Goal: Task Accomplishment & Management: Use online tool/utility

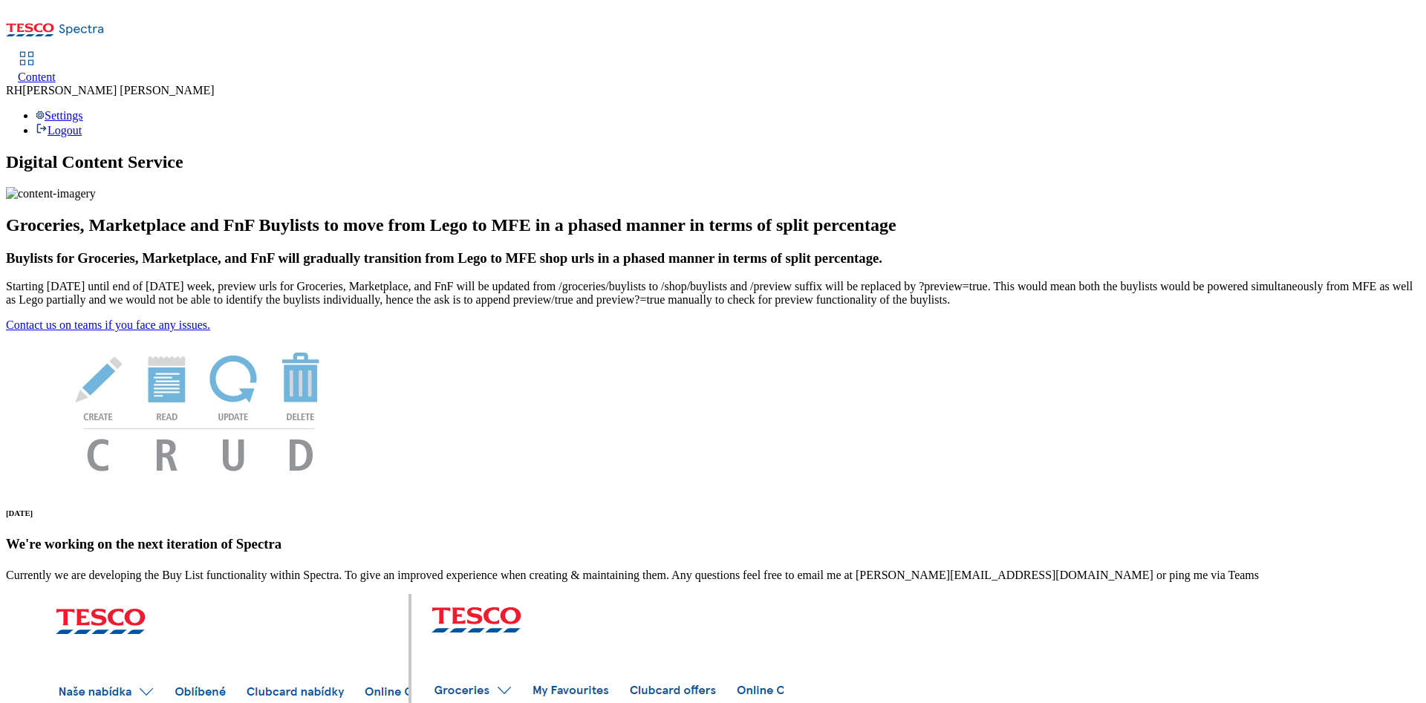
click at [56, 71] on span "Content" at bounding box center [37, 77] width 38 height 13
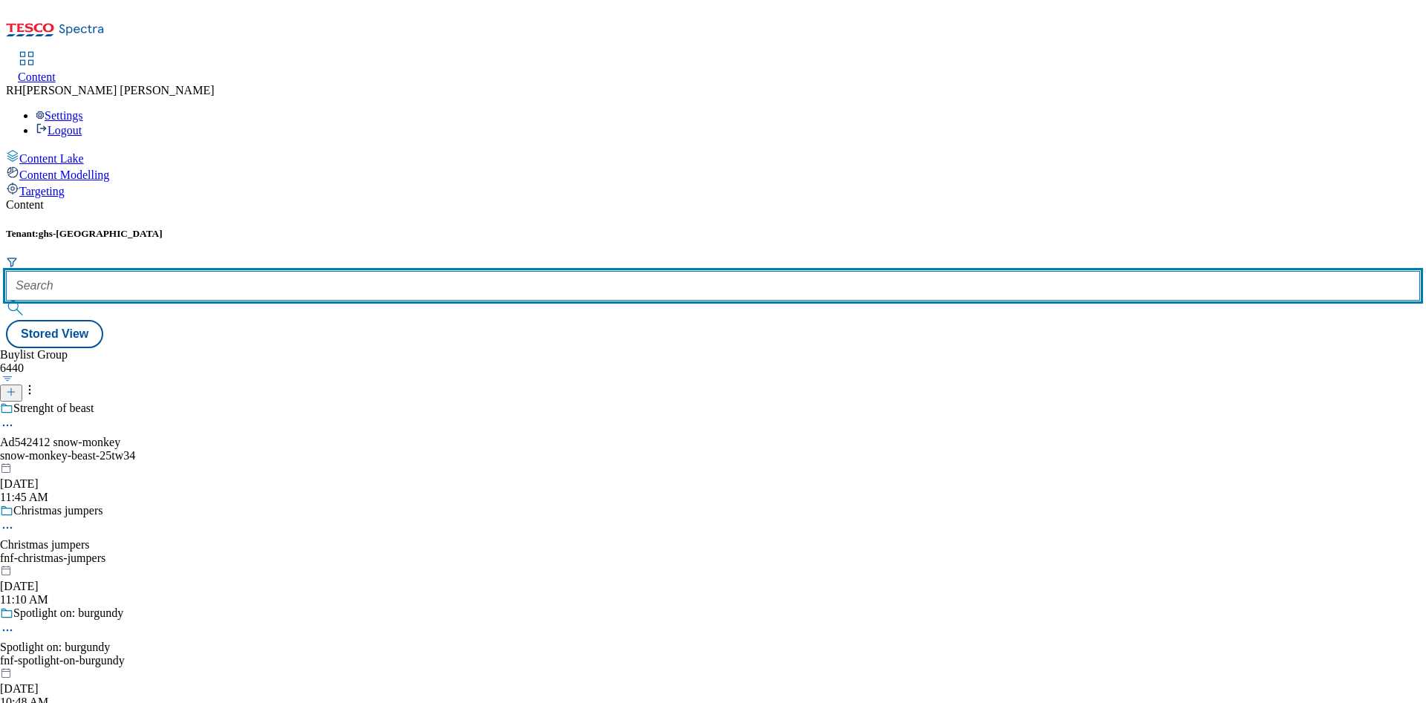
click at [337, 271] on input "text" at bounding box center [713, 286] width 1414 height 30
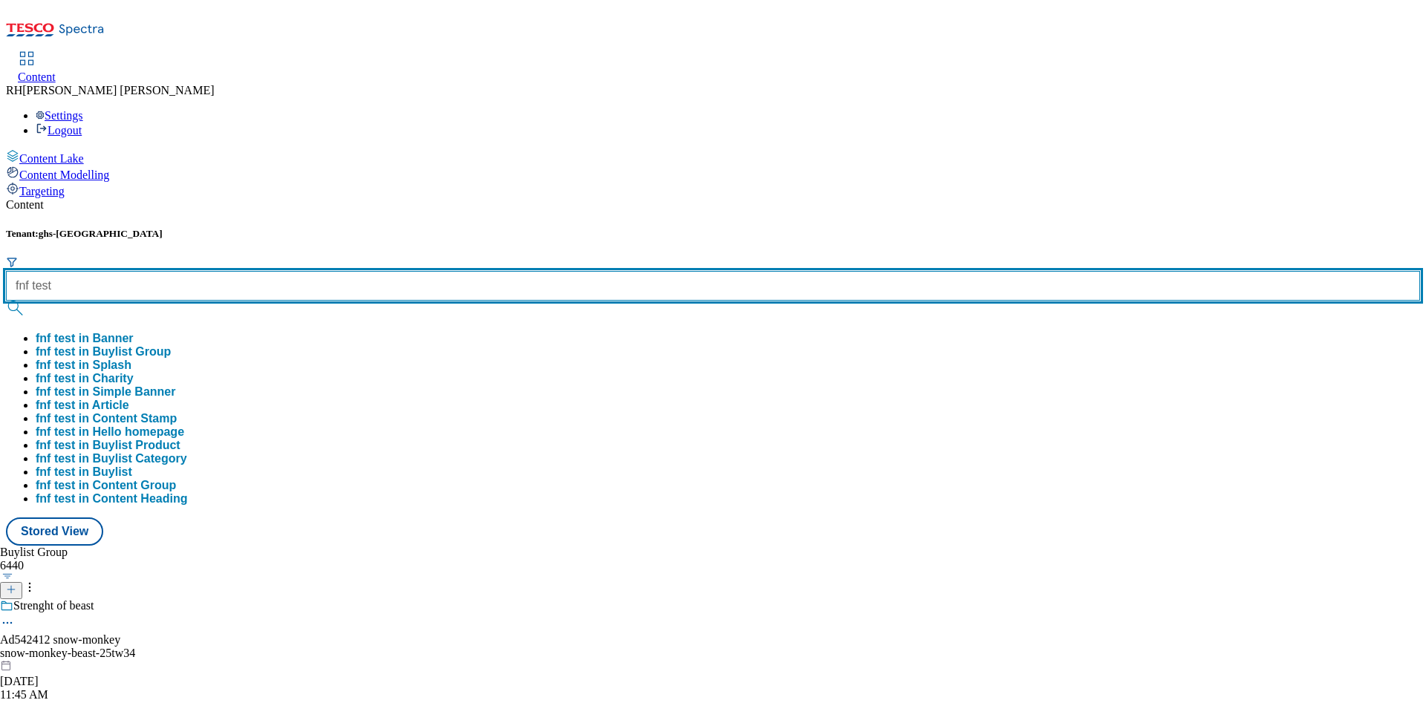
type input "fnf test"
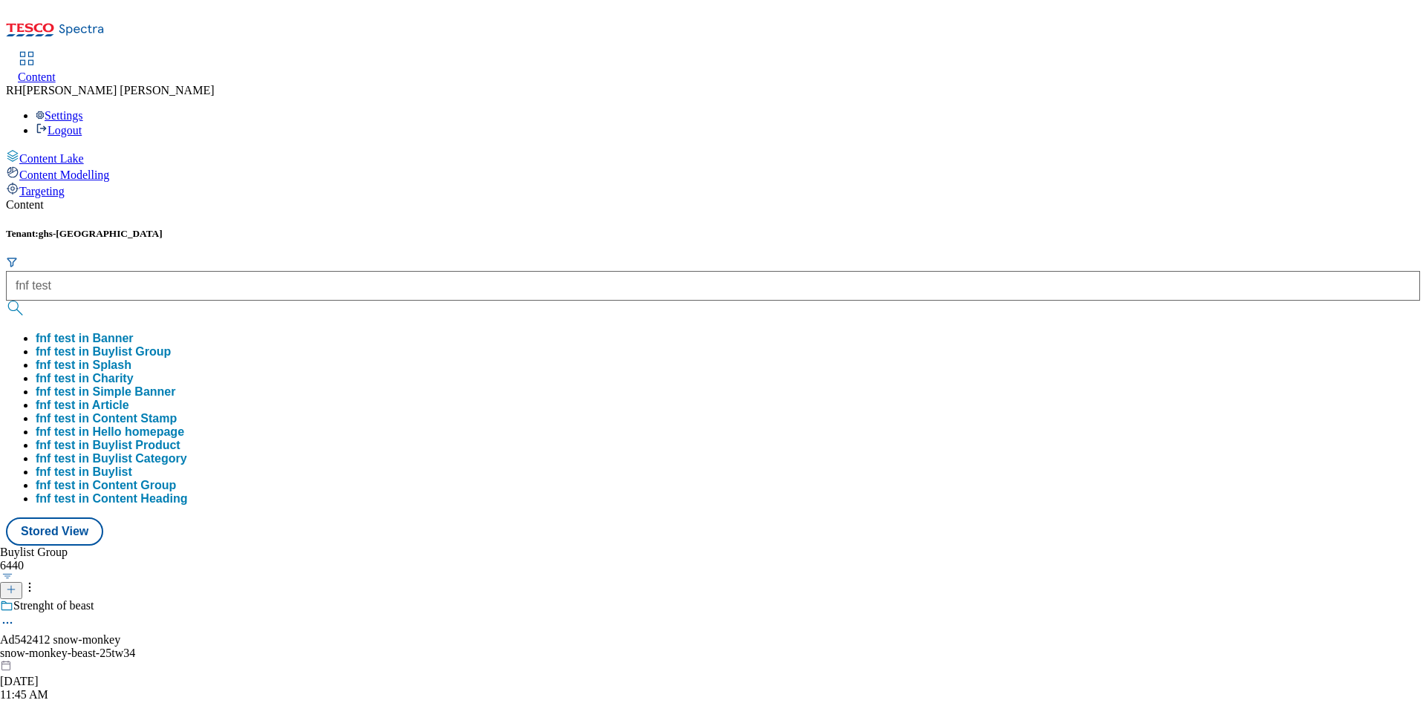
click at [171, 345] on button "fnf test in Buylist Group" at bounding box center [103, 351] width 135 height 13
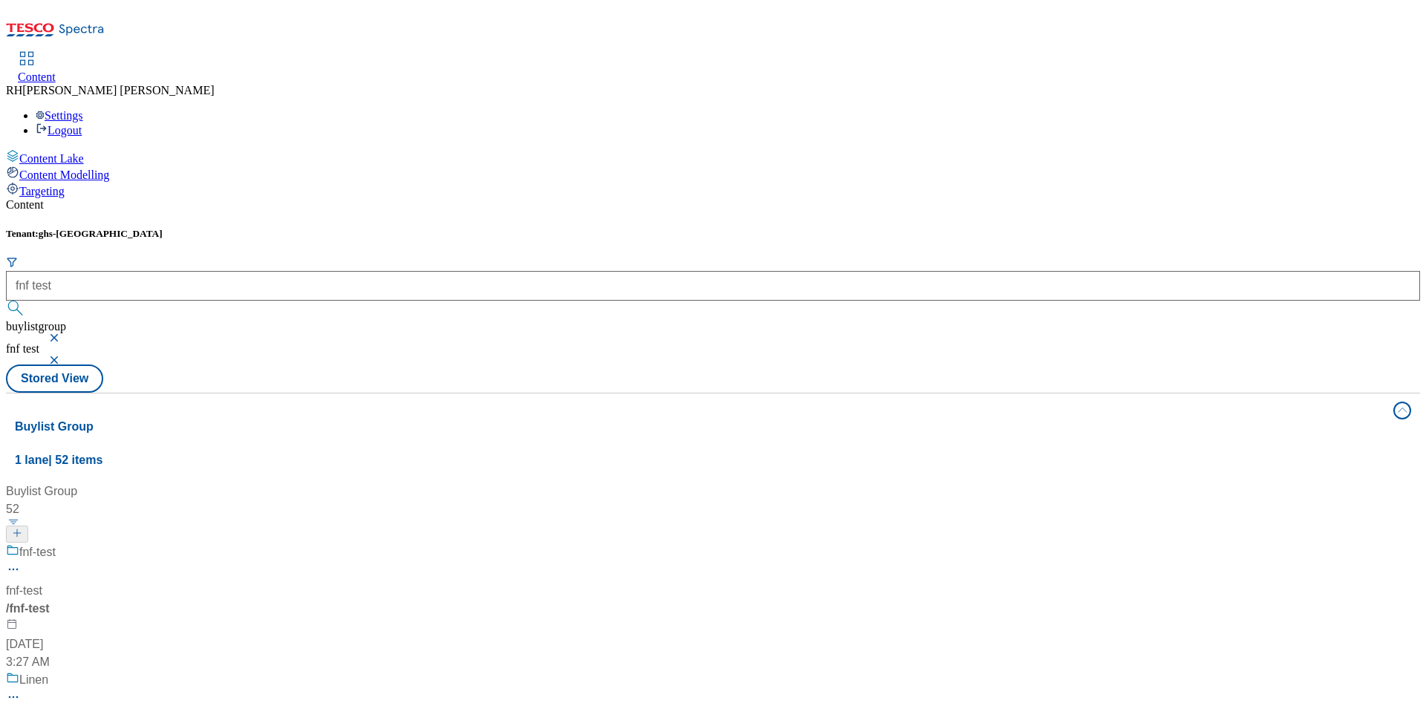
click at [192, 468] on div "fnf-test fnf-test / fnf-test Mar 5, 2025 3:27 AM" at bounding box center [99, 608] width 186 height 128
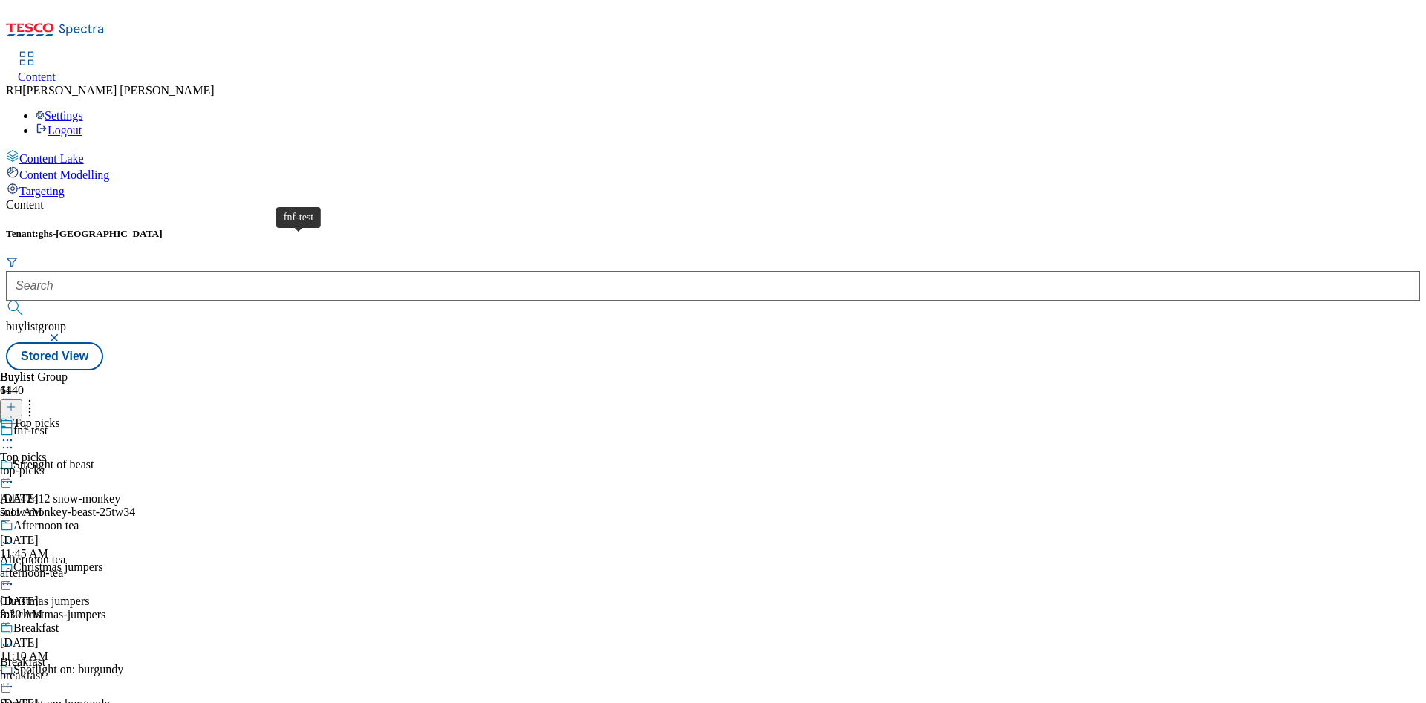
click at [48, 424] on div "fnf-test" at bounding box center [30, 430] width 34 height 13
click at [46, 451] on span "Top picks" at bounding box center [23, 457] width 46 height 13
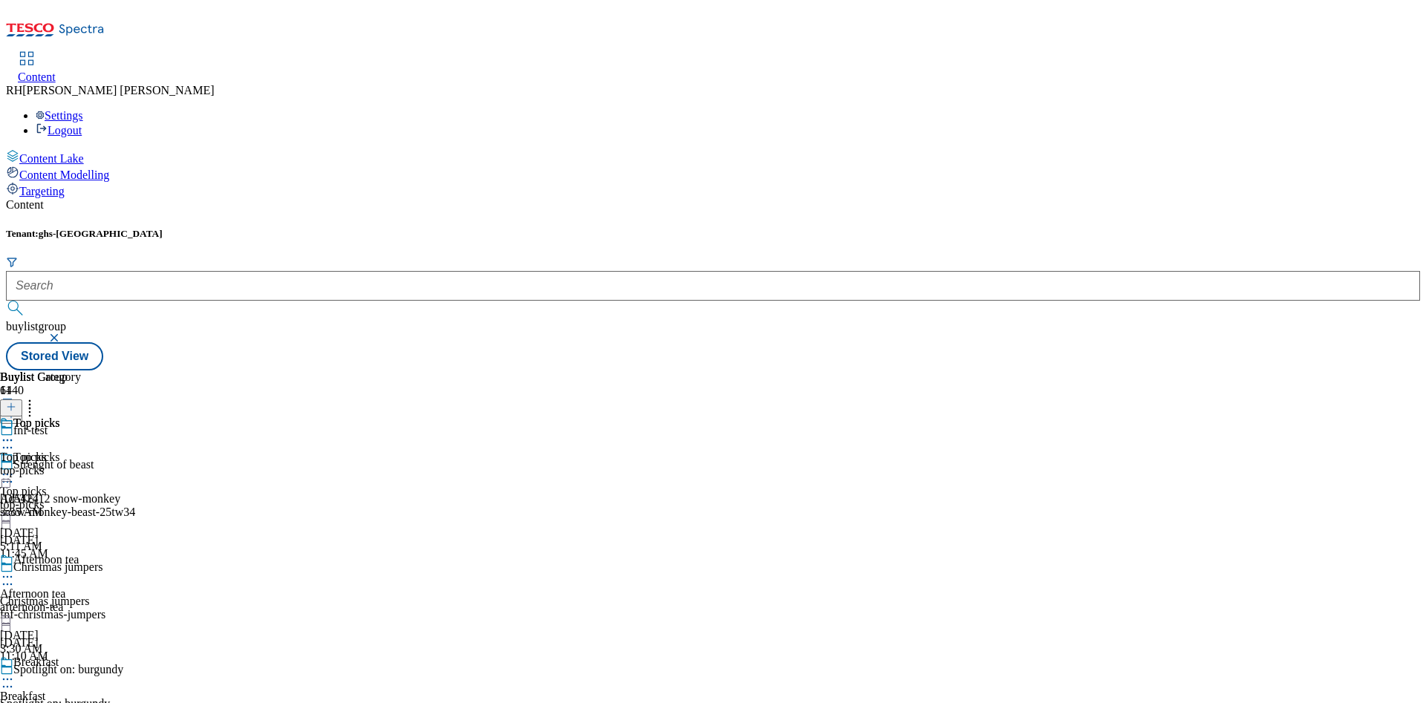
click at [81, 464] on div "top-picks" at bounding box center [40, 470] width 81 height 13
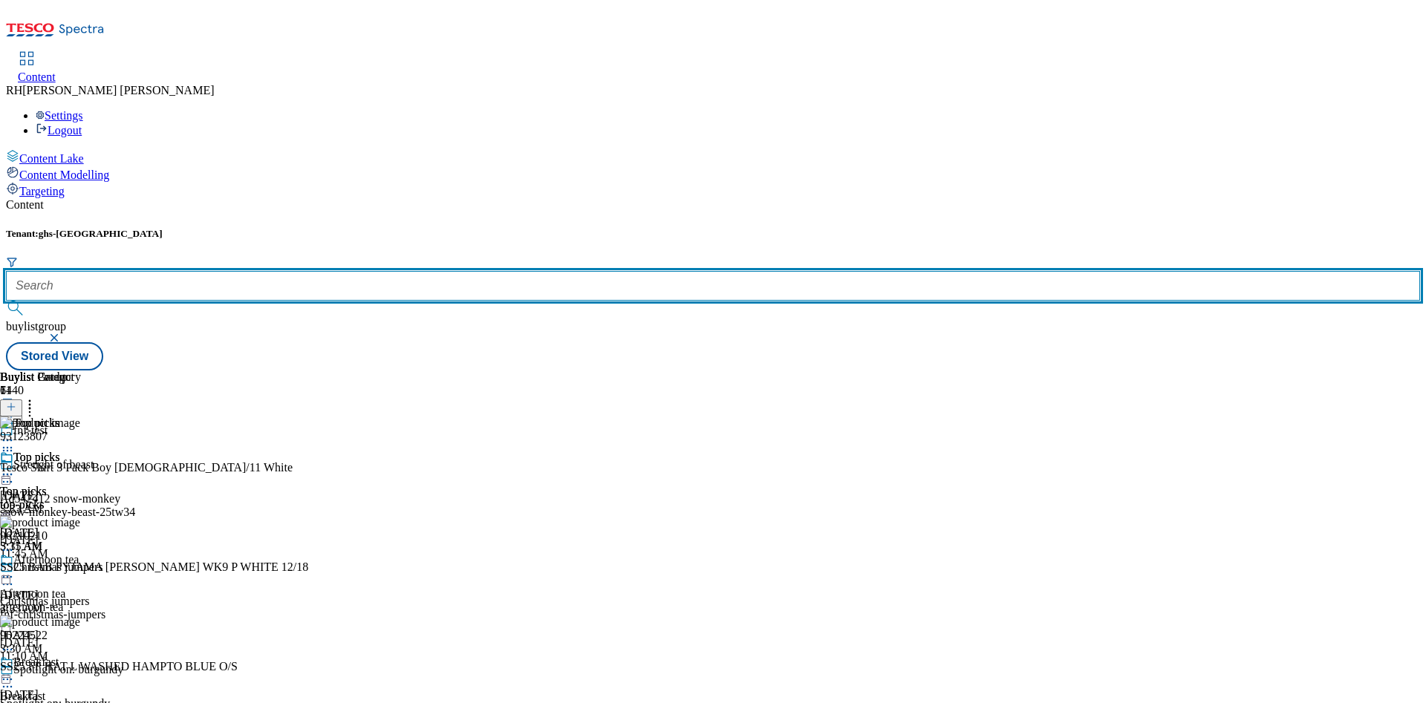
click at [336, 271] on input "text" at bounding box center [713, 286] width 1414 height 30
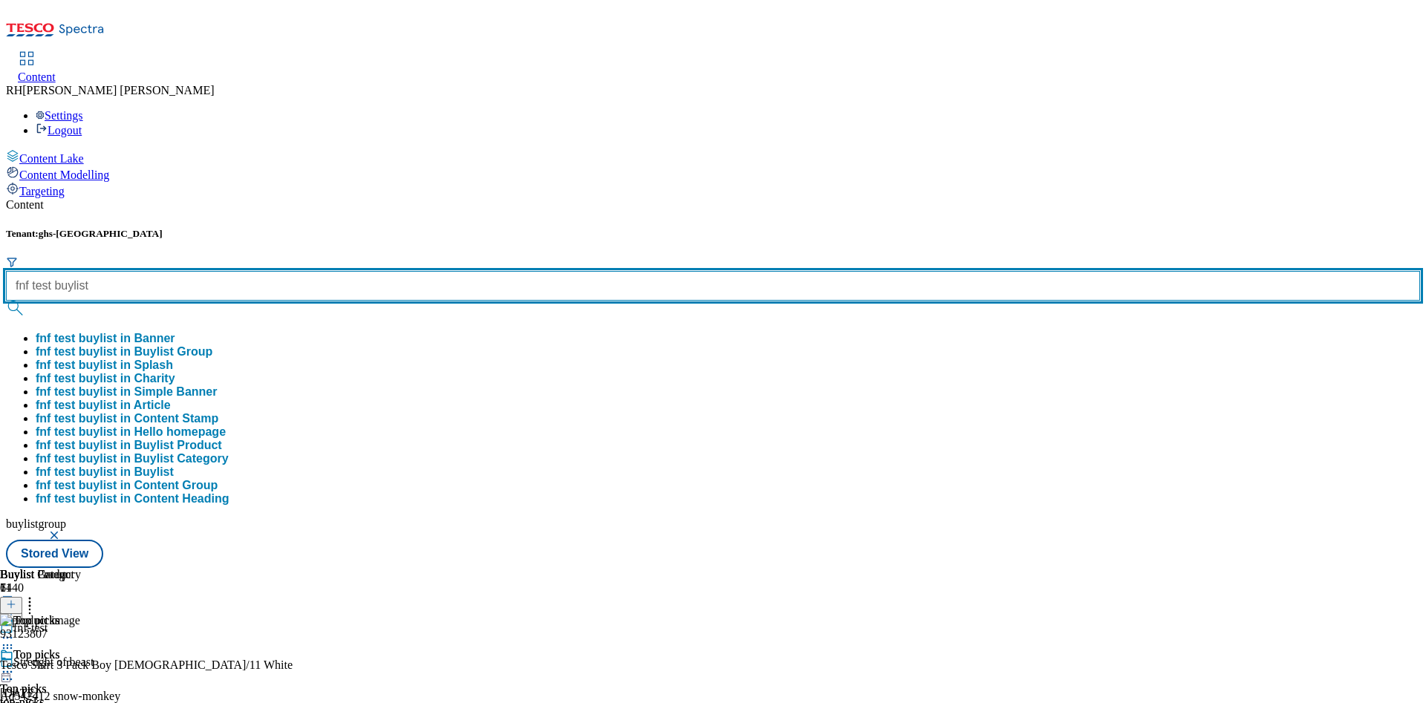
type input "fnf test buylist"
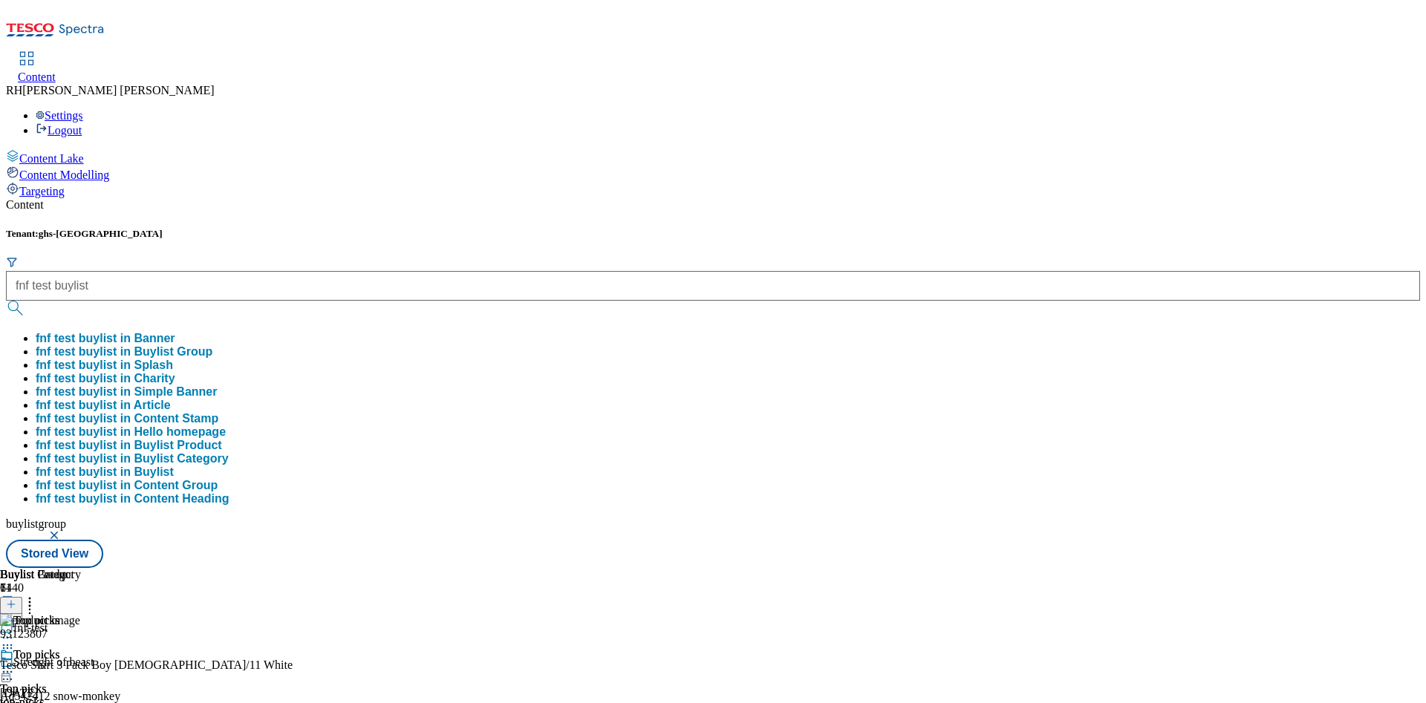
click at [212, 345] on button "fnf test buylist in Buylist Group" at bounding box center [124, 351] width 177 height 13
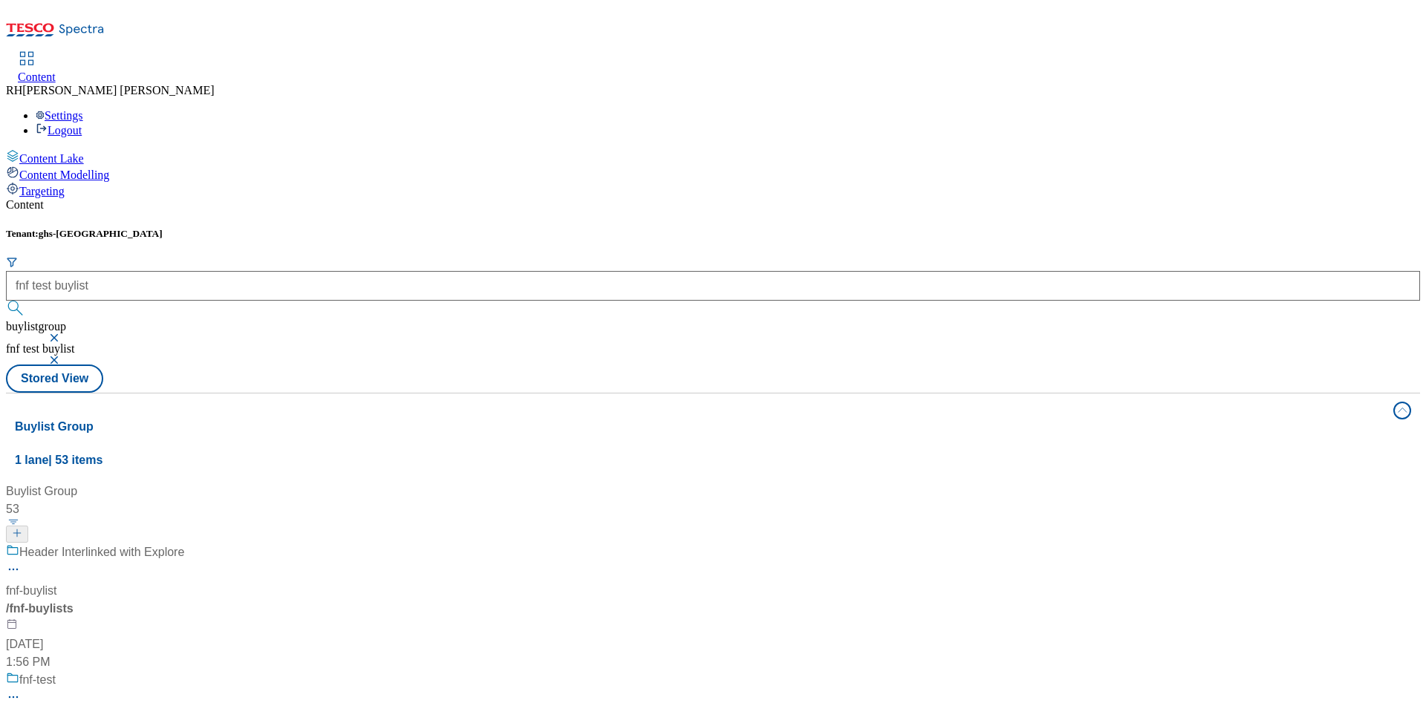
scroll to position [111, 0]
click at [56, 468] on span "fnf-test" at bounding box center [37, 680] width 36 height 19
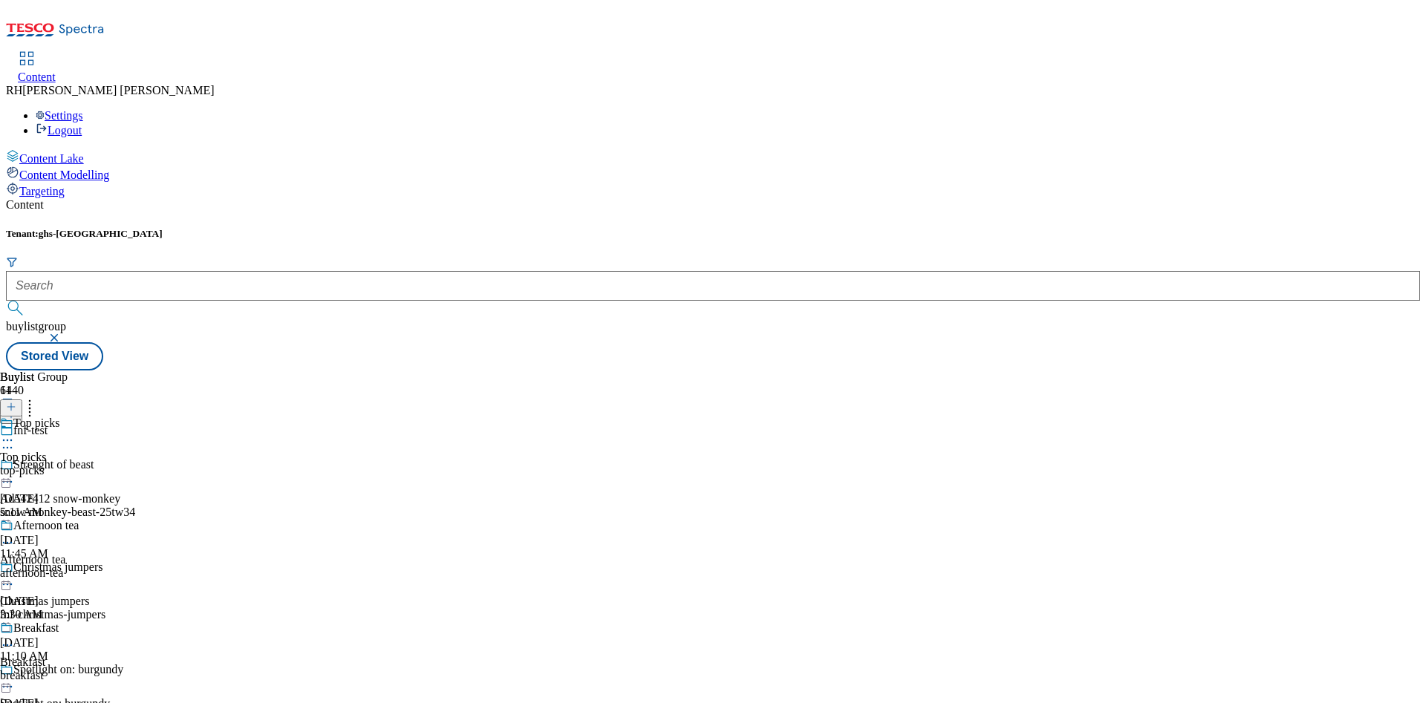
click at [123, 464] on div "top-picks" at bounding box center [61, 470] width 123 height 13
click at [81, 464] on div "top-picks" at bounding box center [40, 470] width 81 height 13
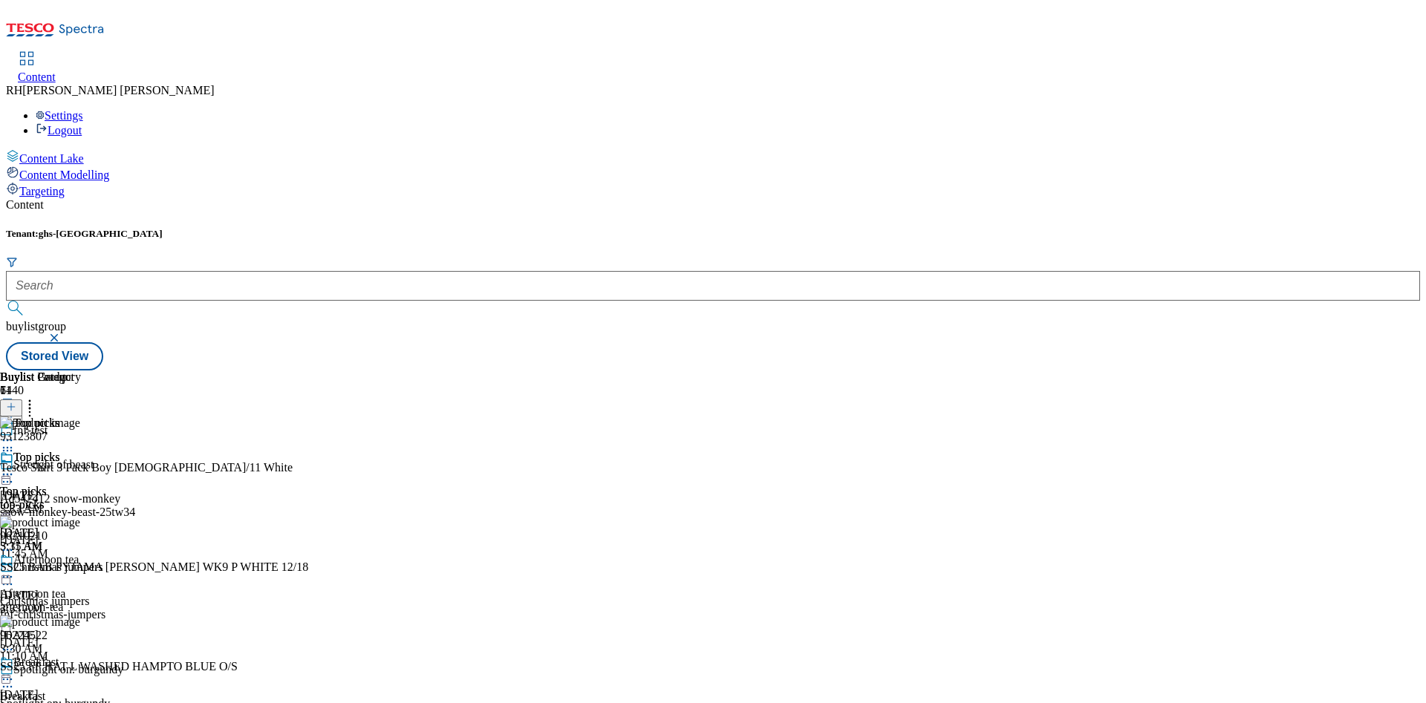
click at [15, 467] on icon at bounding box center [7, 474] width 15 height 15
click at [123, 468] on span "Open Preview Url" at bounding box center [84, 608] width 77 height 11
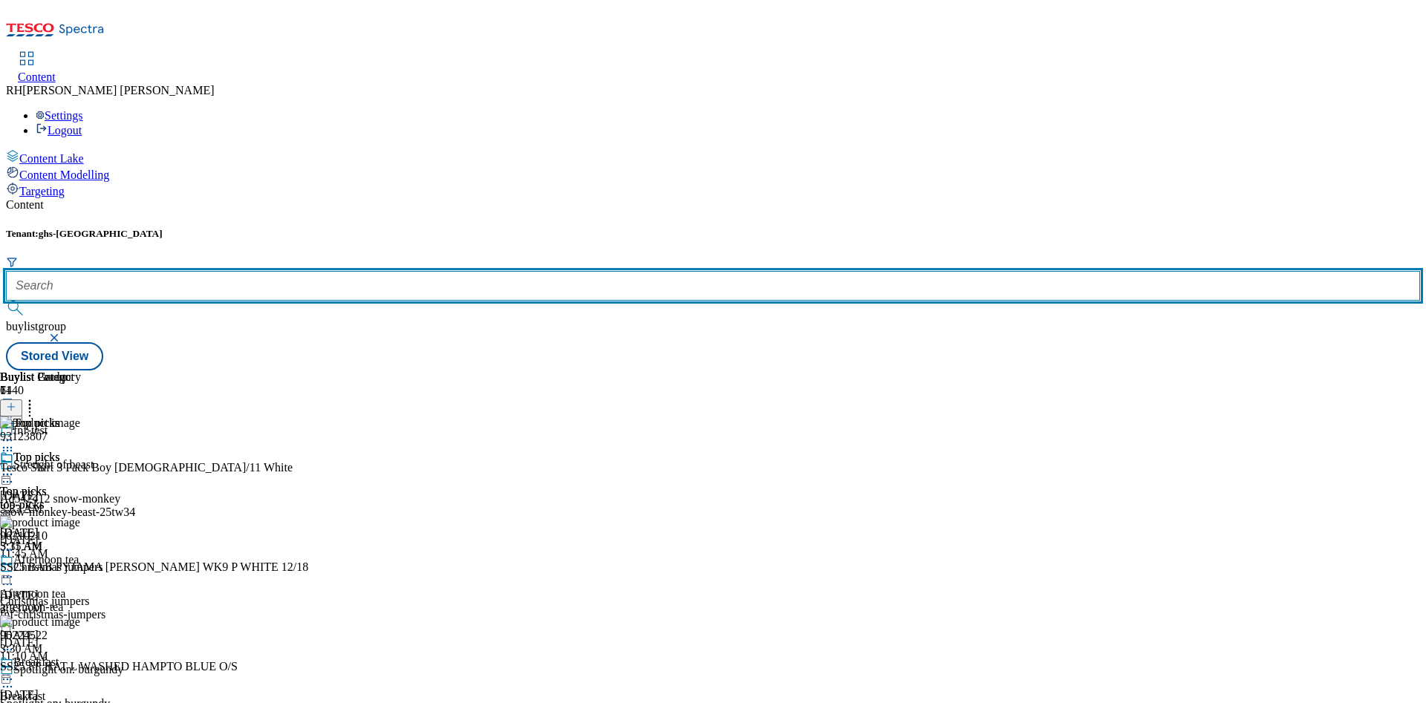
click at [337, 271] on input "text" at bounding box center [713, 286] width 1414 height 30
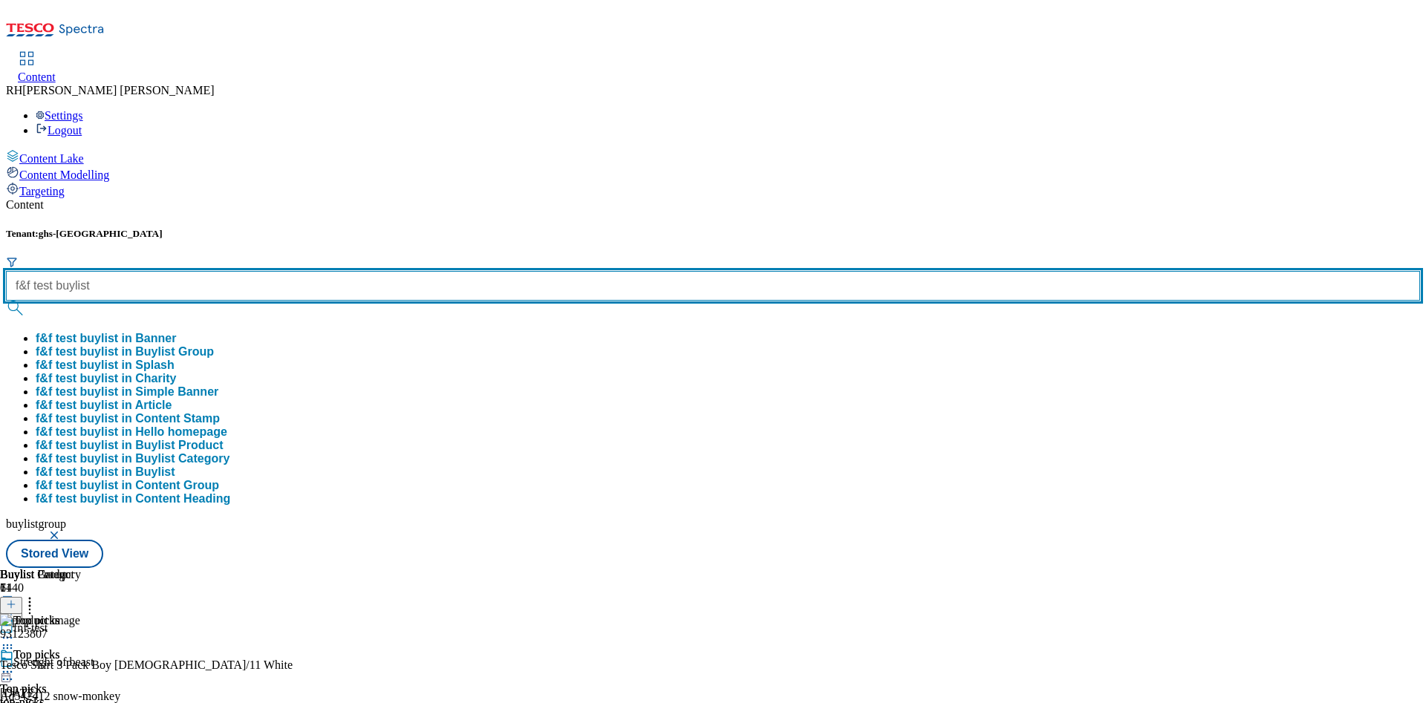
type input "f&f test buylist"
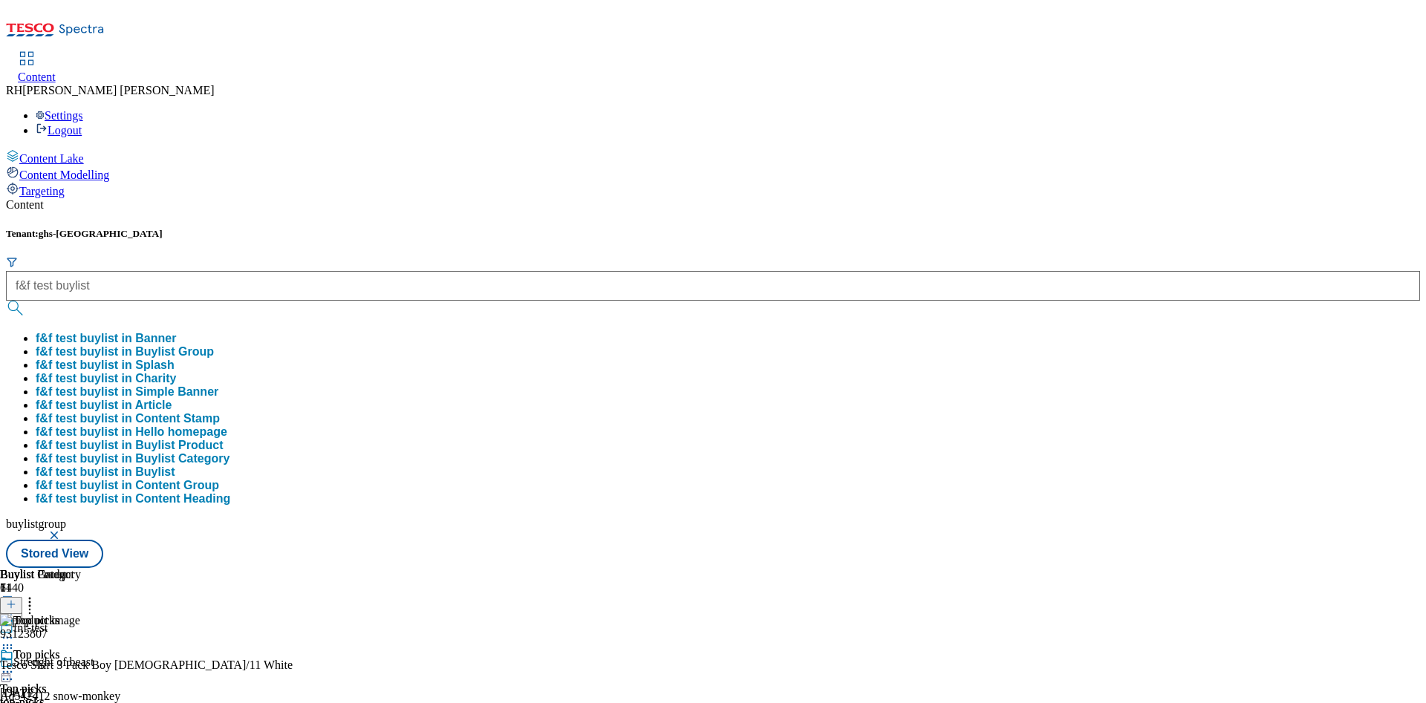
click at [214, 345] on button "f&f test buylist in Buylist Group" at bounding box center [125, 351] width 178 height 13
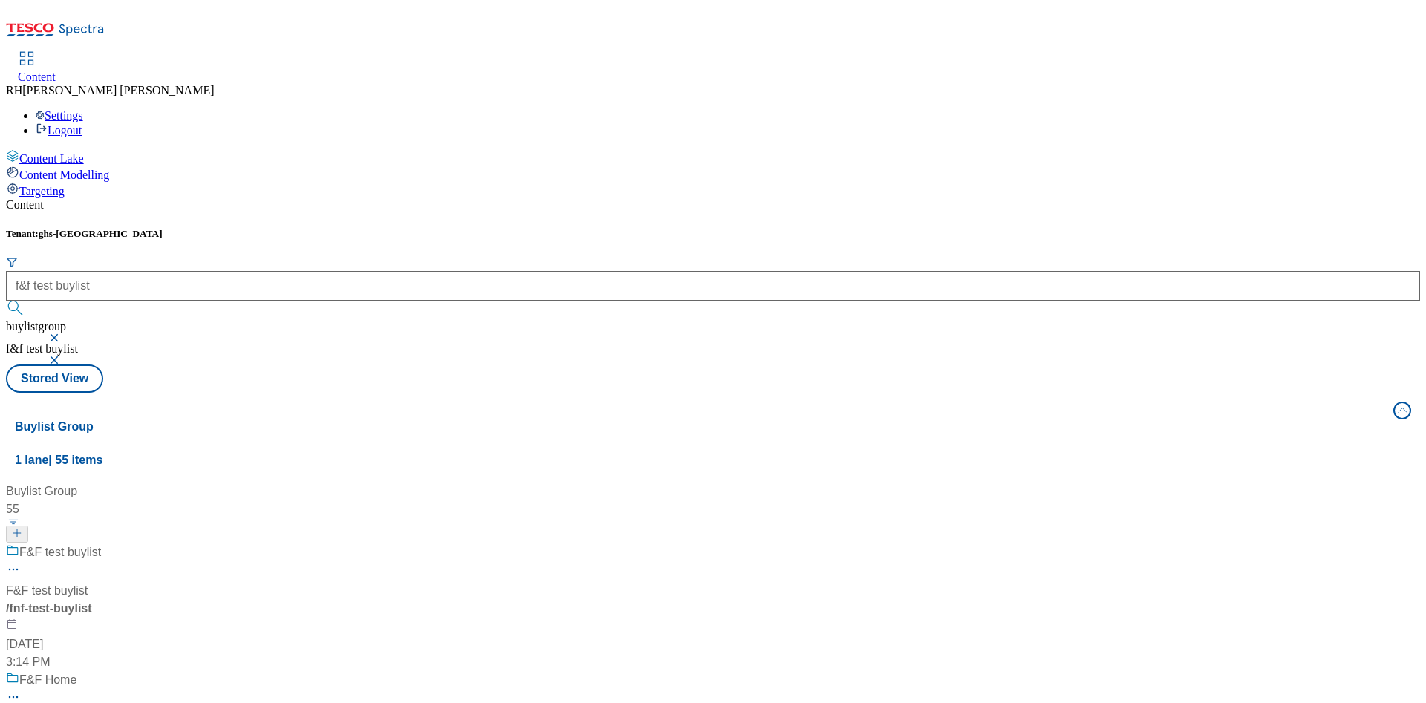
click at [192, 468] on div "F&F test buylist F&F test buylist / fnf-test-buylist Sep 24, 2025 3:14 PM" at bounding box center [99, 608] width 186 height 128
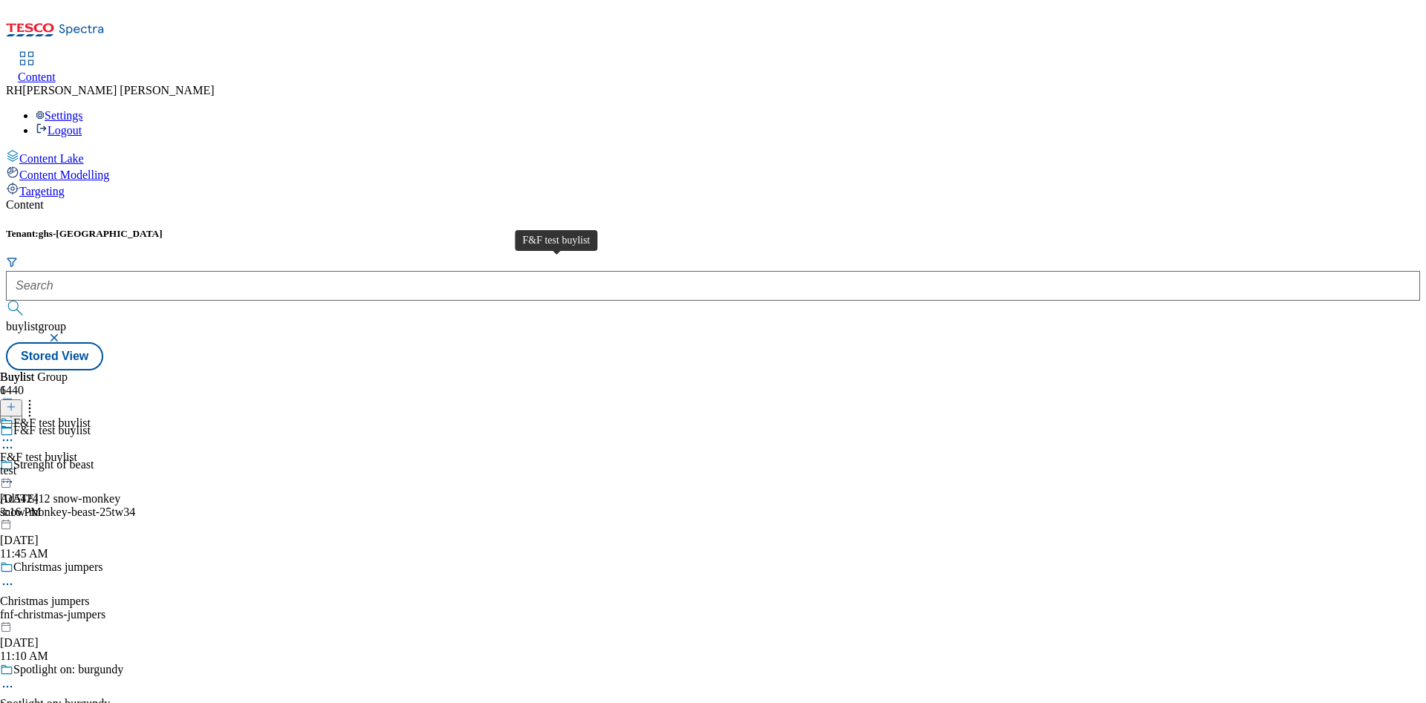
click at [77, 451] on div "F&F test buylist" at bounding box center [38, 457] width 77 height 13
click at [100, 417] on div "F&F test category F&F test category category Sep 24, 2025 3:21 PM" at bounding box center [50, 468] width 100 height 102
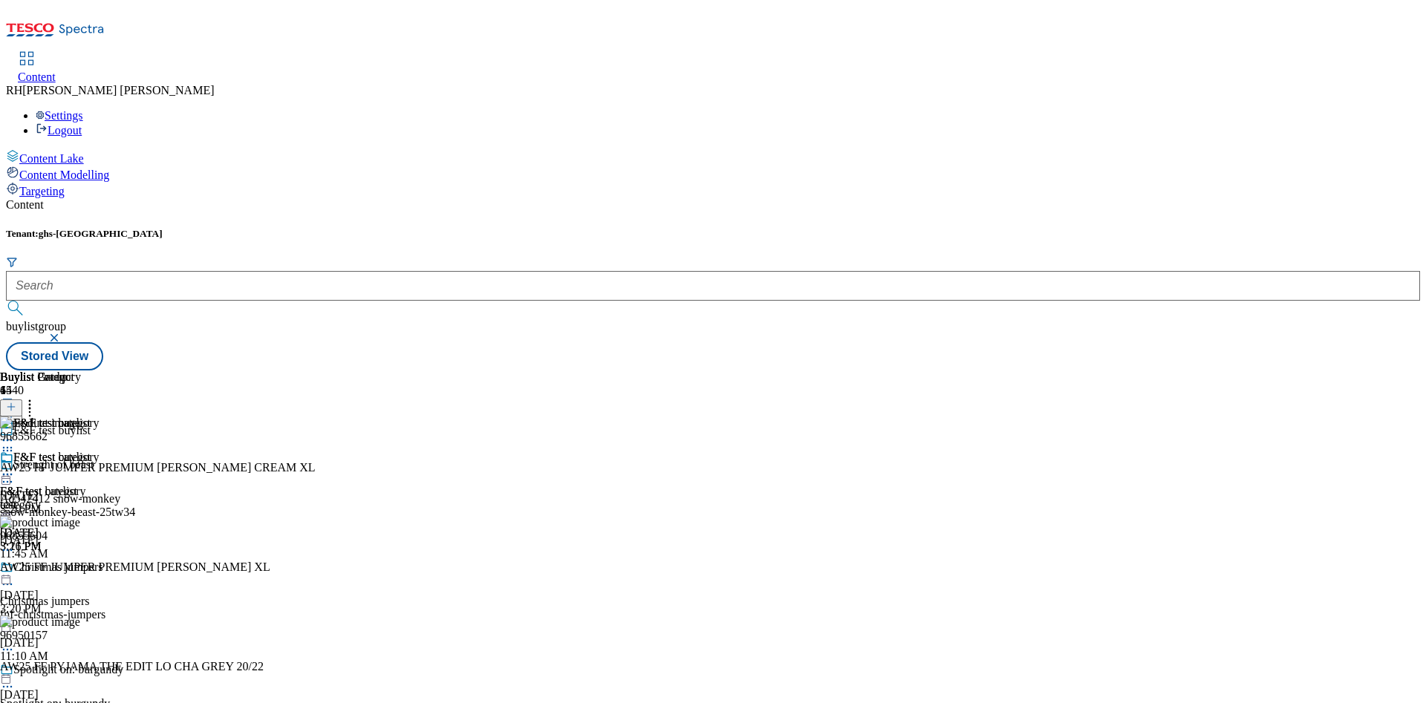
click at [15, 467] on icon at bounding box center [7, 474] width 15 height 15
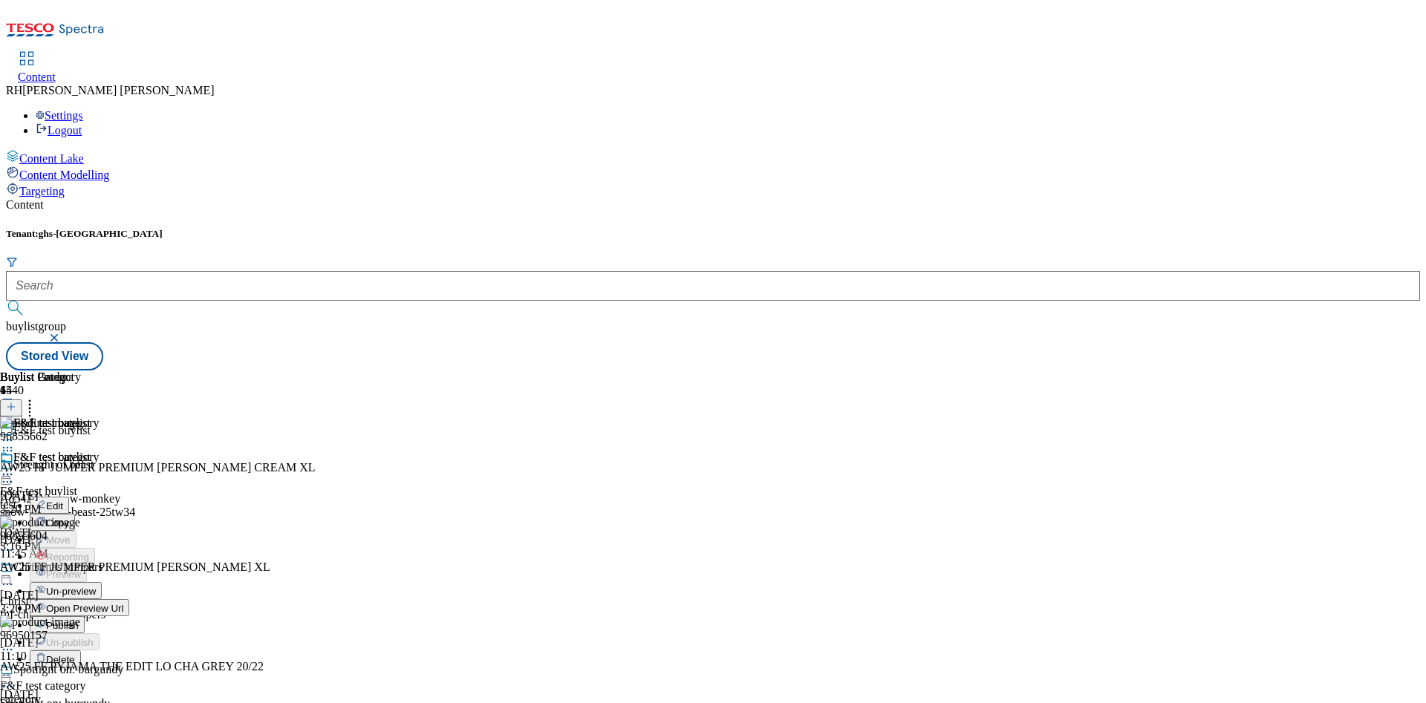
click at [96, 468] on span "Un-preview" at bounding box center [71, 591] width 50 height 11
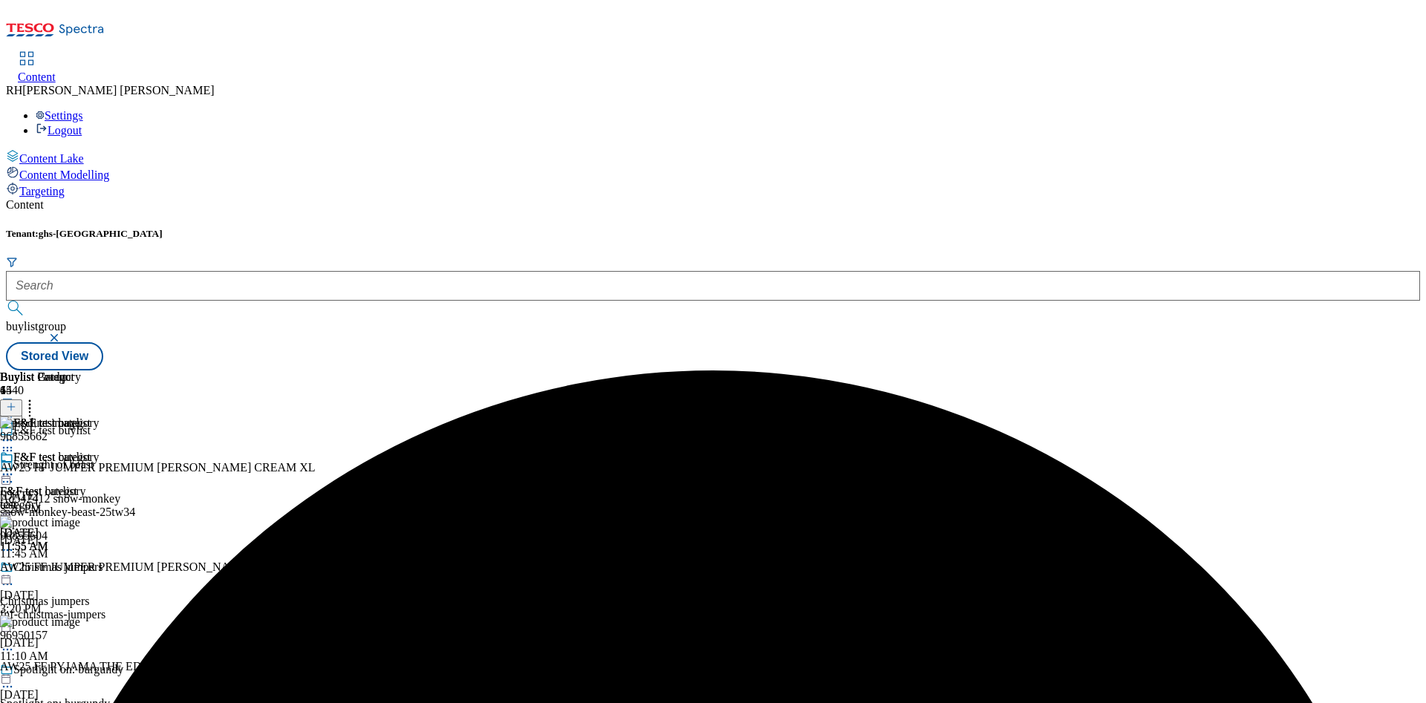
click at [37, 397] on icon at bounding box center [29, 404] width 15 height 15
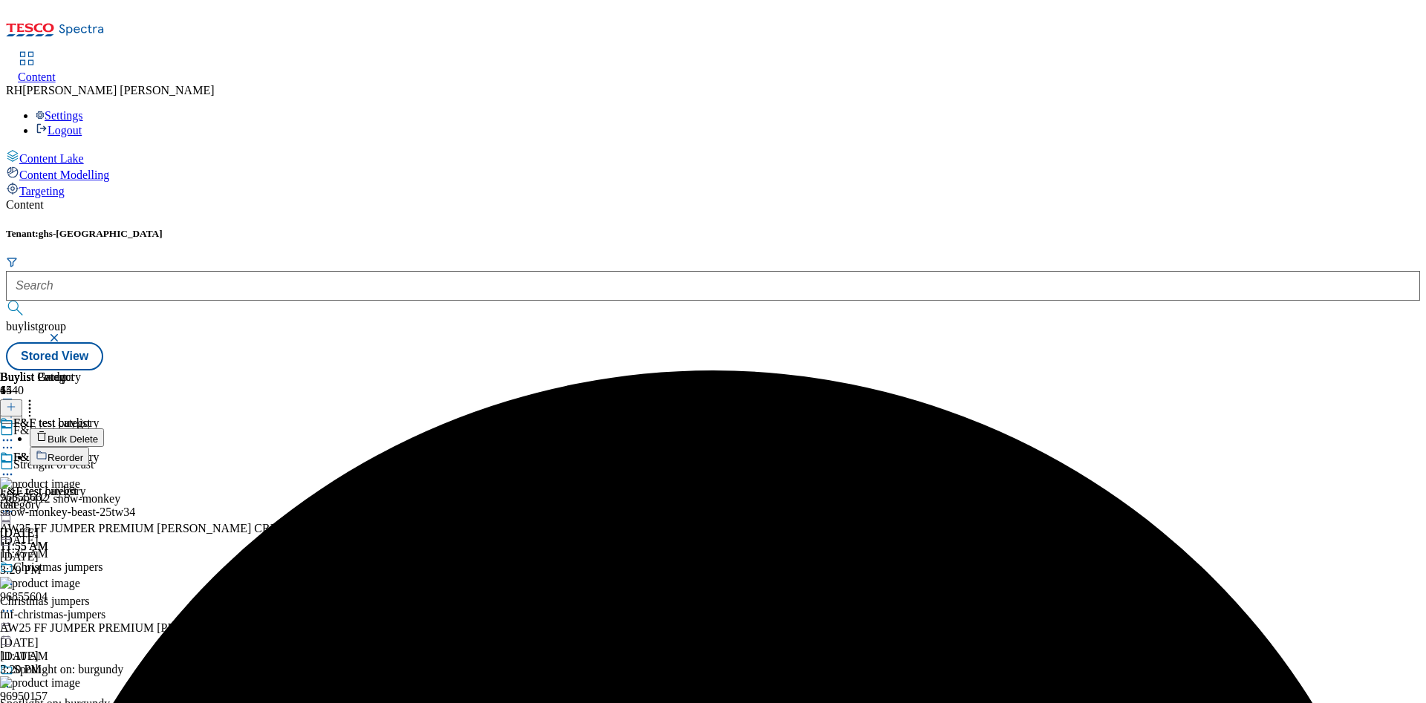
click at [98, 434] on span "Bulk Delete" at bounding box center [73, 439] width 51 height 11
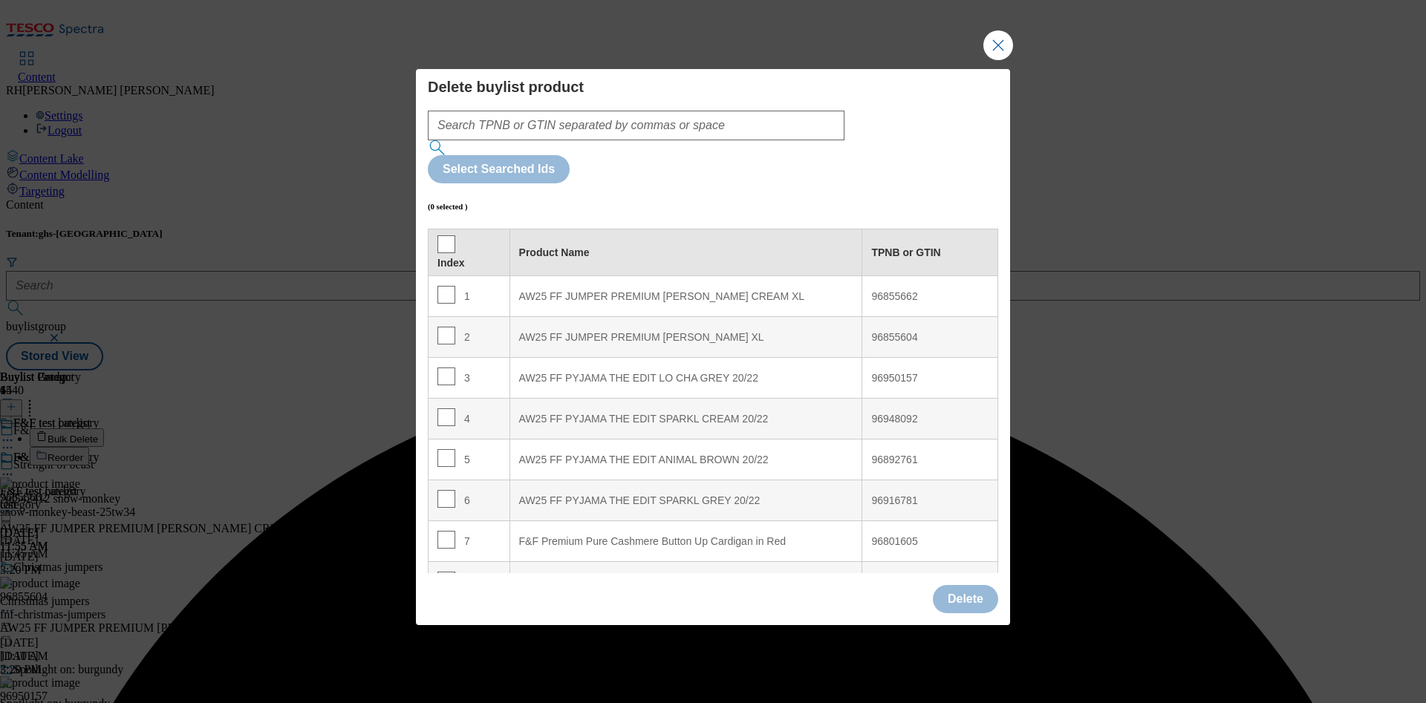
click at [433, 230] on th "Index" at bounding box center [470, 253] width 82 height 47
click at [444, 235] on input "Modal" at bounding box center [446, 244] width 18 height 18
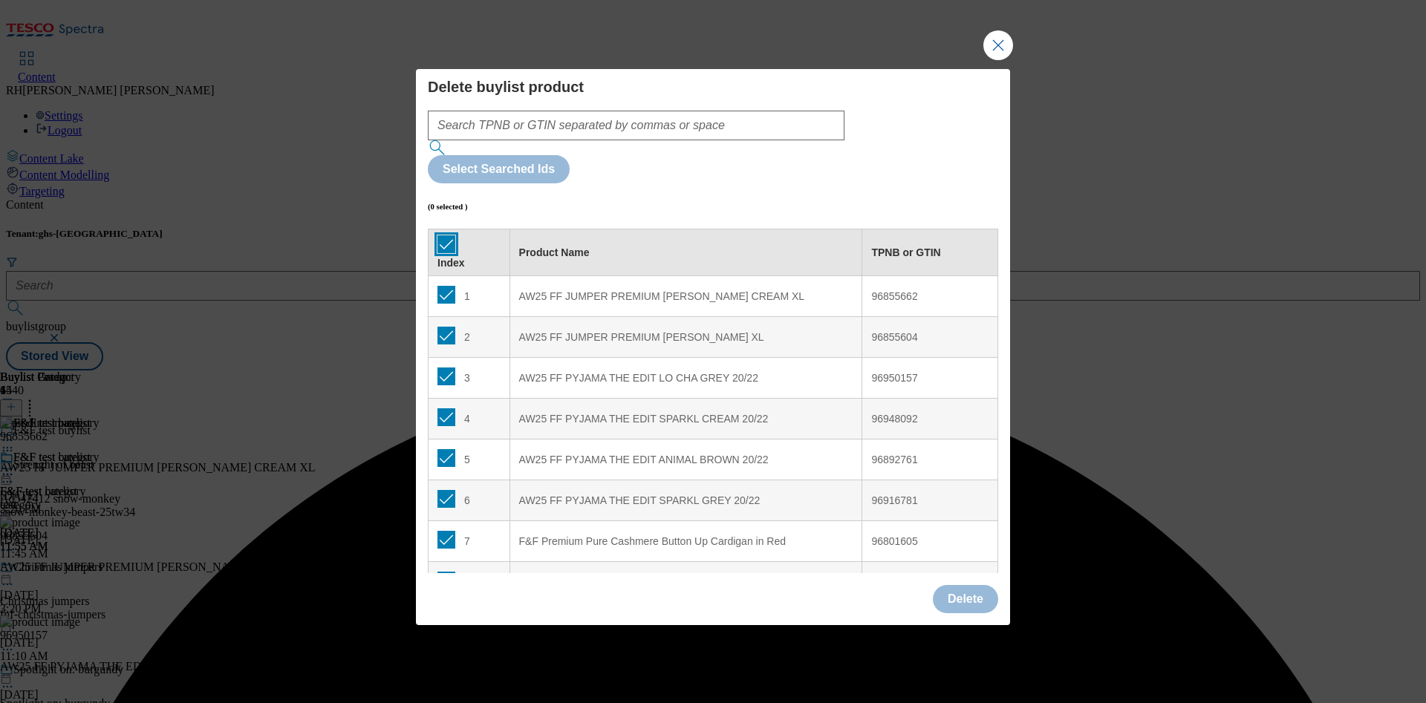
checkbox input "true"
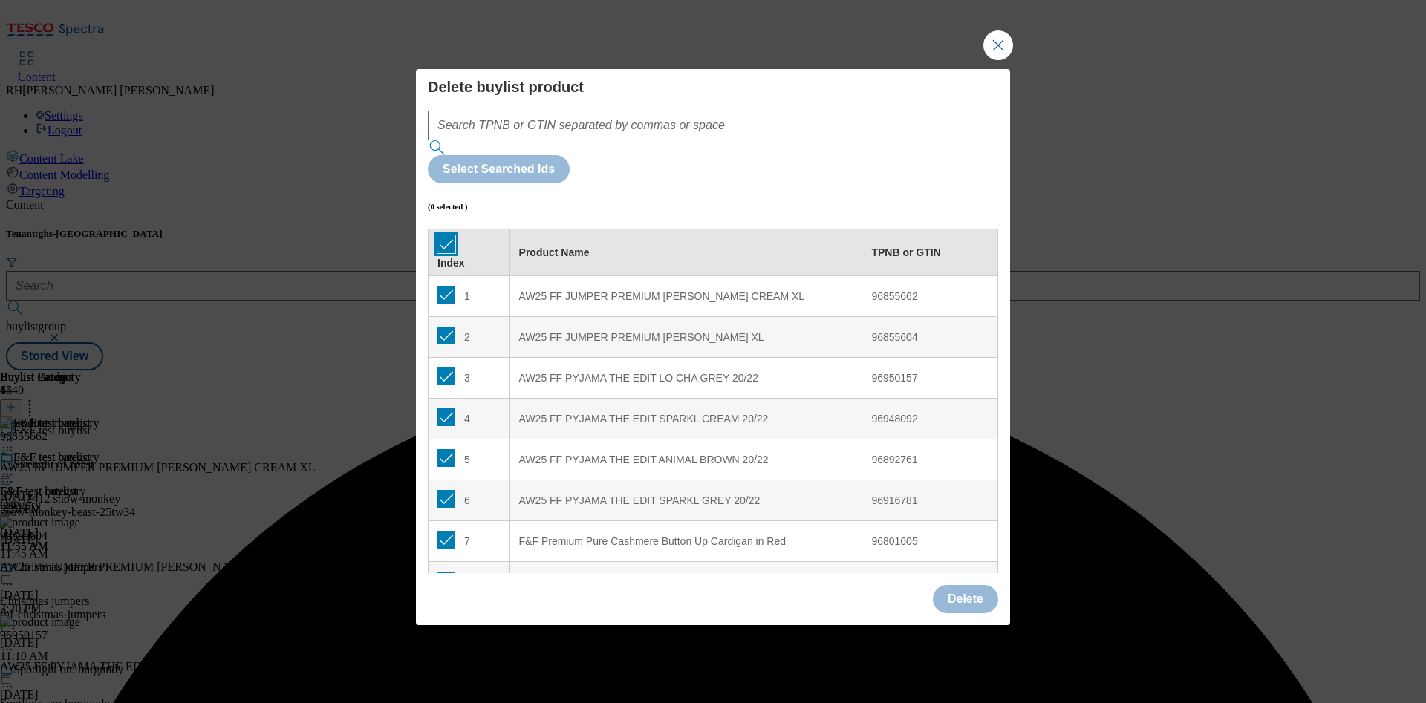
checkbox input "true"
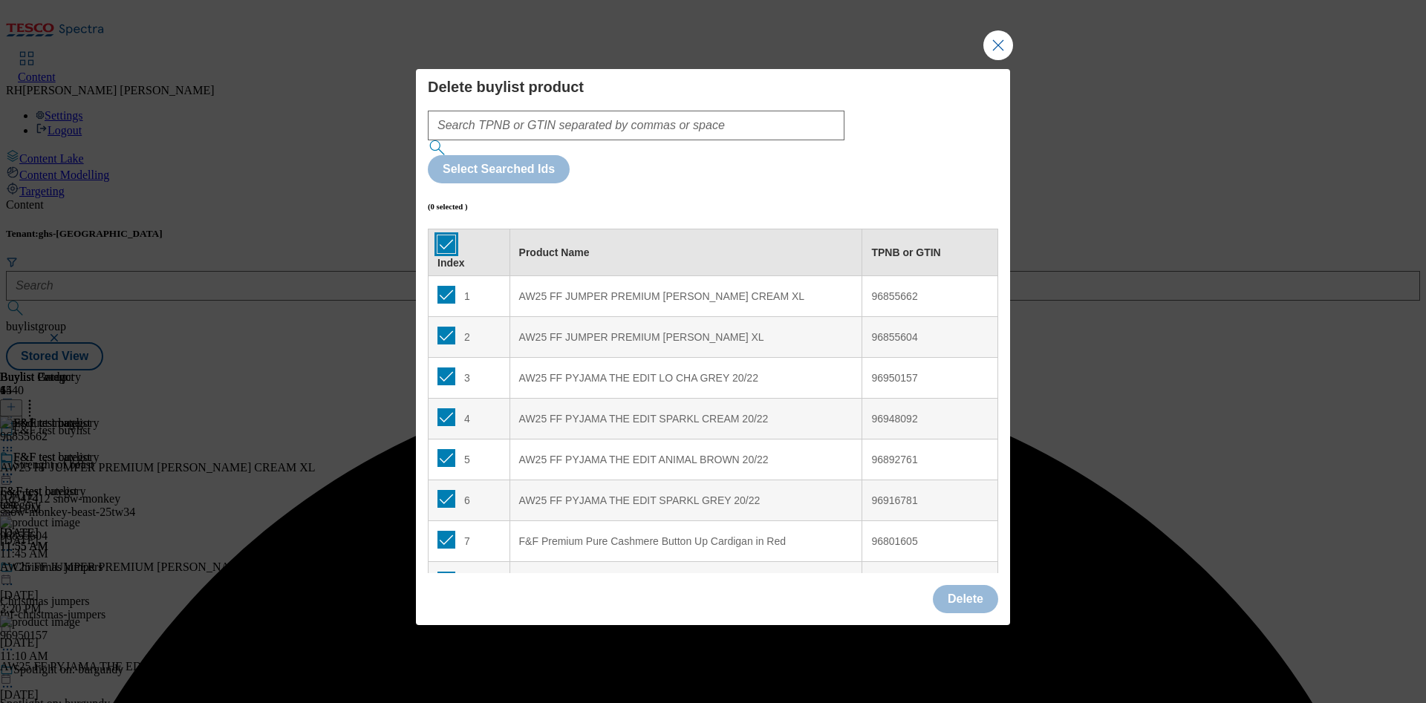
checkbox input "true"
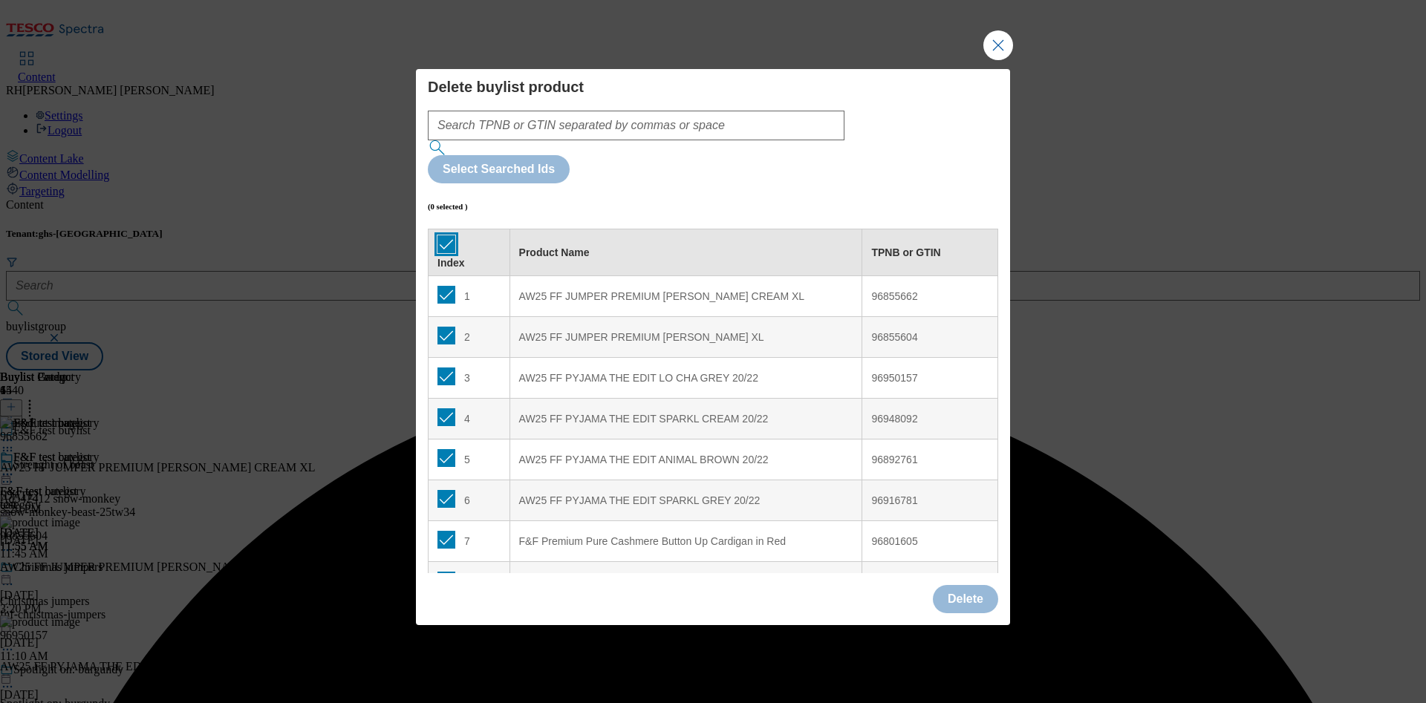
checkbox input "true"
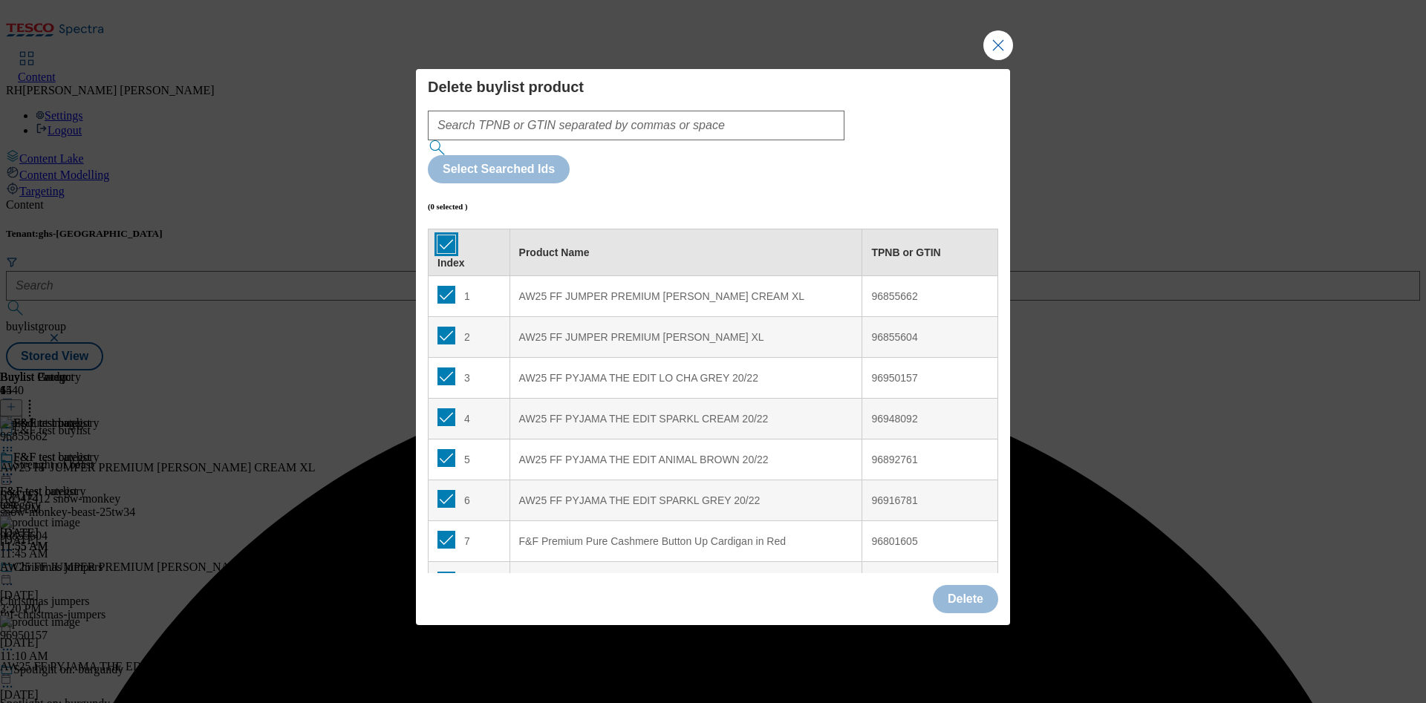
checkbox input "true"
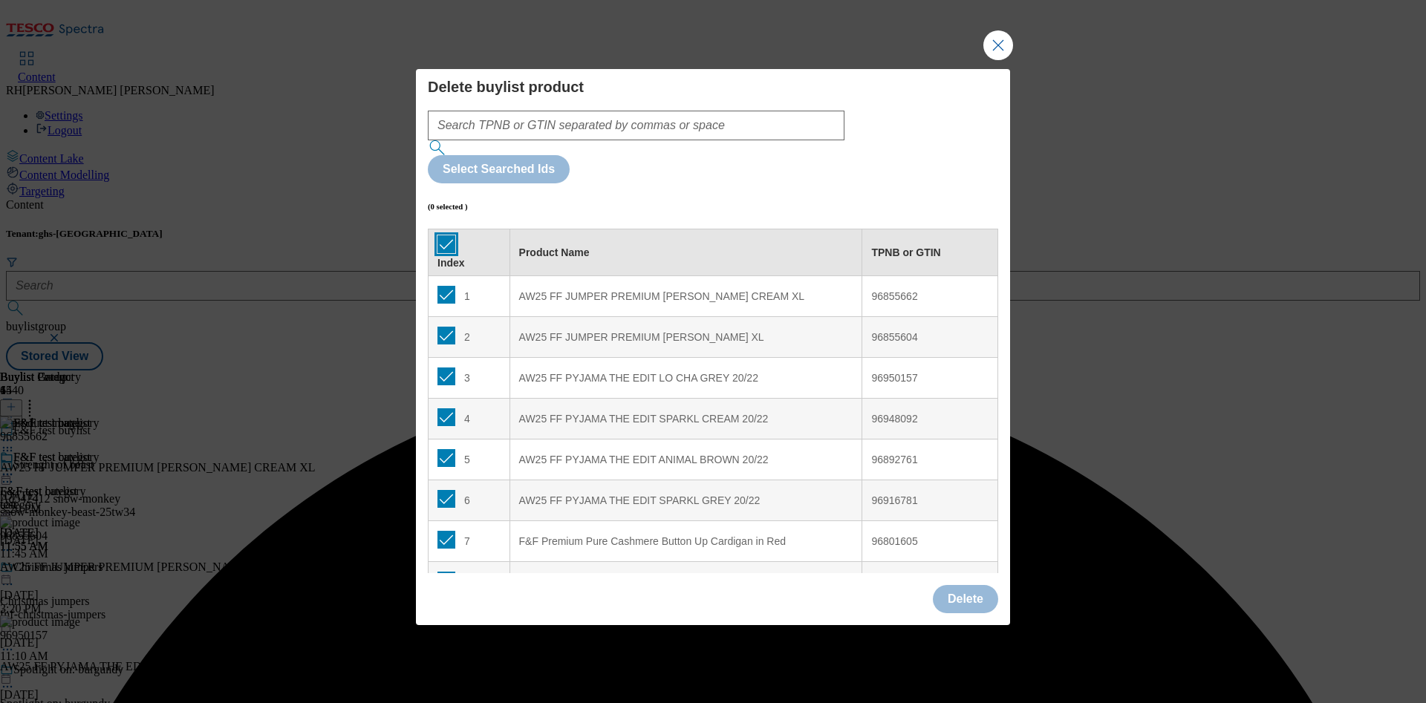
checkbox input "true"
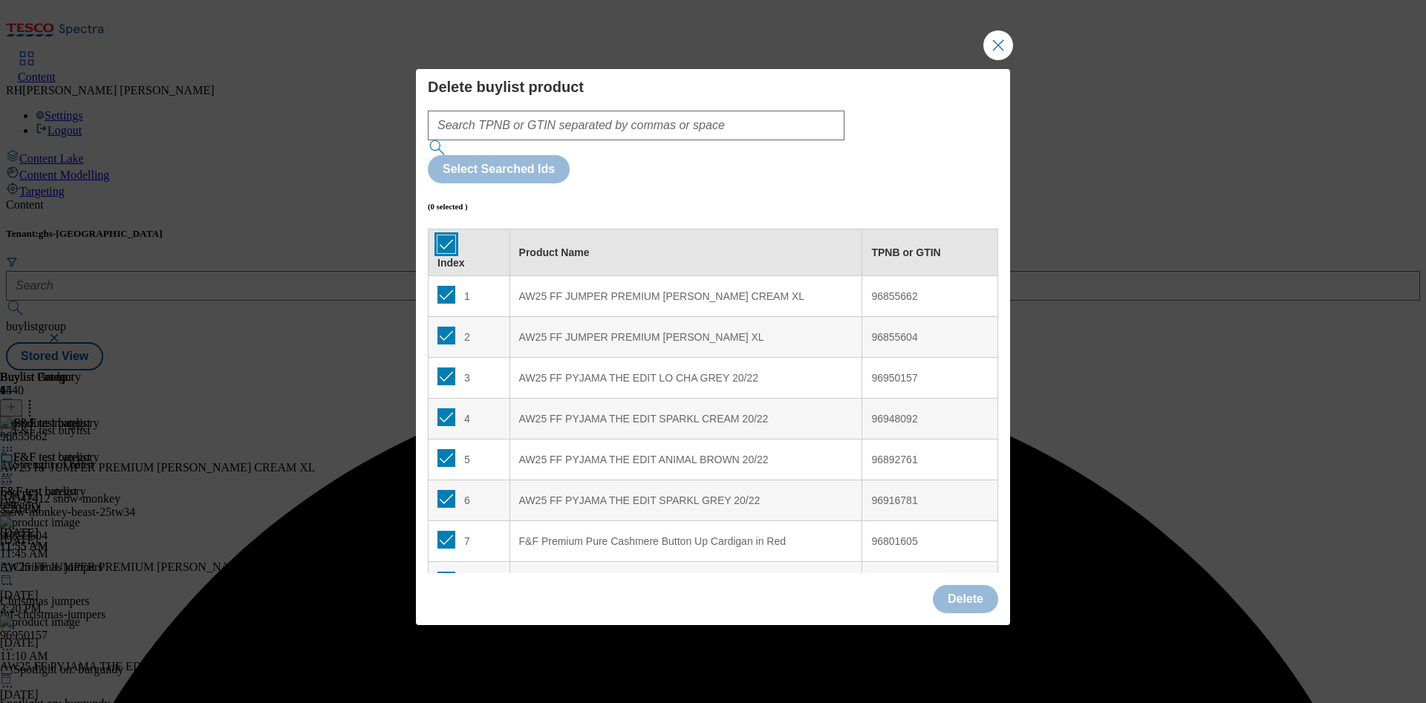
checkbox input "true"
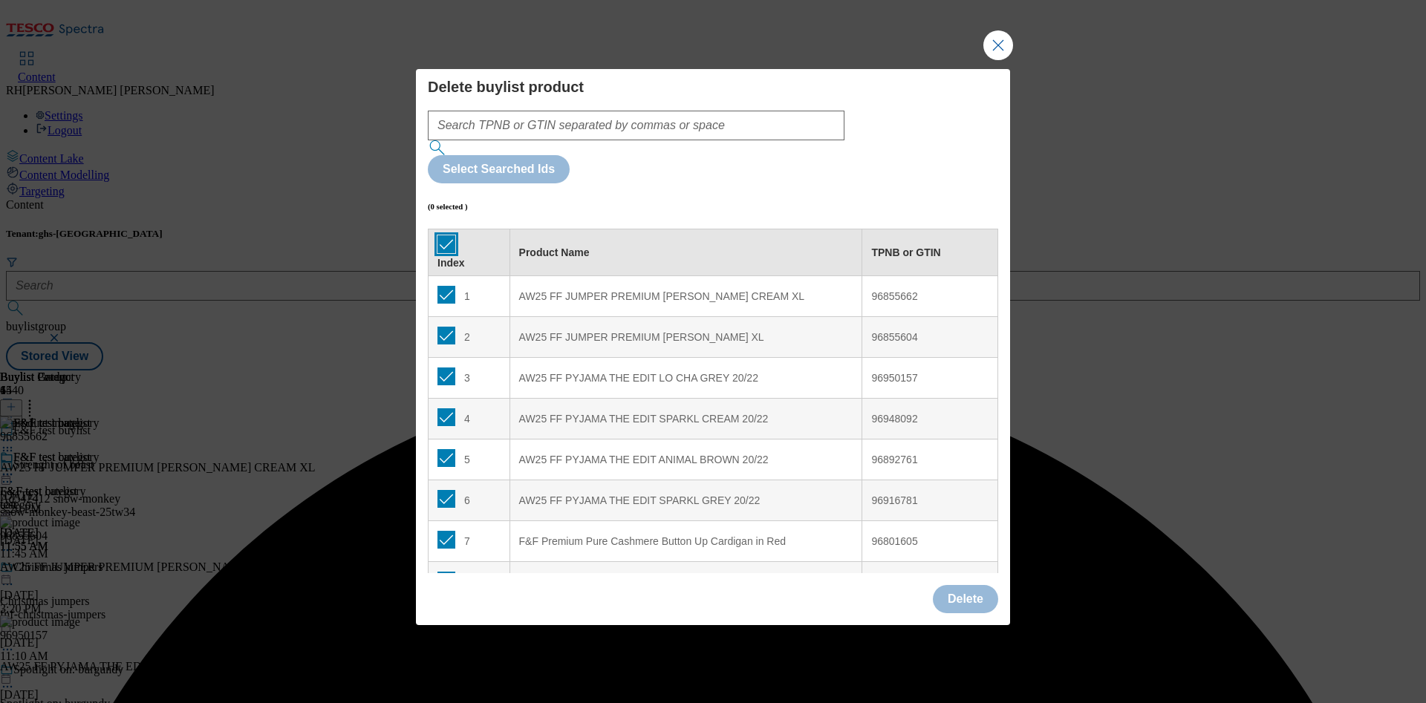
checkbox input "true"
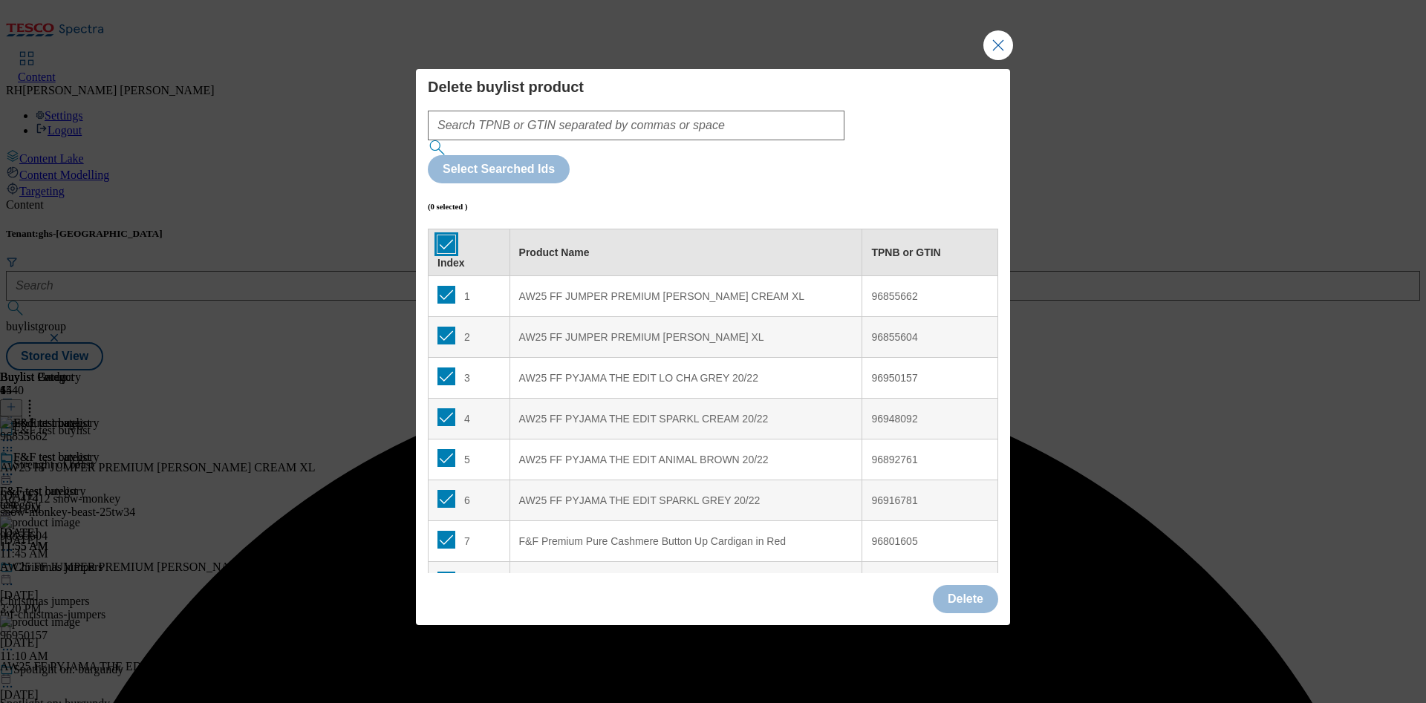
checkbox input "true"
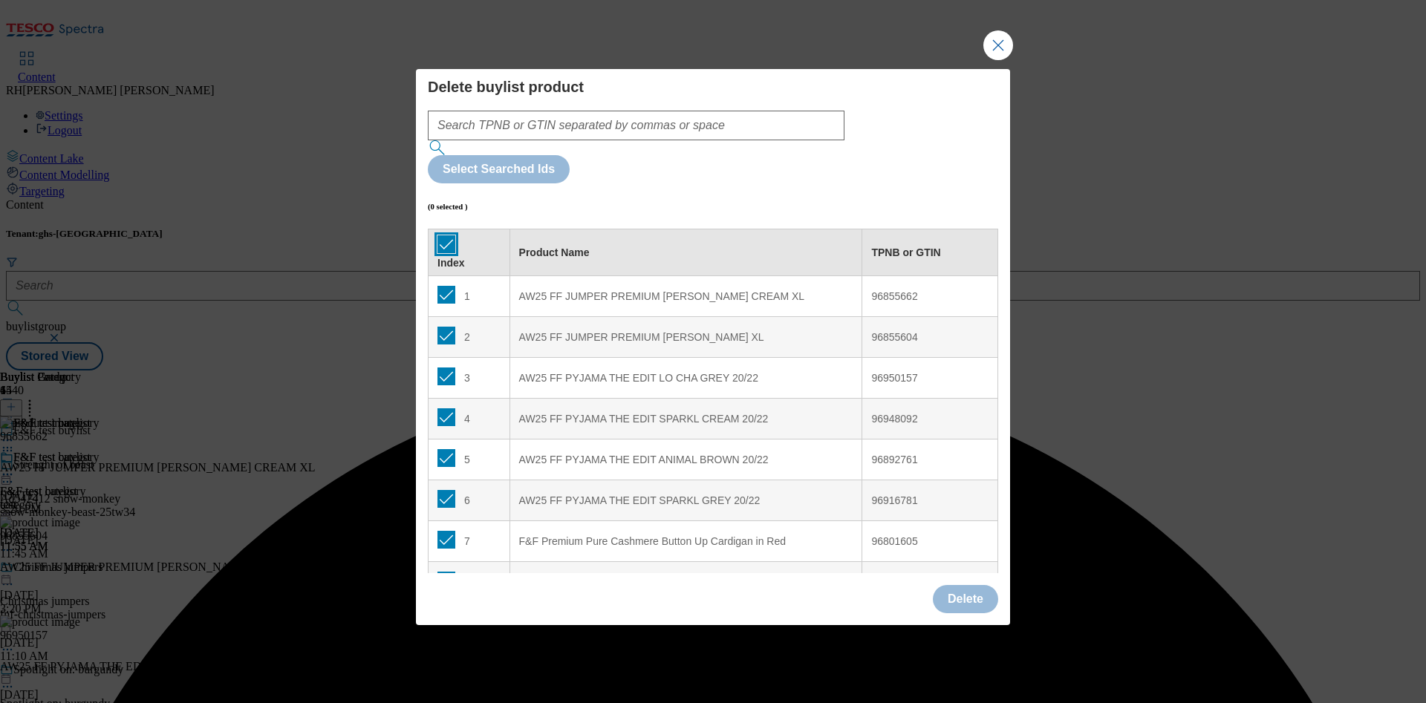
checkbox input "true"
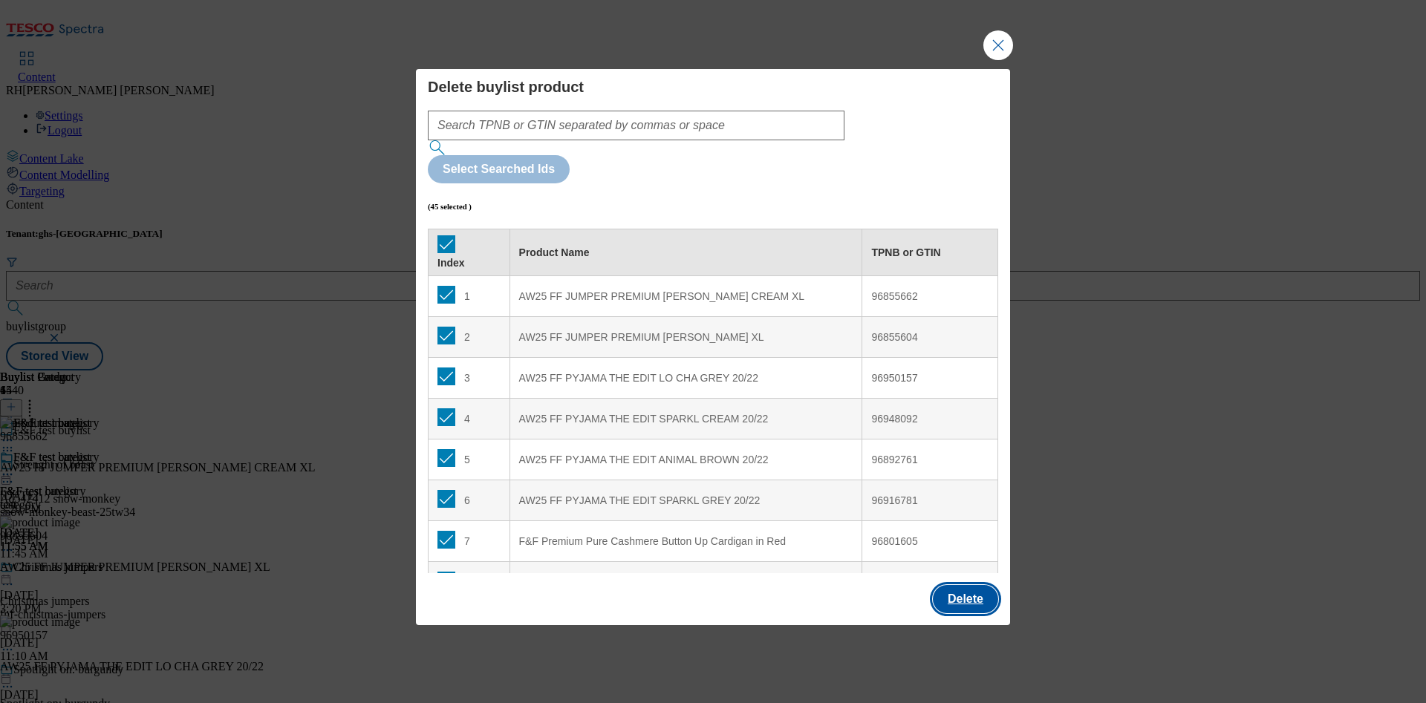
click at [950, 468] on button "Delete" at bounding box center [965, 599] width 65 height 28
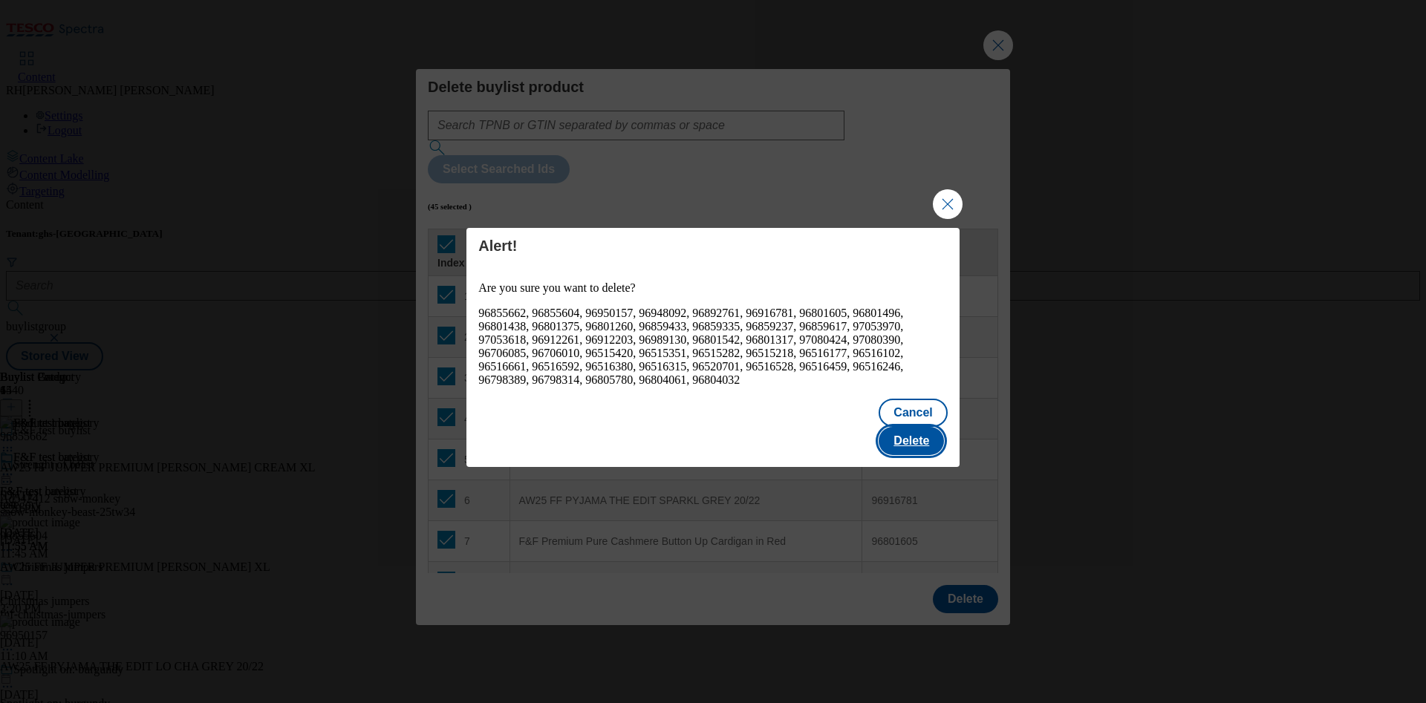
click at [914, 432] on button "Delete" at bounding box center [911, 441] width 65 height 28
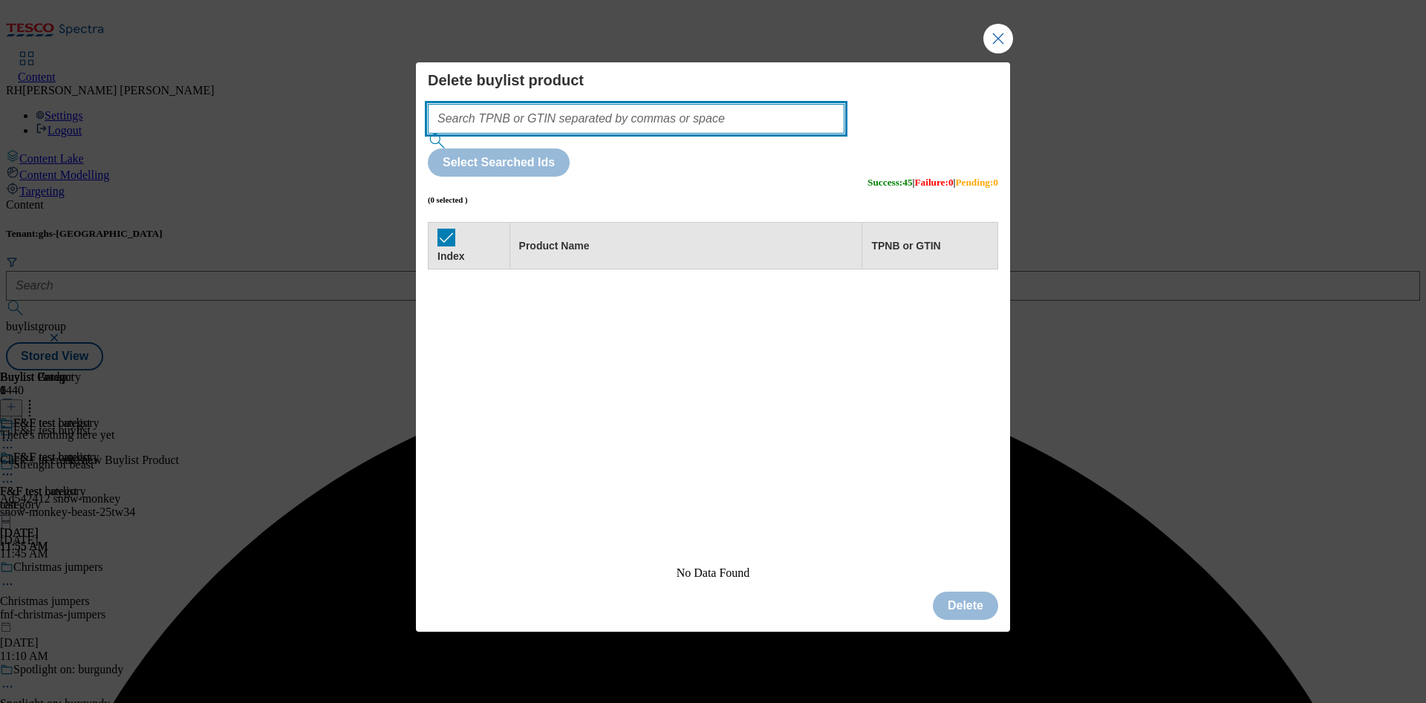
click at [623, 134] on input "Modal" at bounding box center [636, 119] width 417 height 30
paste input "97097347 97095292 97076234 96993630 97007398 97056903 97095614 97055305 9691974…"
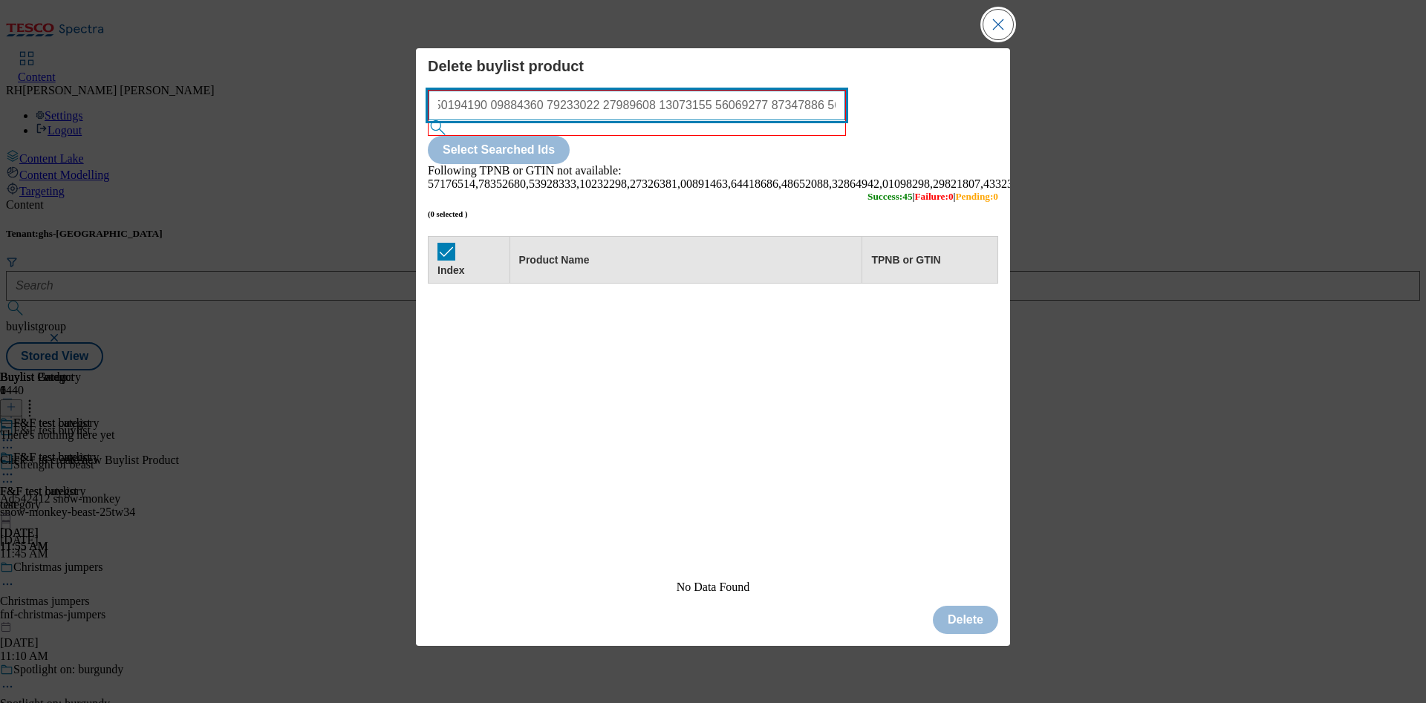
type input "97097347 97095292 97076234 96993630 97007398 97056903 97095614 97055305 9691974…"
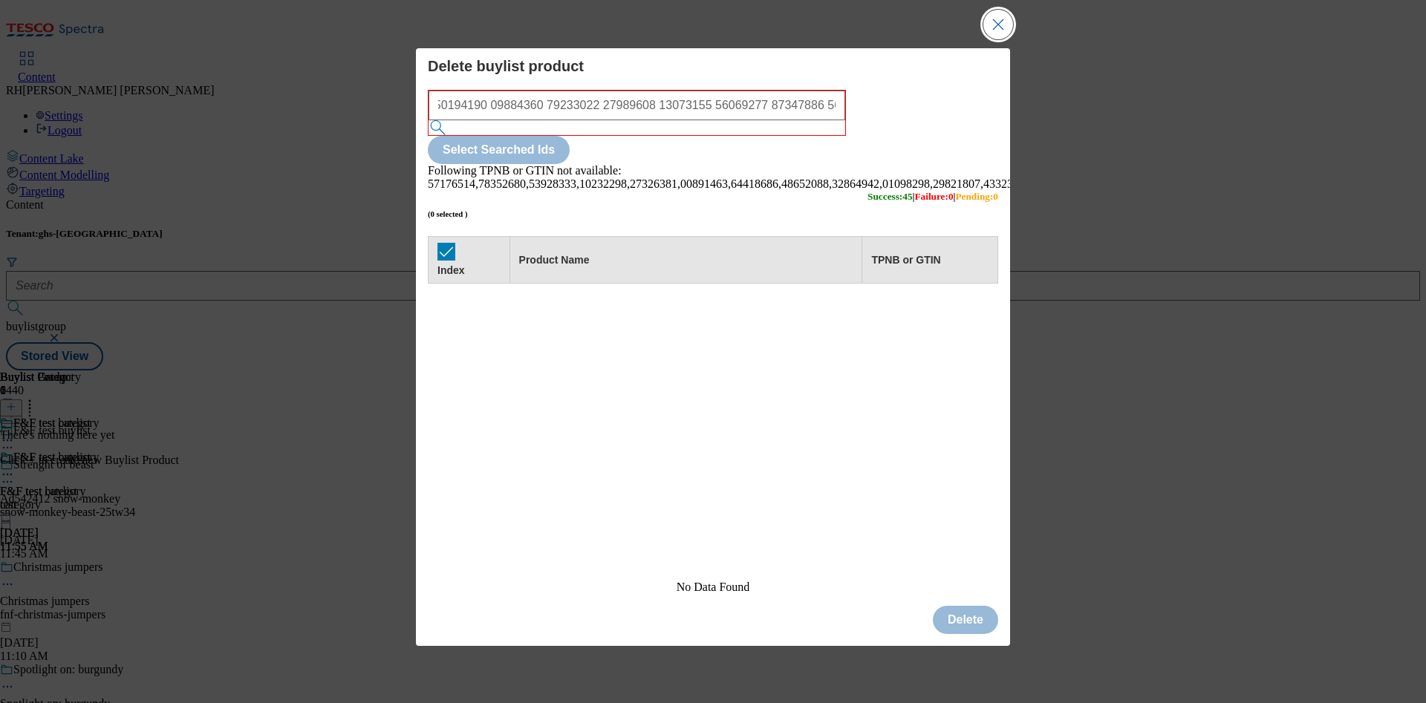
click at [950, 16] on button "Close Modal" at bounding box center [998, 25] width 30 height 30
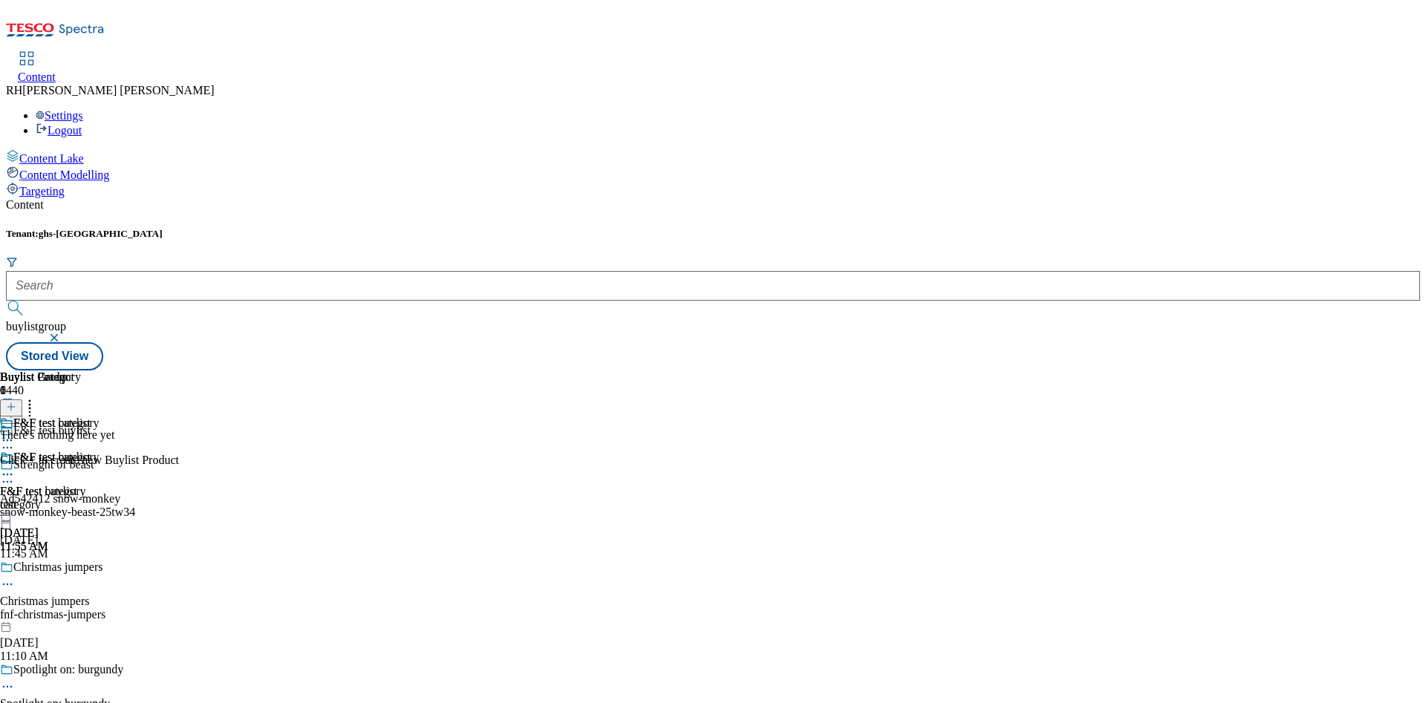
click at [16, 402] on icon at bounding box center [11, 407] width 10 height 10
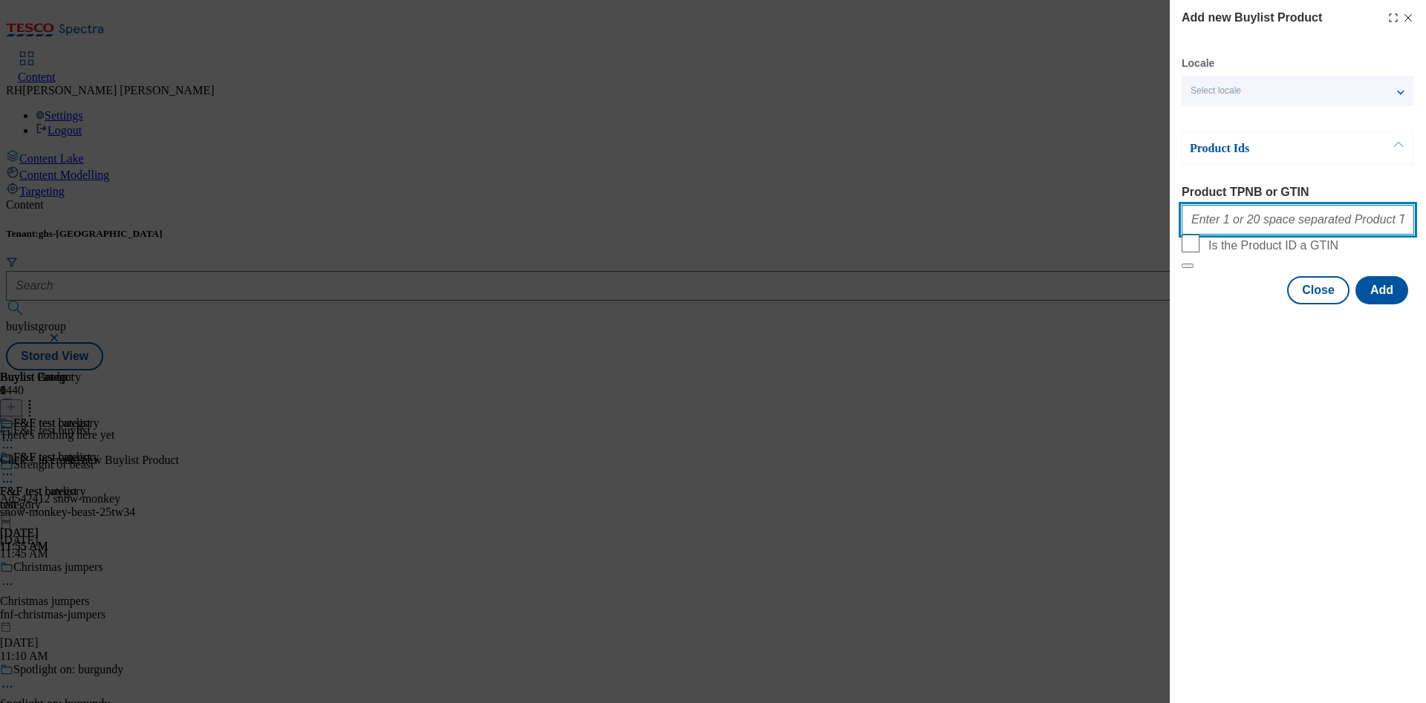
click at [950, 231] on input "Product TPNB or GTIN" at bounding box center [1298, 220] width 232 height 30
paste input "97097347 97095292 97076234 96993630 97007398 97056903 97095614 97055305 9691974…"
type input "97097347 97095292 97076234 96993630 97007398 97056903 97095614 97055305 9691974…"
click at [950, 305] on button "Add" at bounding box center [1381, 290] width 53 height 28
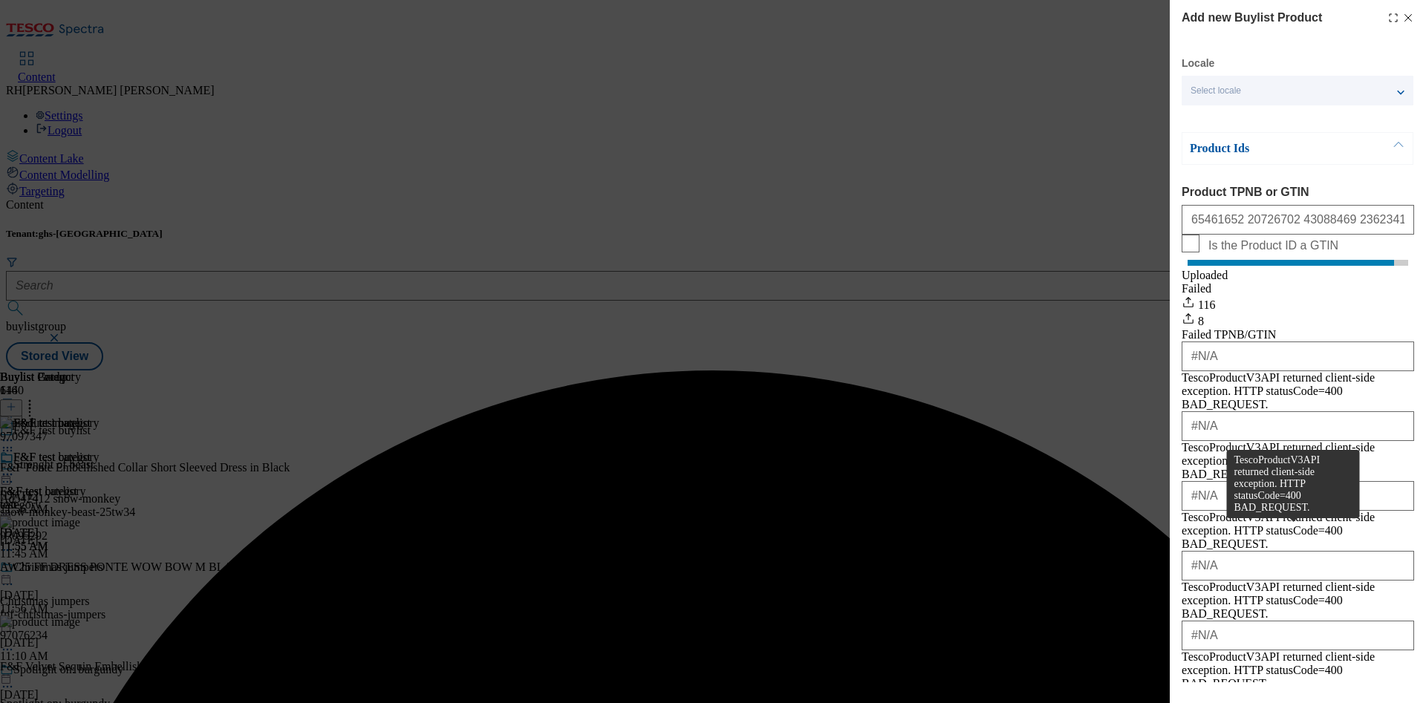
scroll to position [215, 0]
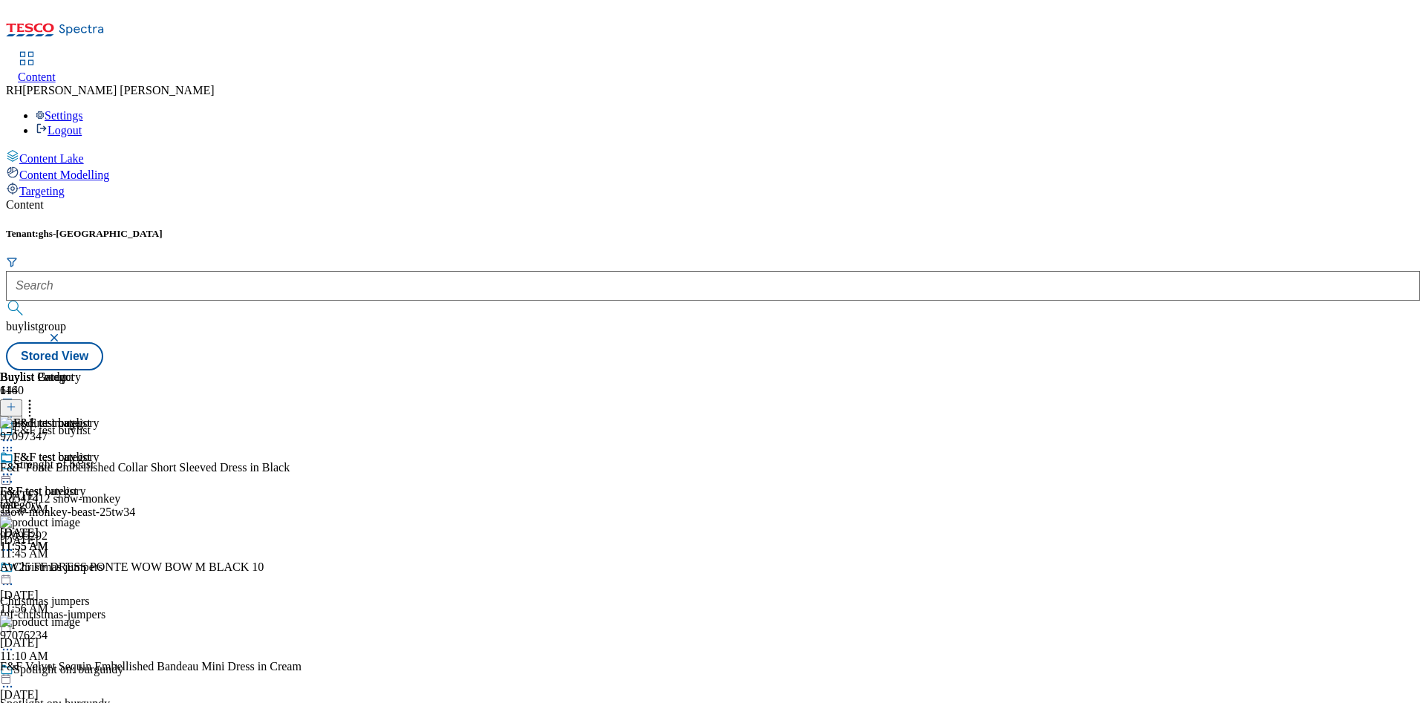
click at [15, 467] on icon at bounding box center [7, 474] width 15 height 15
click at [63, 468] on span "Edit" at bounding box center [54, 506] width 17 height 11
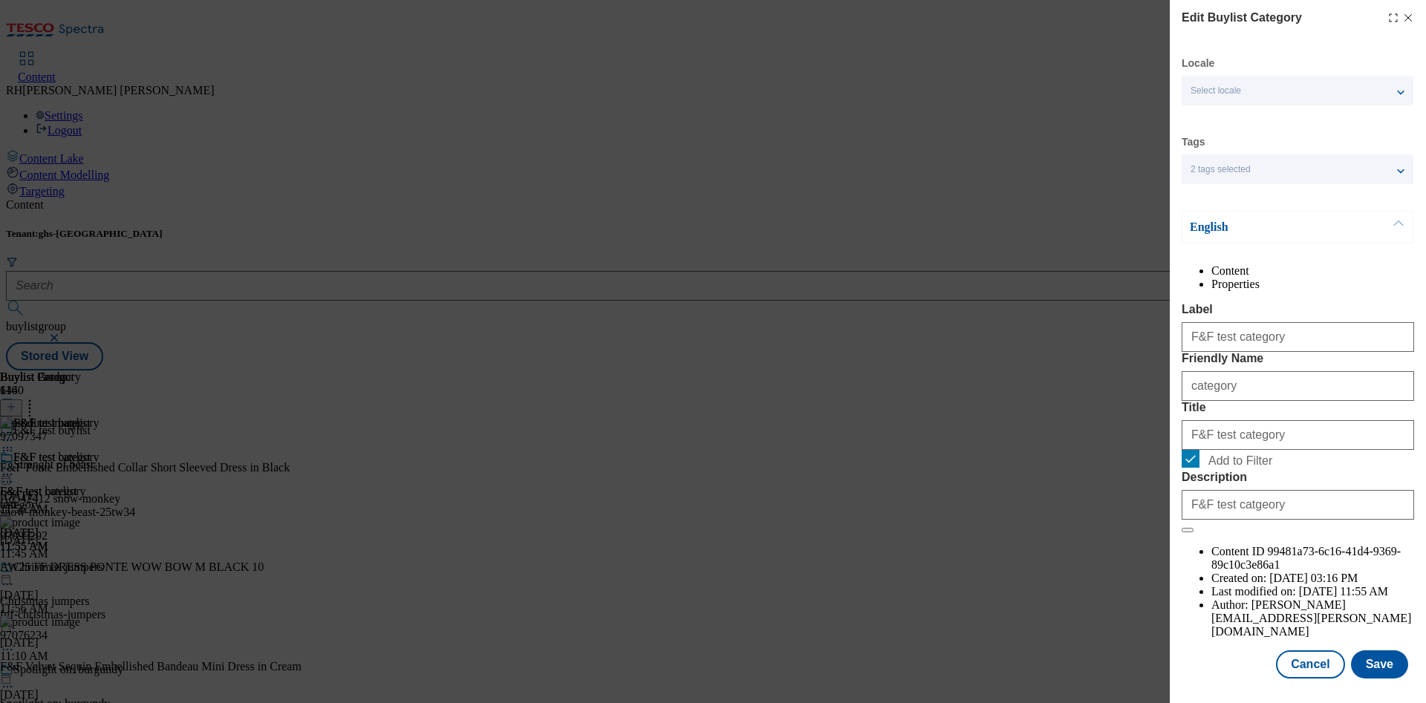
scroll to position [45, 0]
click at [950, 468] on button "Save" at bounding box center [1379, 665] width 57 height 28
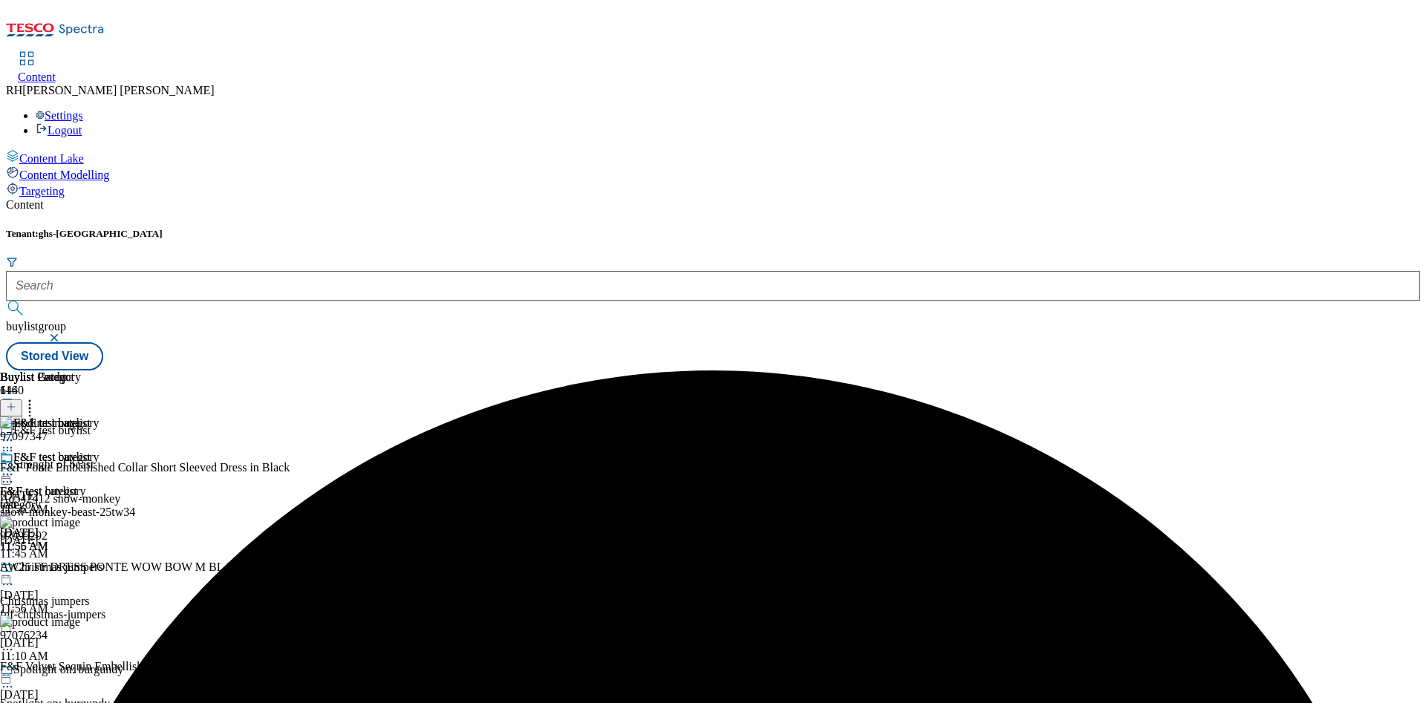
click at [15, 467] on icon at bounding box center [7, 474] width 15 height 15
click at [81, 468] on span "Preview" at bounding box center [63, 574] width 35 height 11
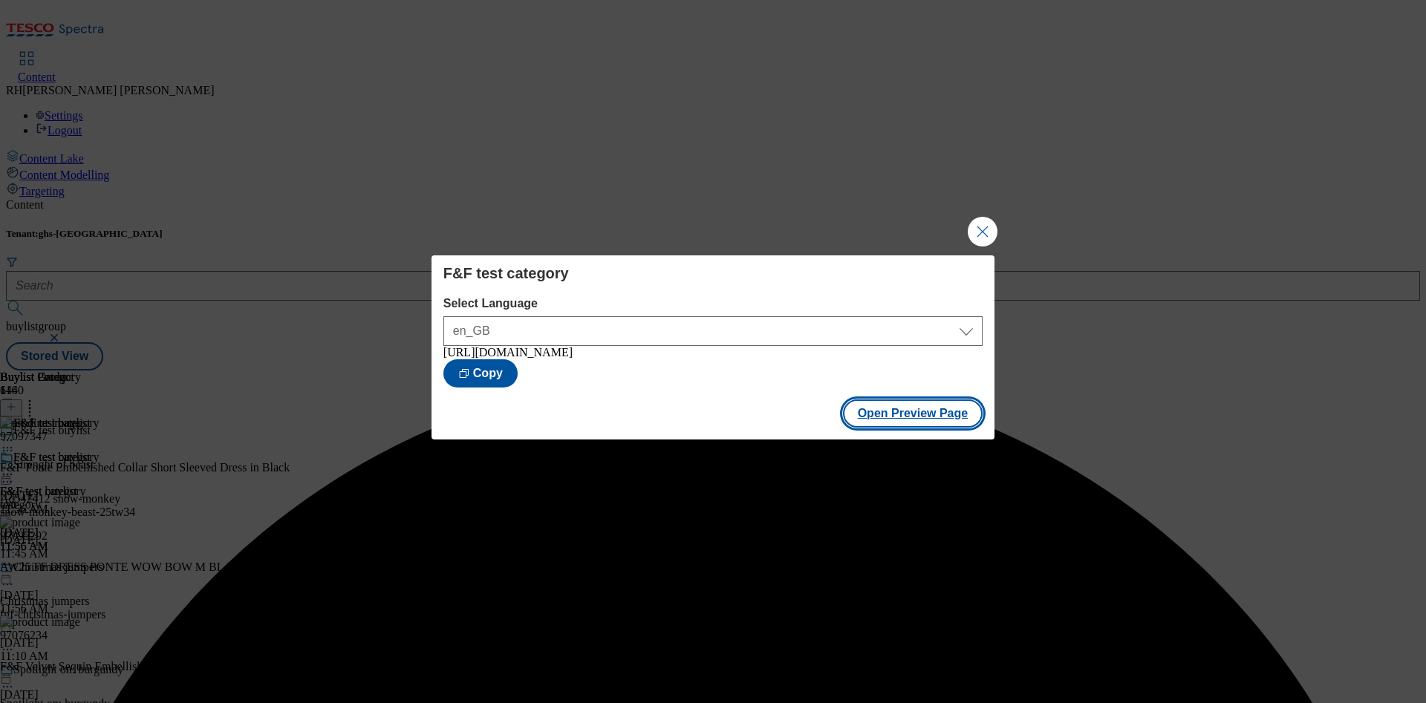
click at [948, 416] on button "Open Preview Page" at bounding box center [913, 414] width 140 height 28
click at [950, 228] on button "Close Modal" at bounding box center [983, 232] width 30 height 30
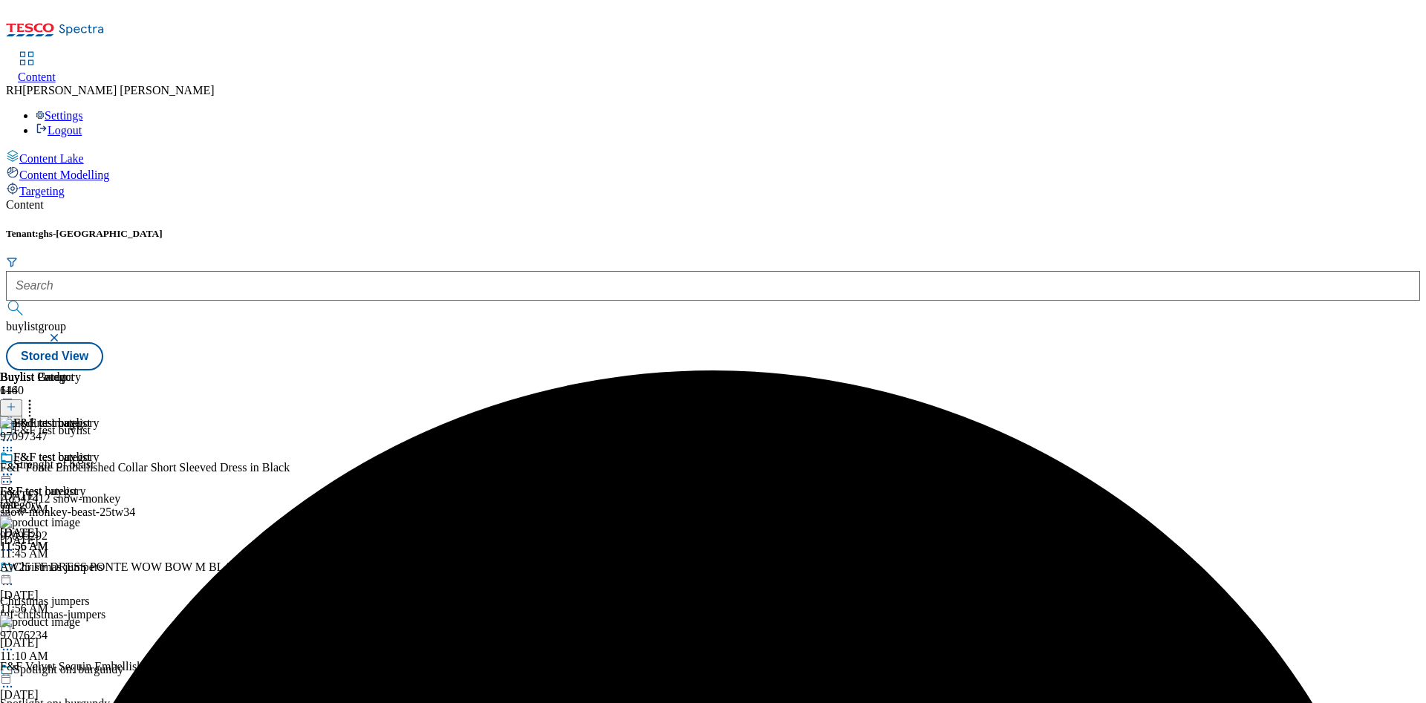
click at [37, 397] on icon at bounding box center [29, 404] width 15 height 15
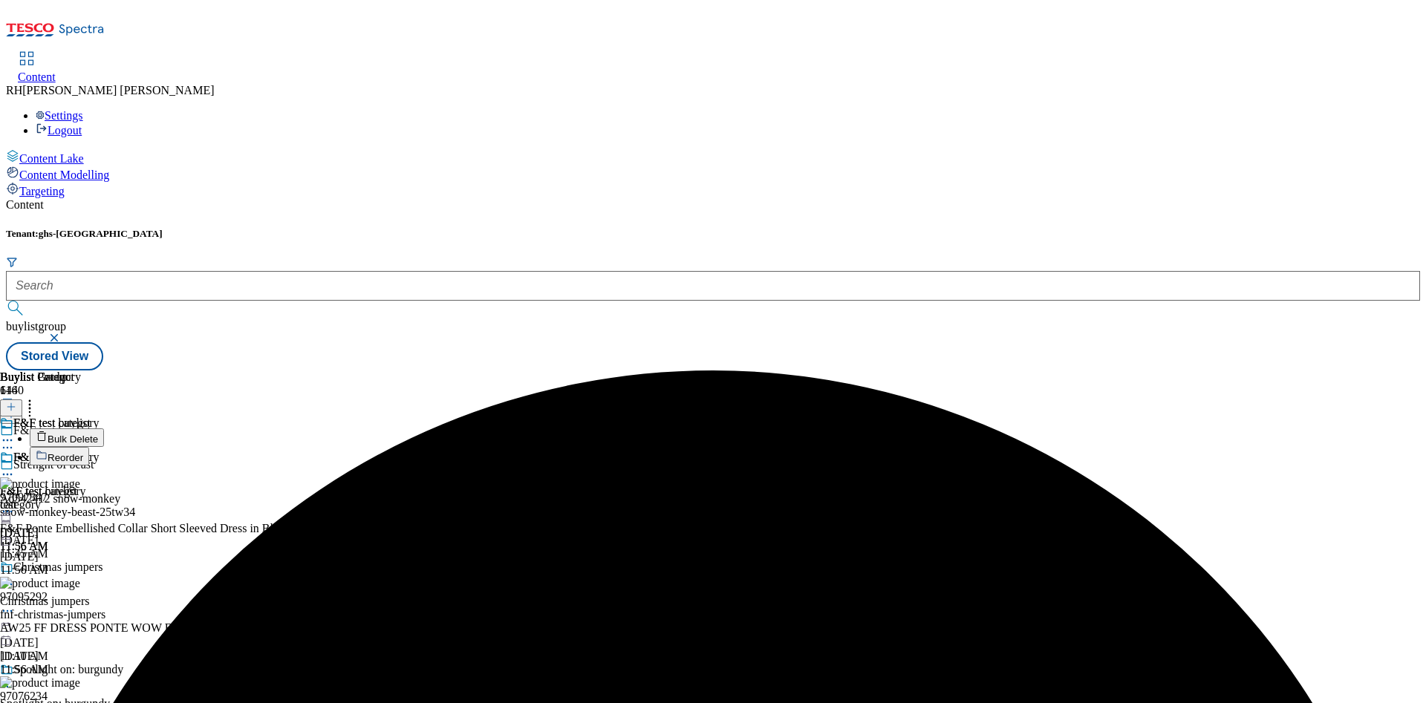
click at [98, 434] on span "Bulk Delete" at bounding box center [73, 439] width 51 height 11
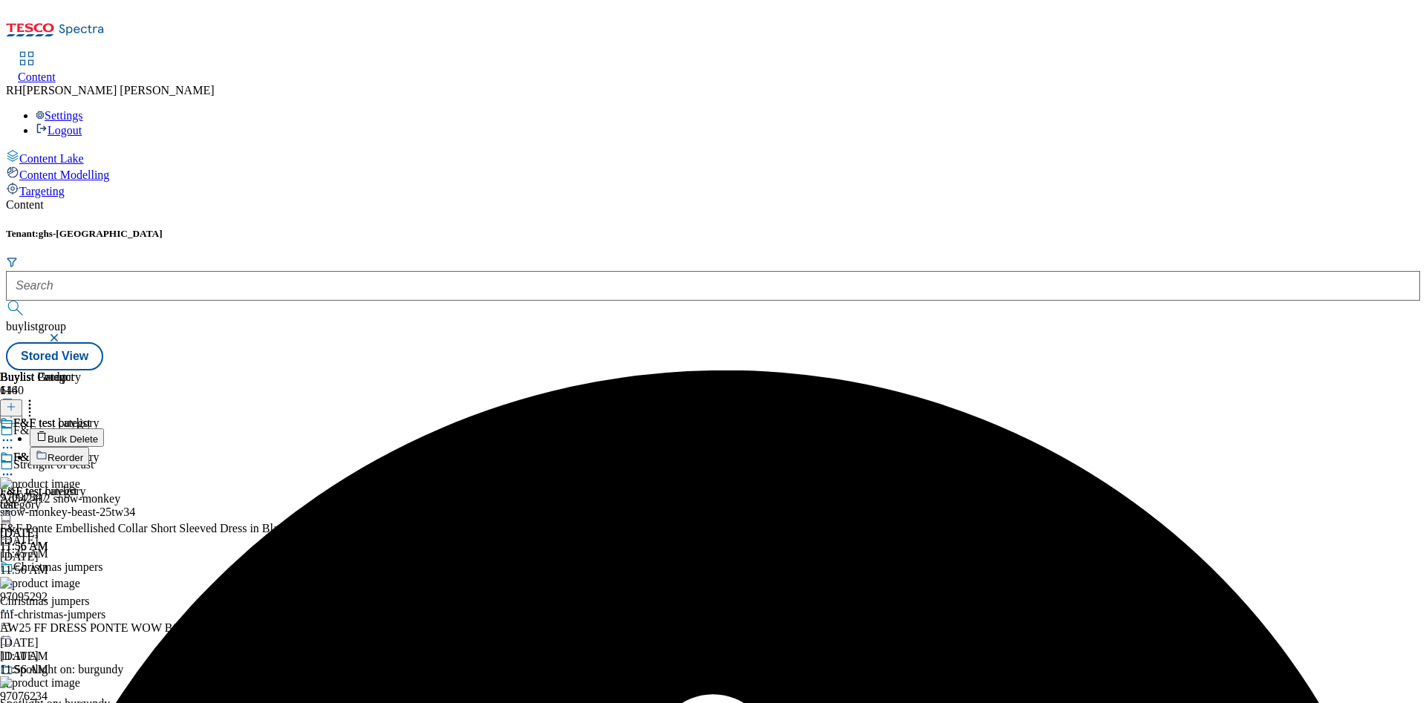
click at [100, 451] on div "F&F test category F&F test category category Oct 6, 2025 11:56 AM" at bounding box center [50, 502] width 100 height 102
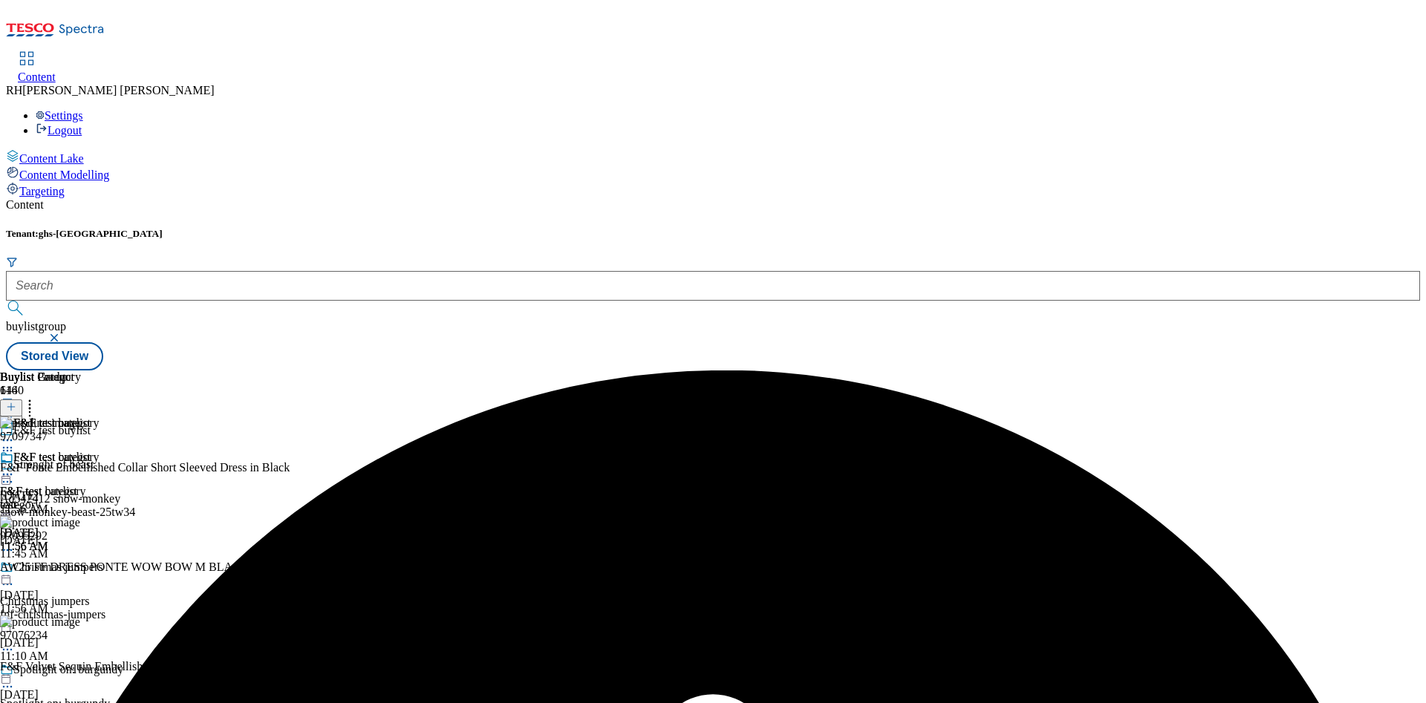
click at [15, 467] on icon at bounding box center [7, 474] width 15 height 15
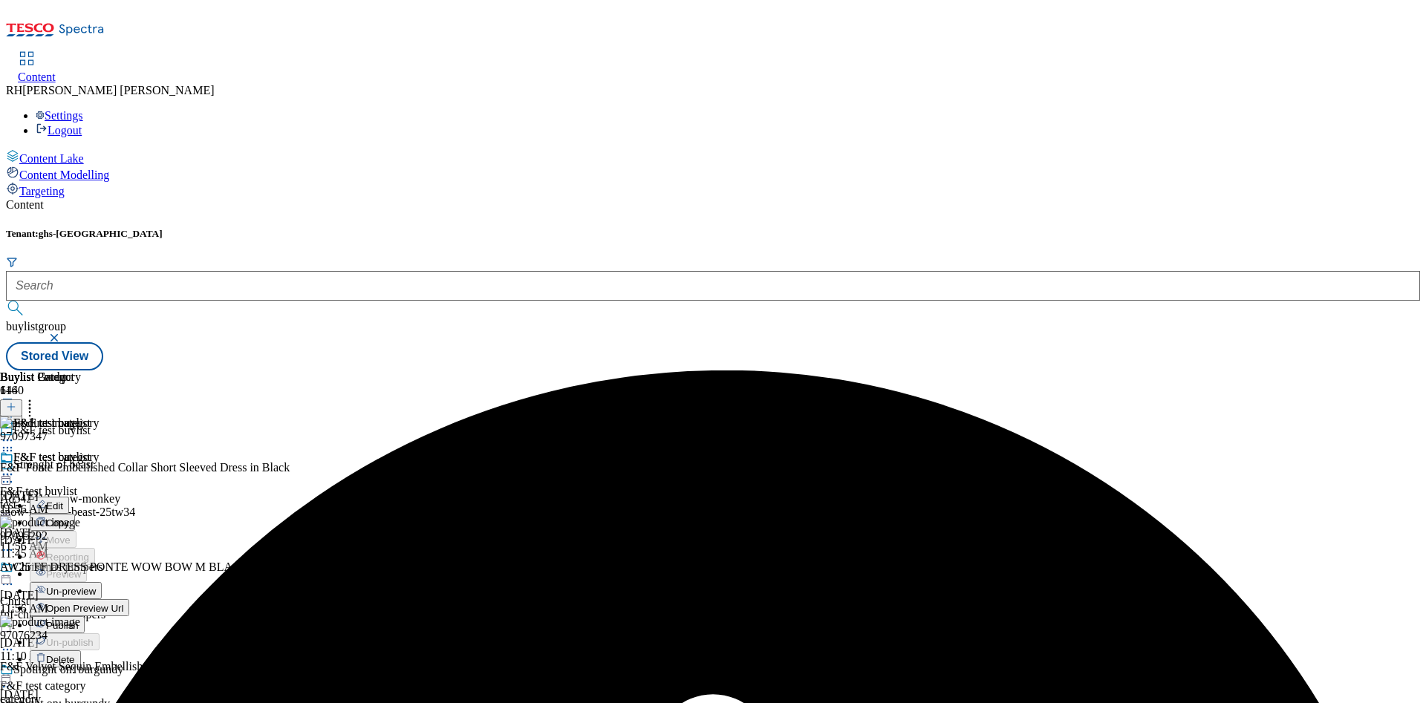
click at [96, 468] on span "Un-preview" at bounding box center [71, 591] width 50 height 11
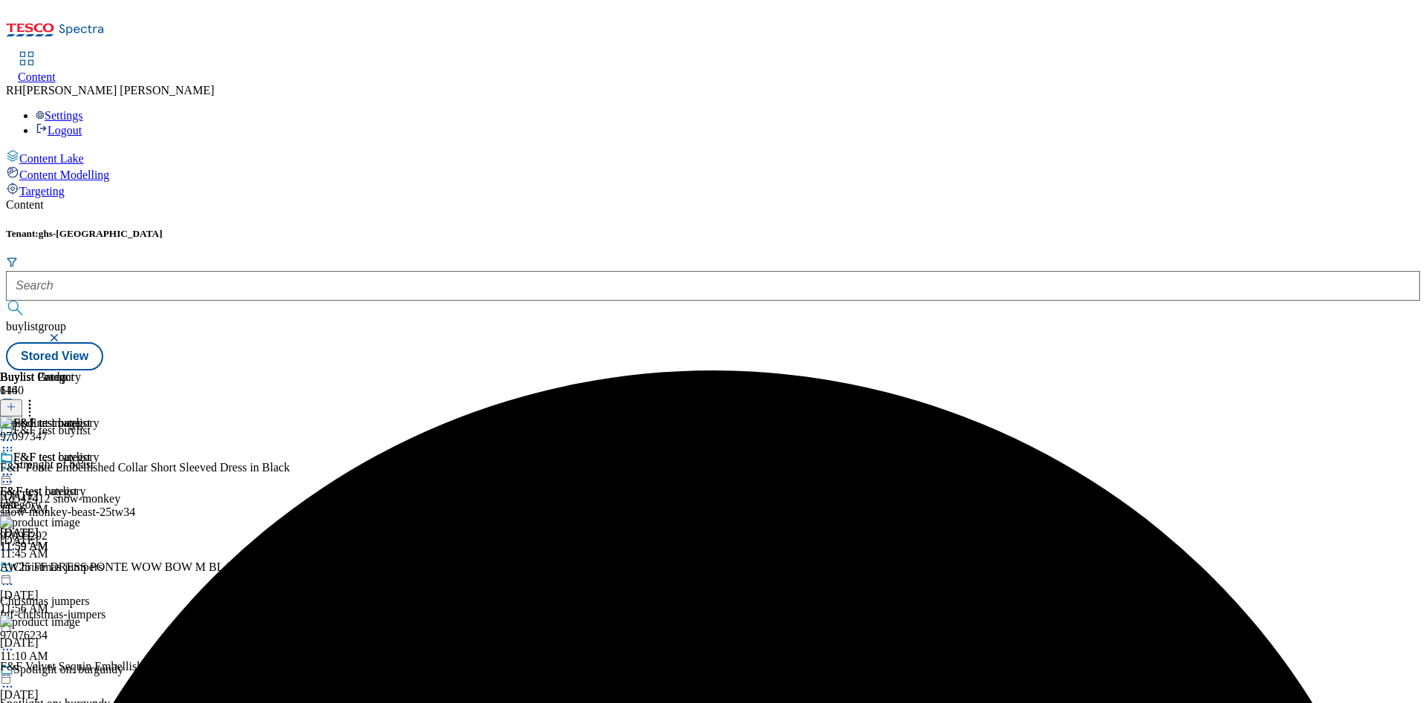
click at [37, 397] on icon at bounding box center [29, 404] width 15 height 15
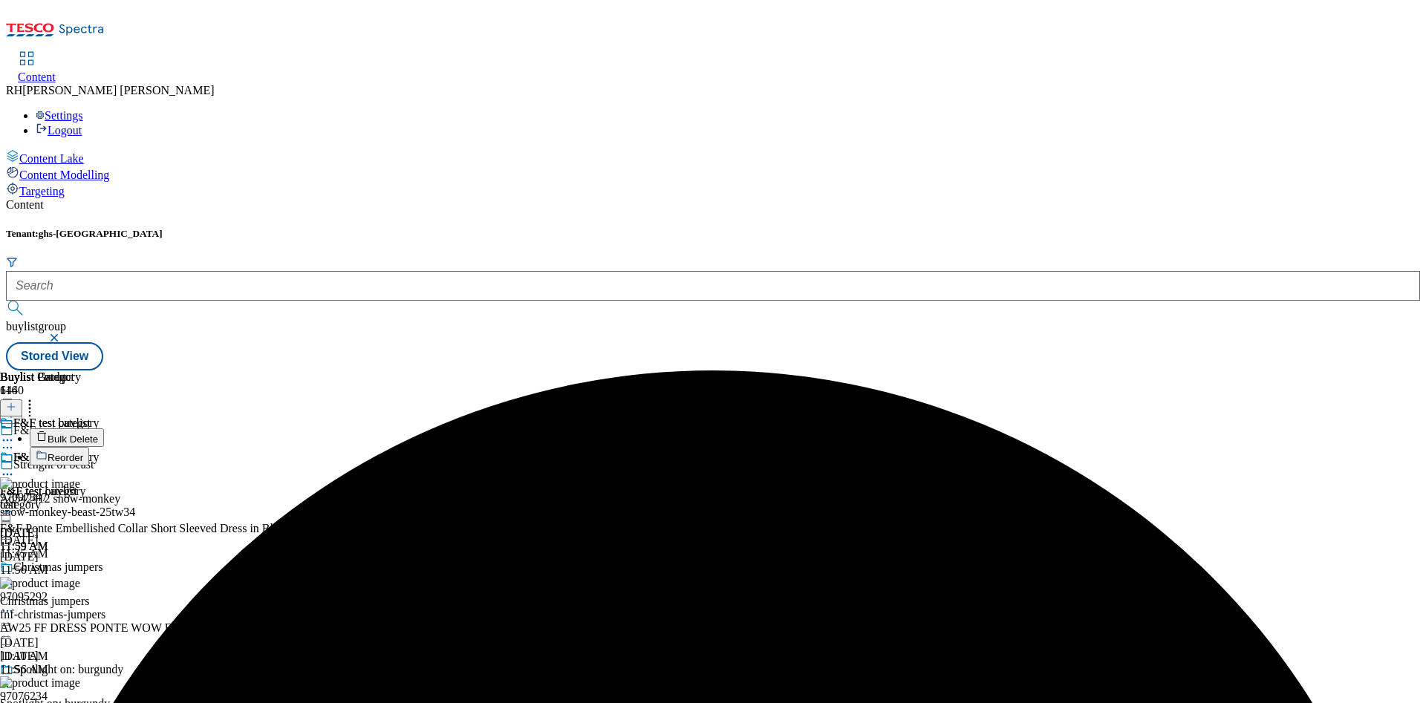
click at [98, 434] on span "Bulk Delete" at bounding box center [73, 439] width 51 height 11
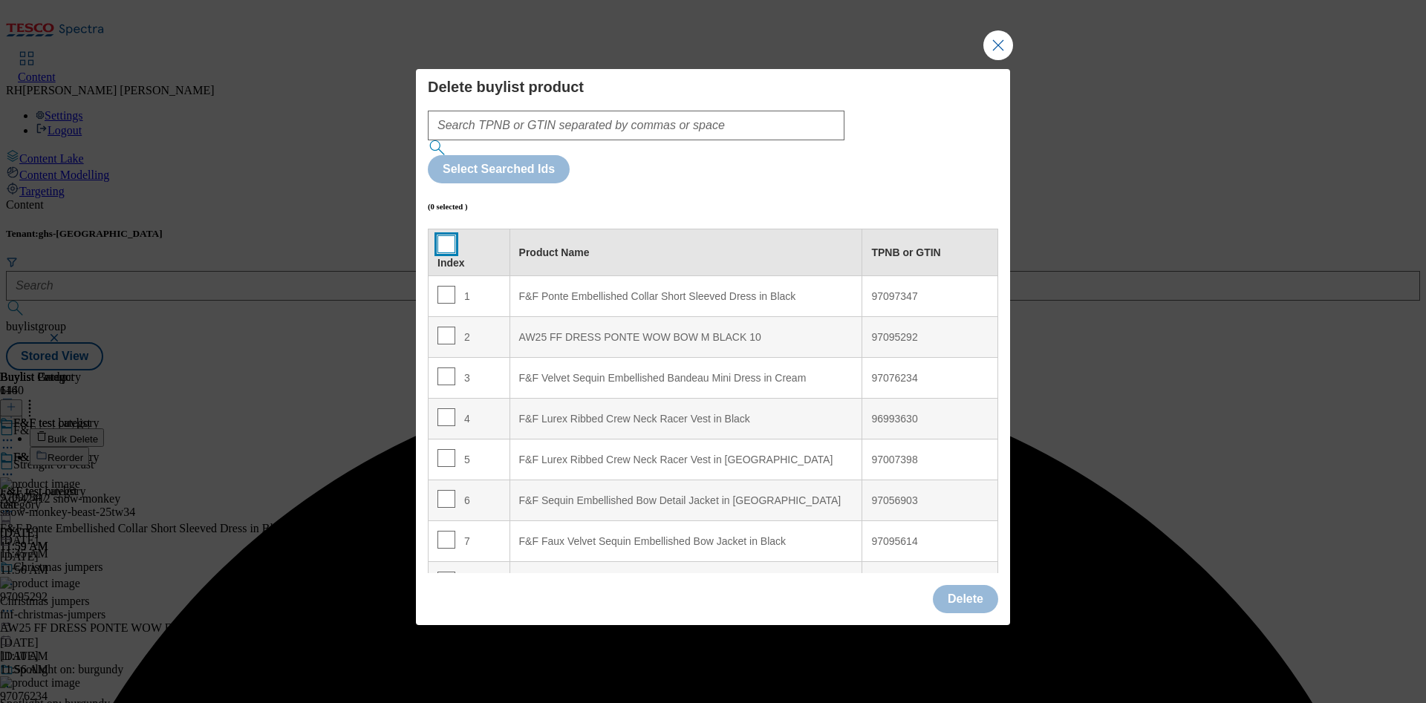
click at [442, 235] on input "Modal" at bounding box center [446, 244] width 18 height 18
checkbox input "true"
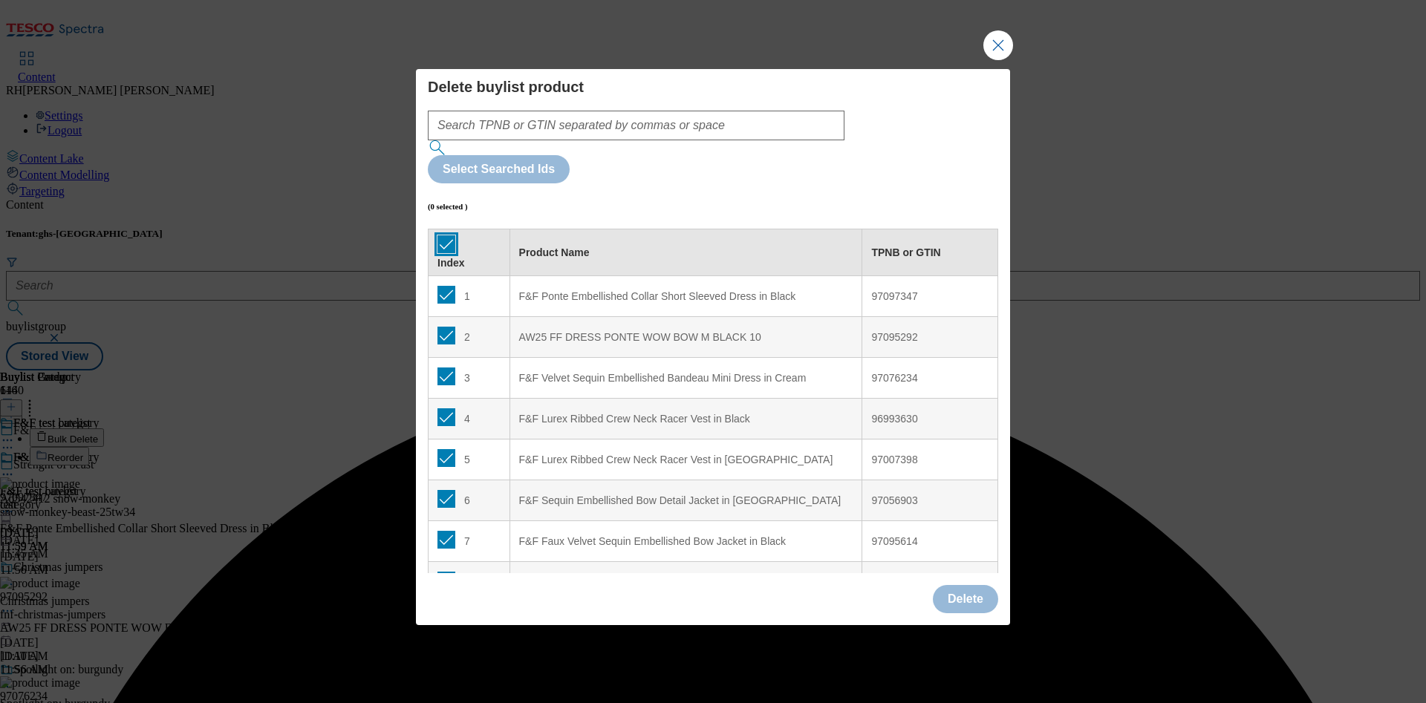
checkbox input "true"
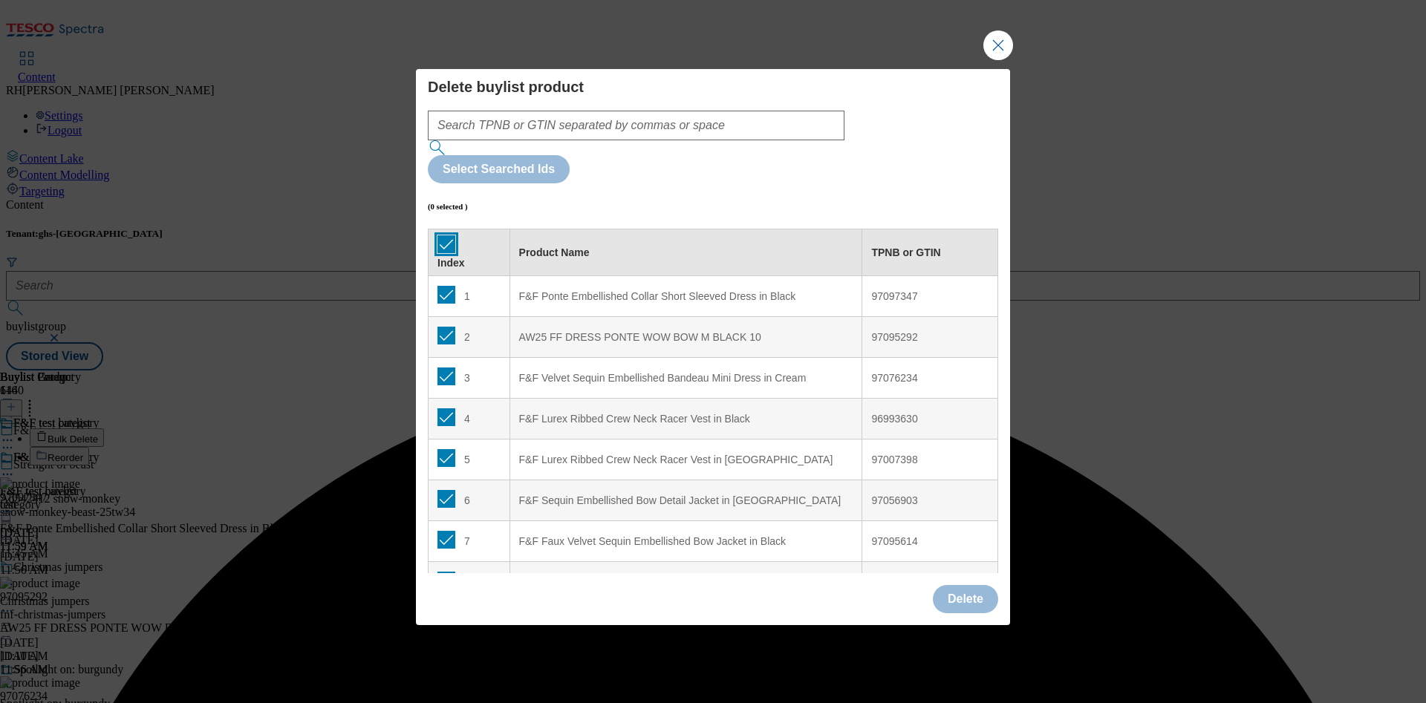
checkbox input "true"
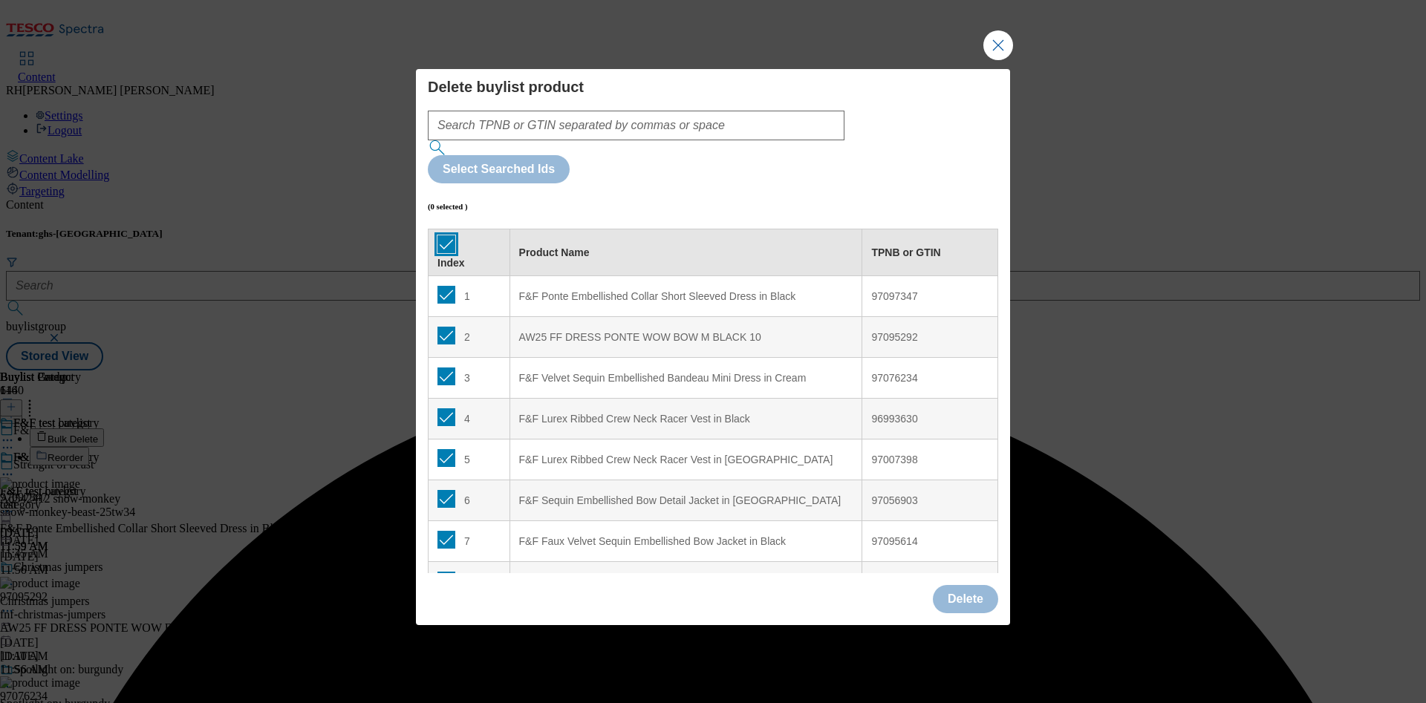
checkbox input "true"
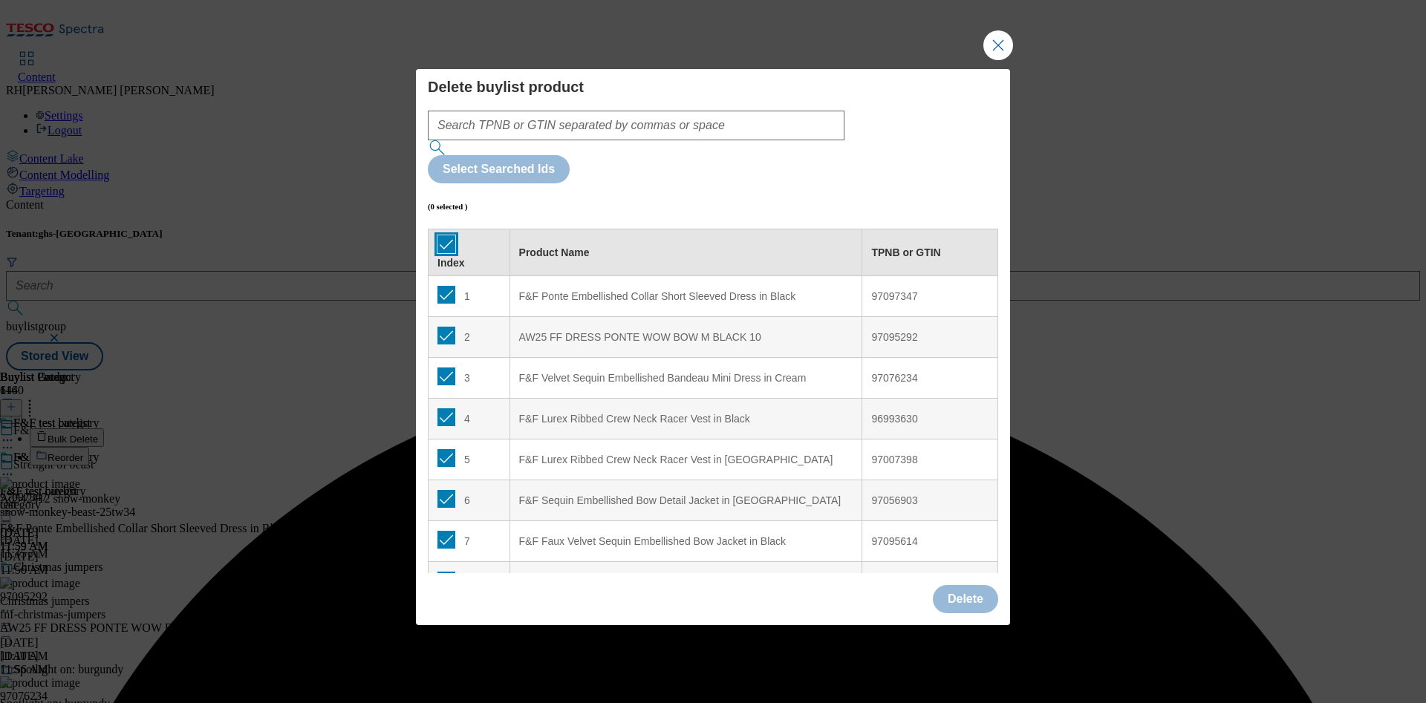
checkbox input "true"
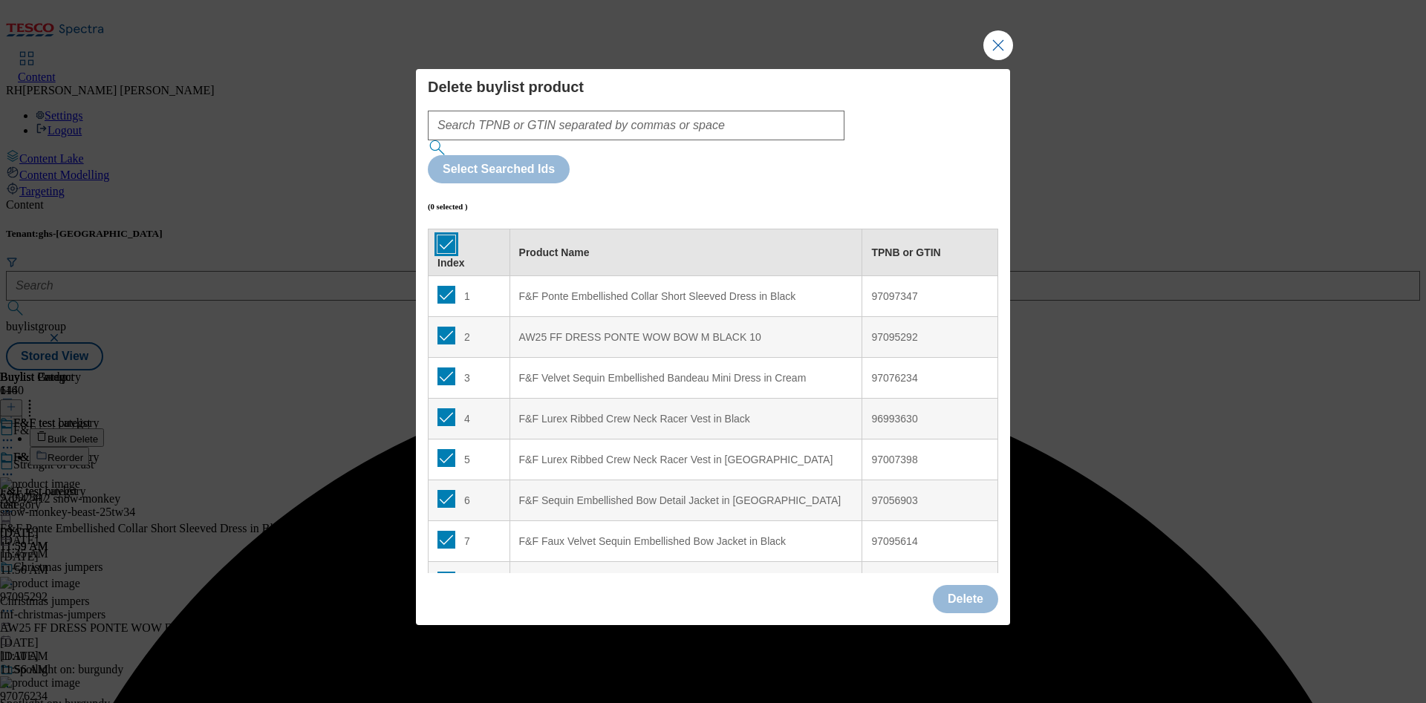
checkbox input "true"
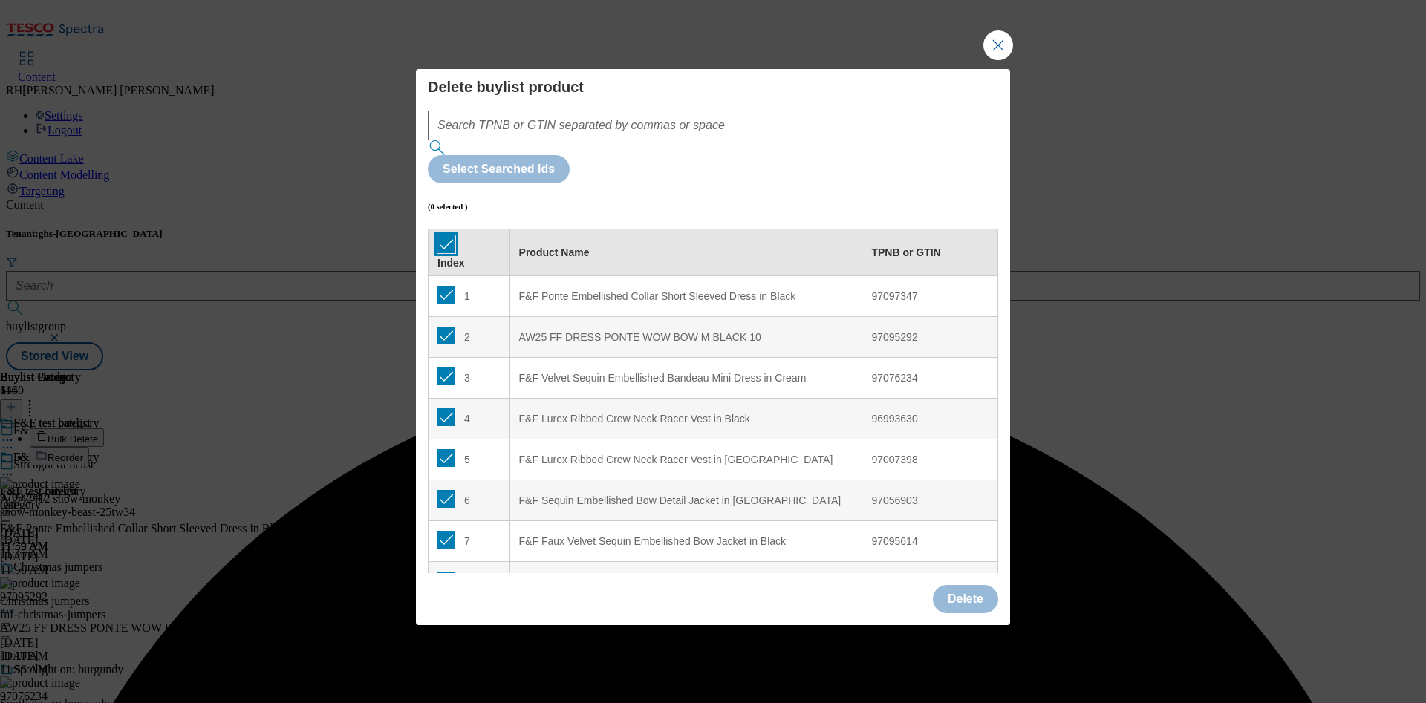
checkbox input "true"
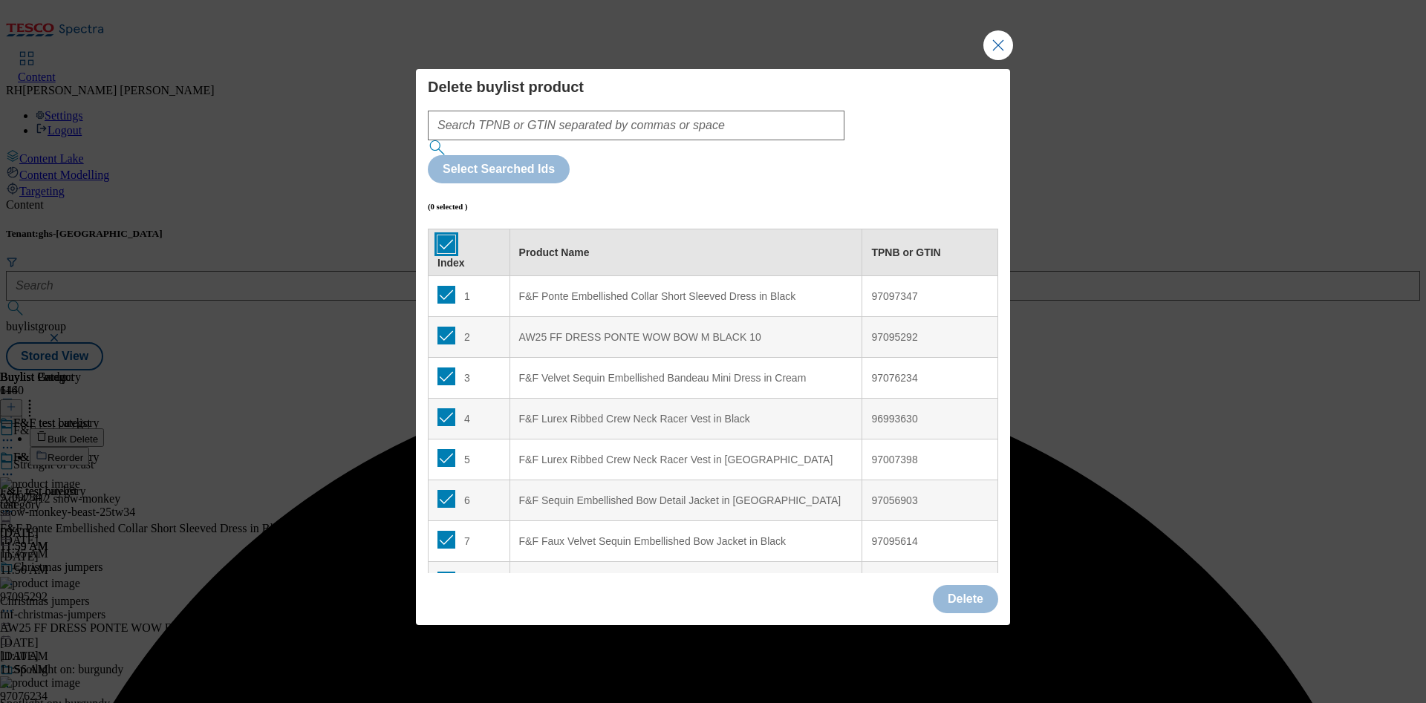
checkbox input "true"
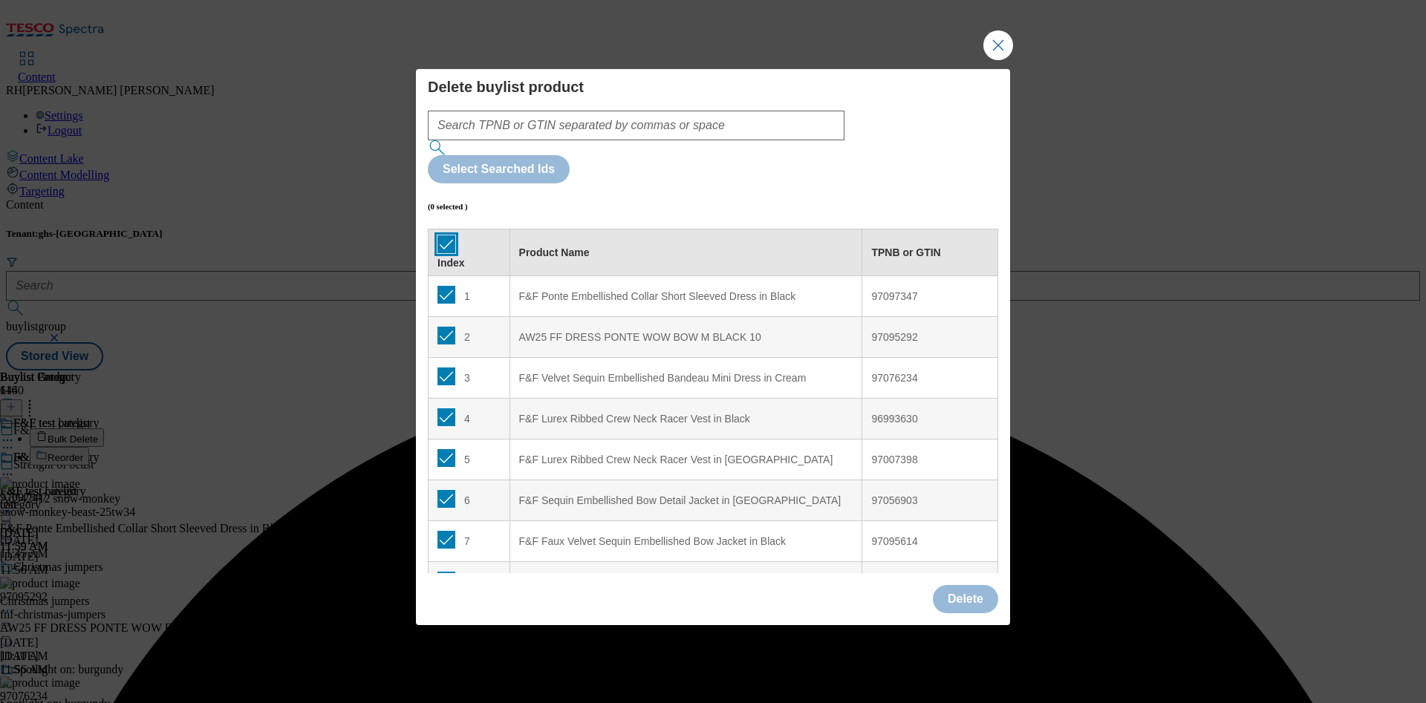
checkbox input "true"
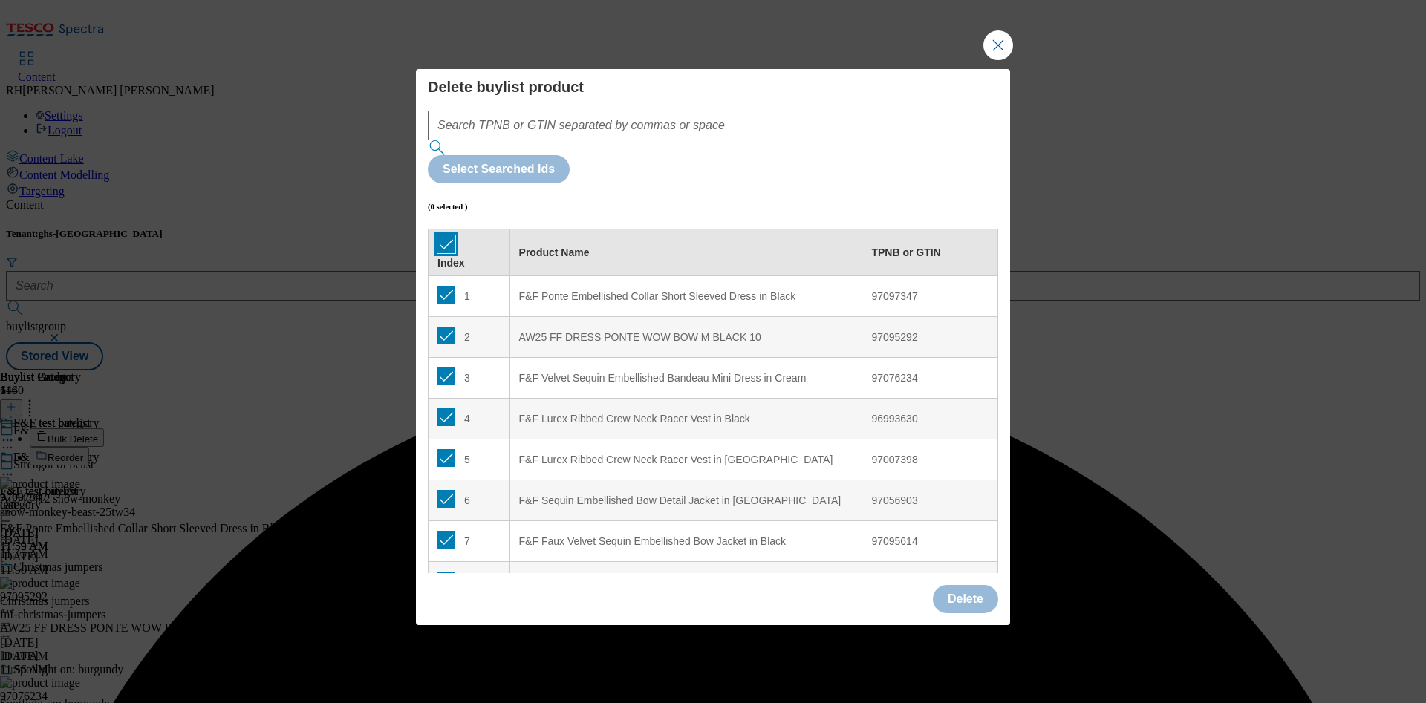
checkbox input "true"
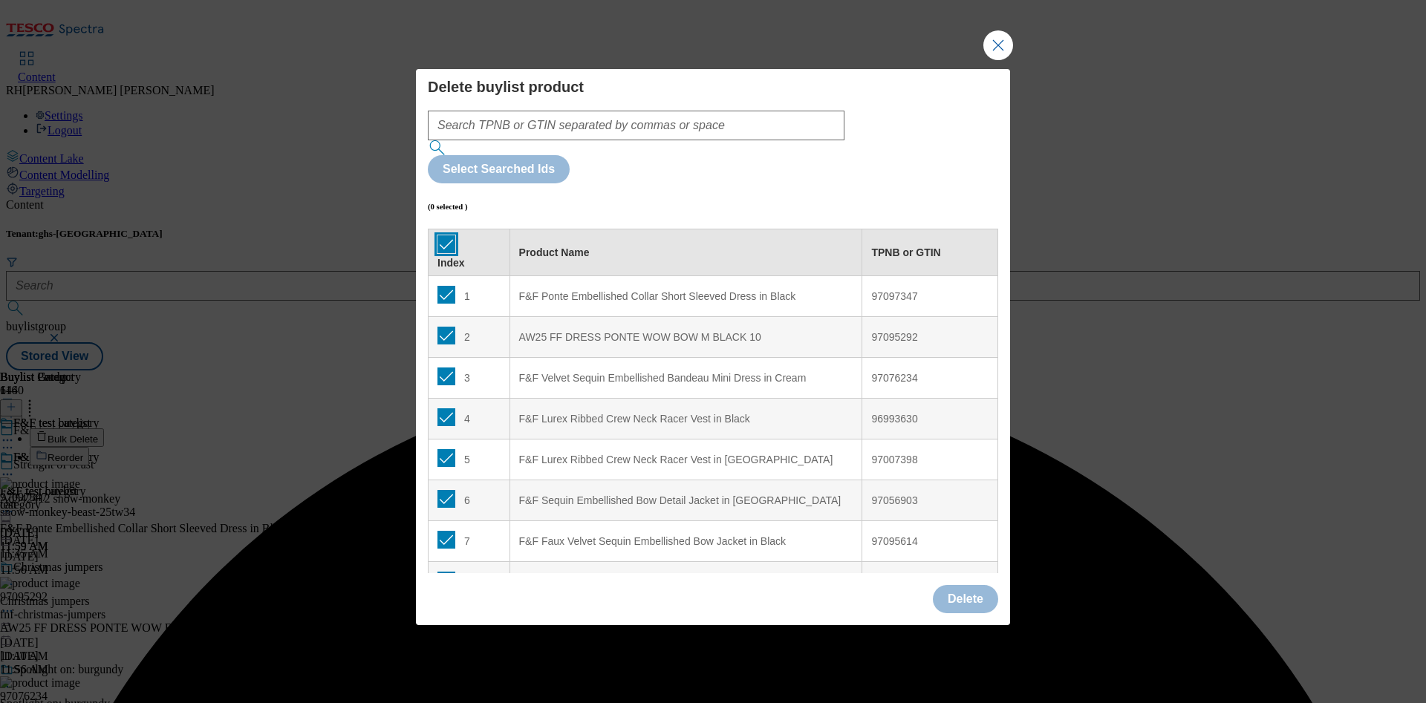
checkbox input "true"
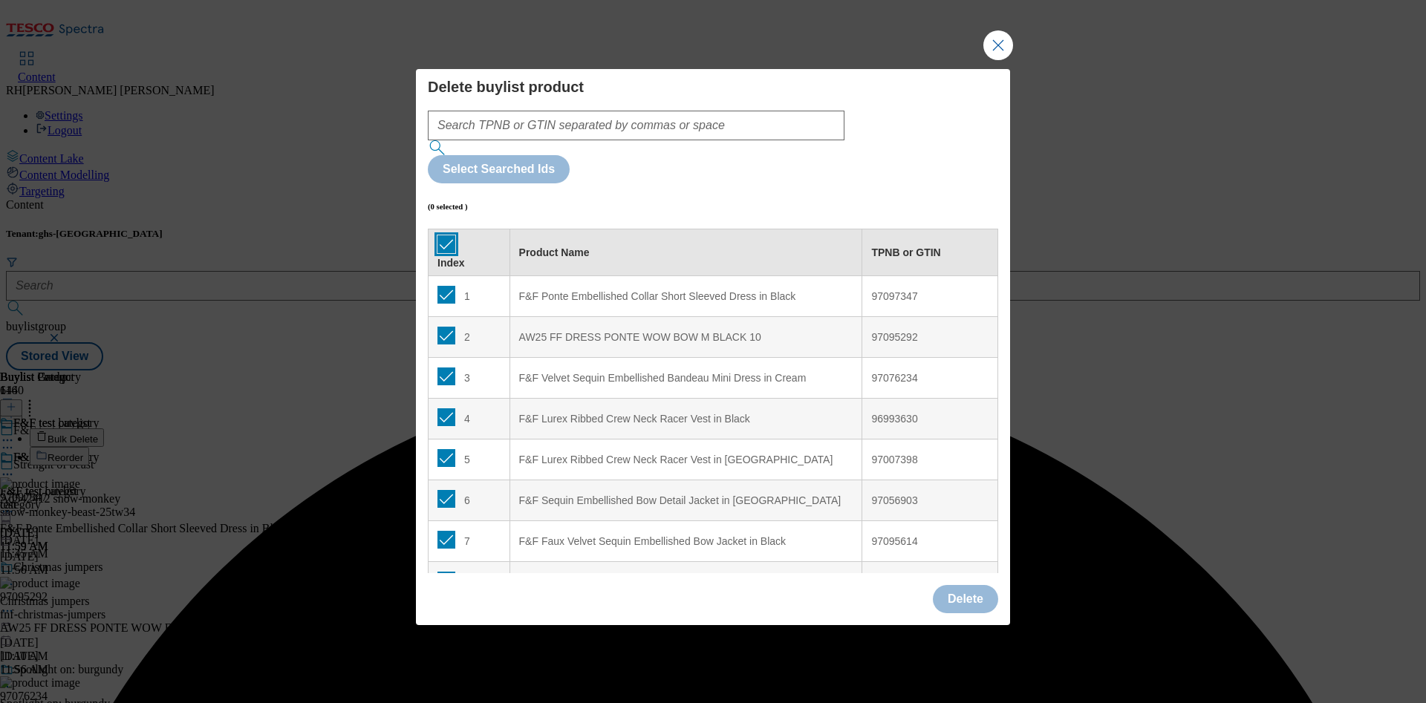
checkbox input "true"
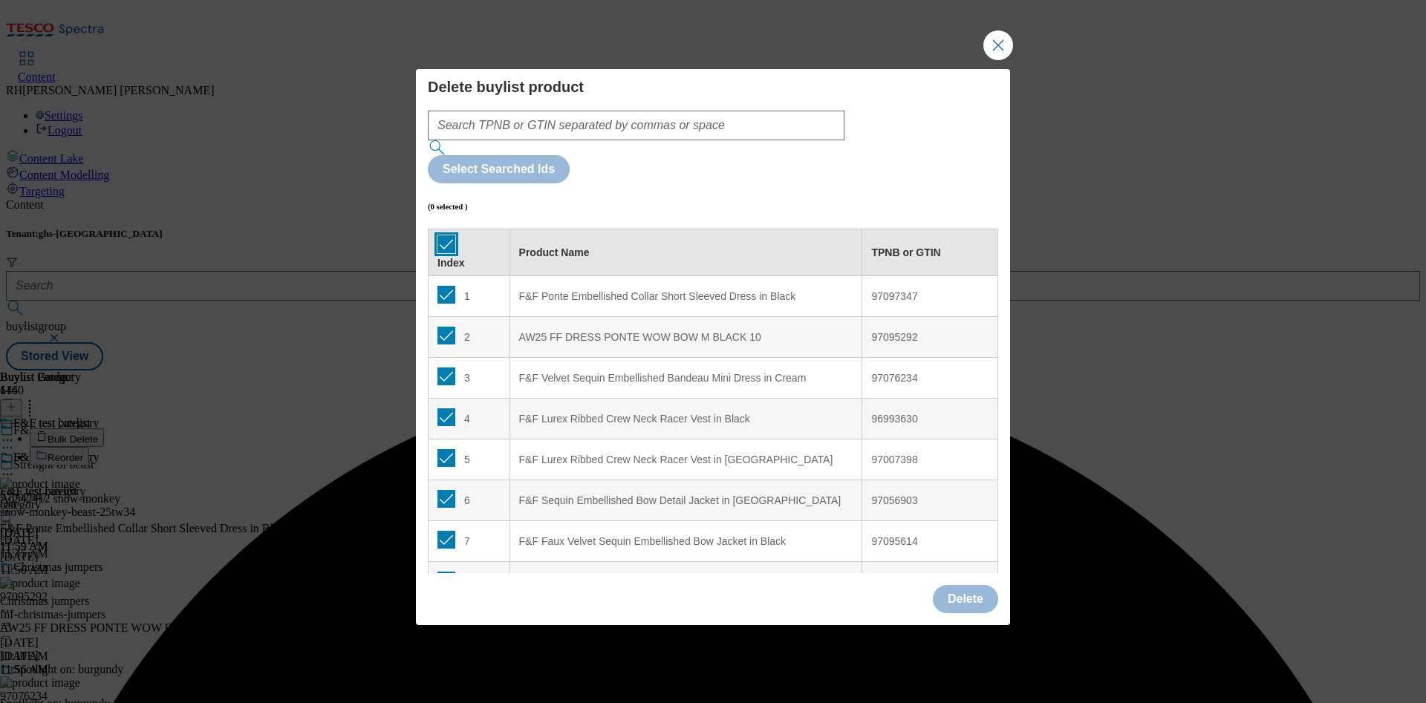
checkbox input "true"
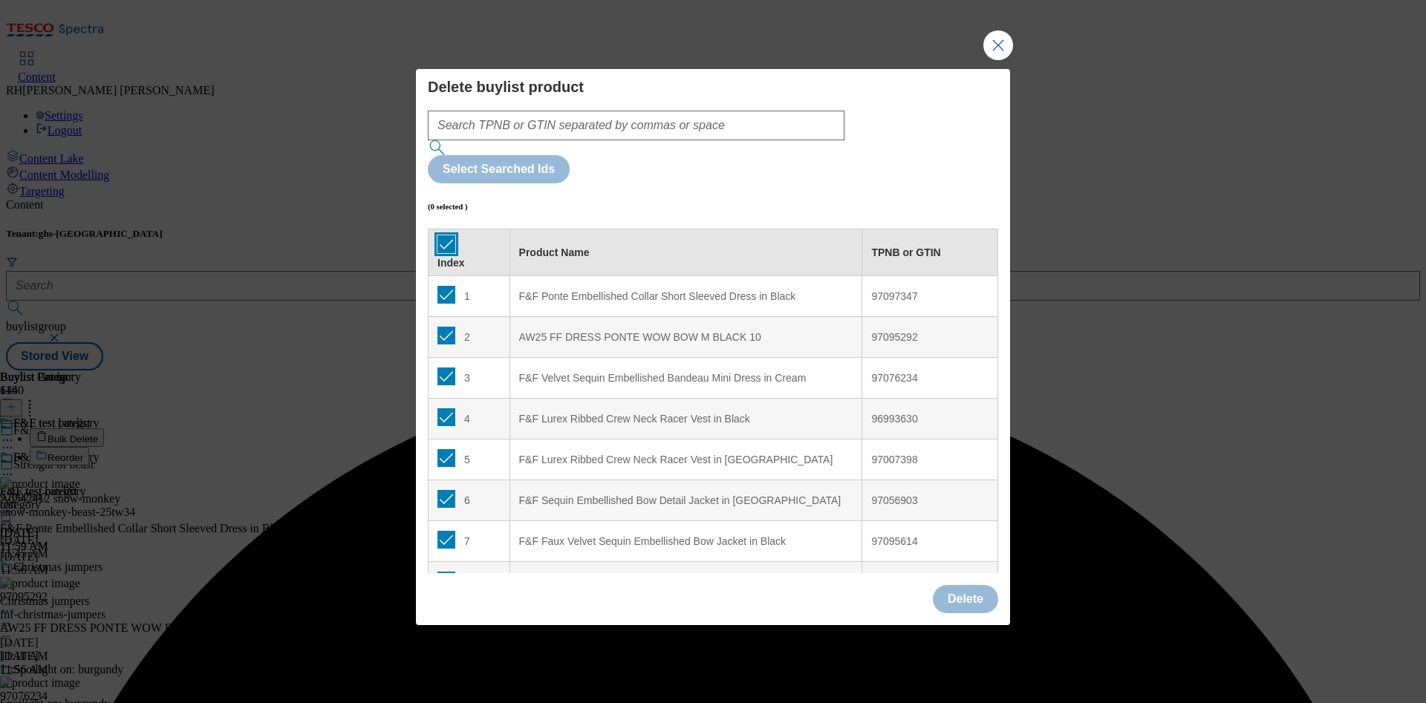
checkbox input "true"
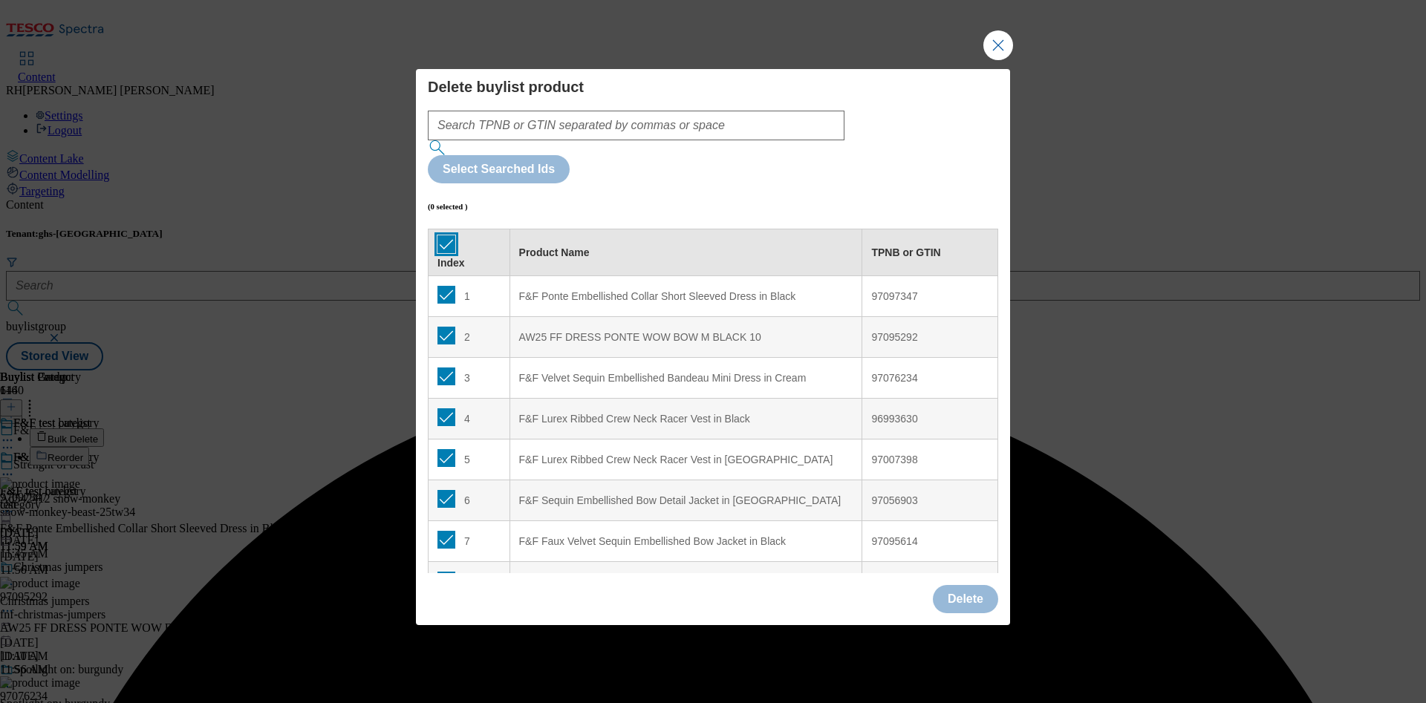
checkbox input "true"
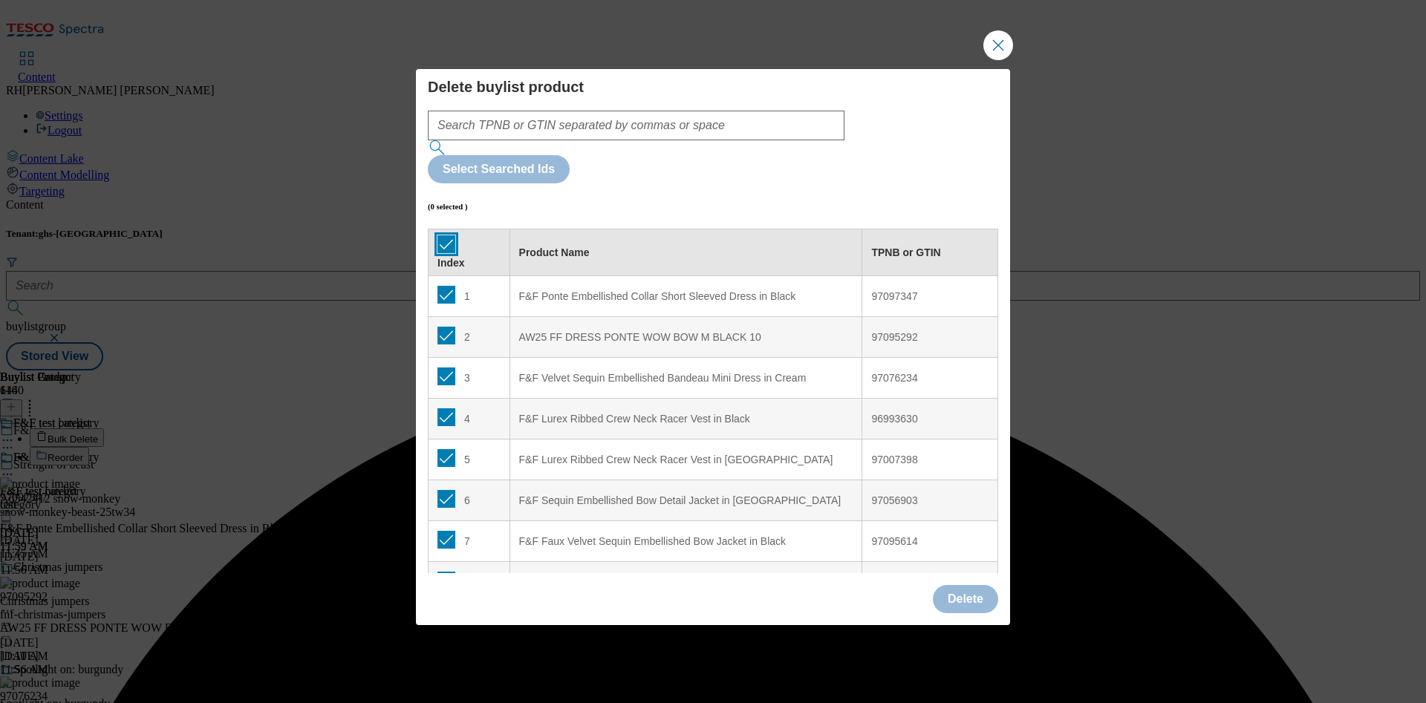
checkbox input "true"
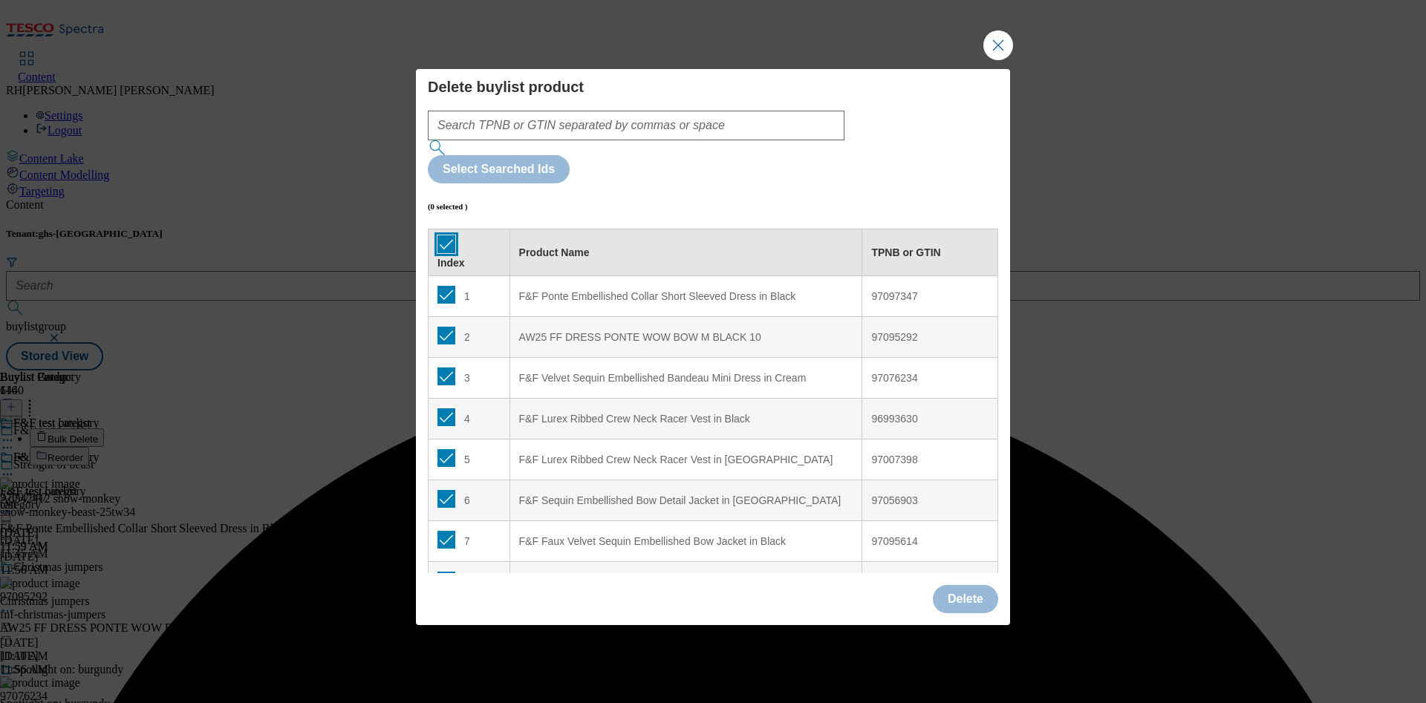
checkbox input "true"
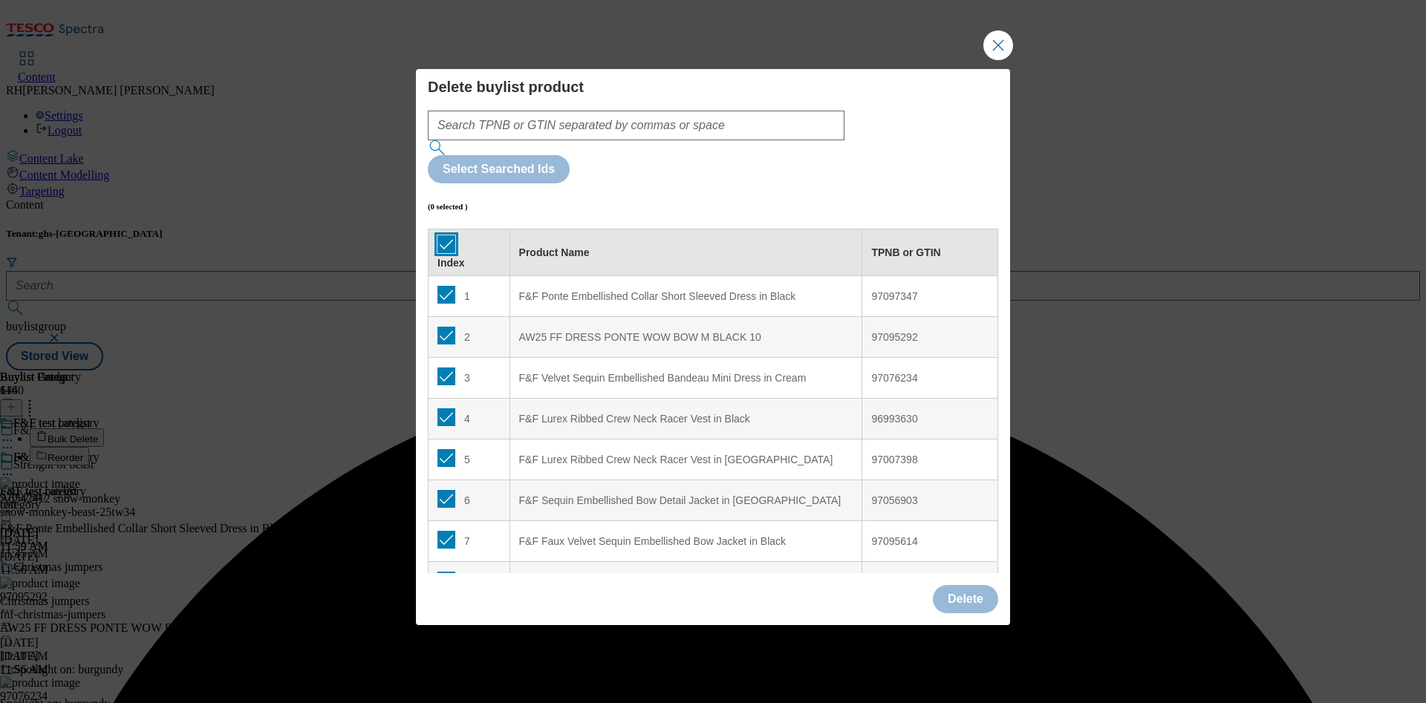
checkbox input "true"
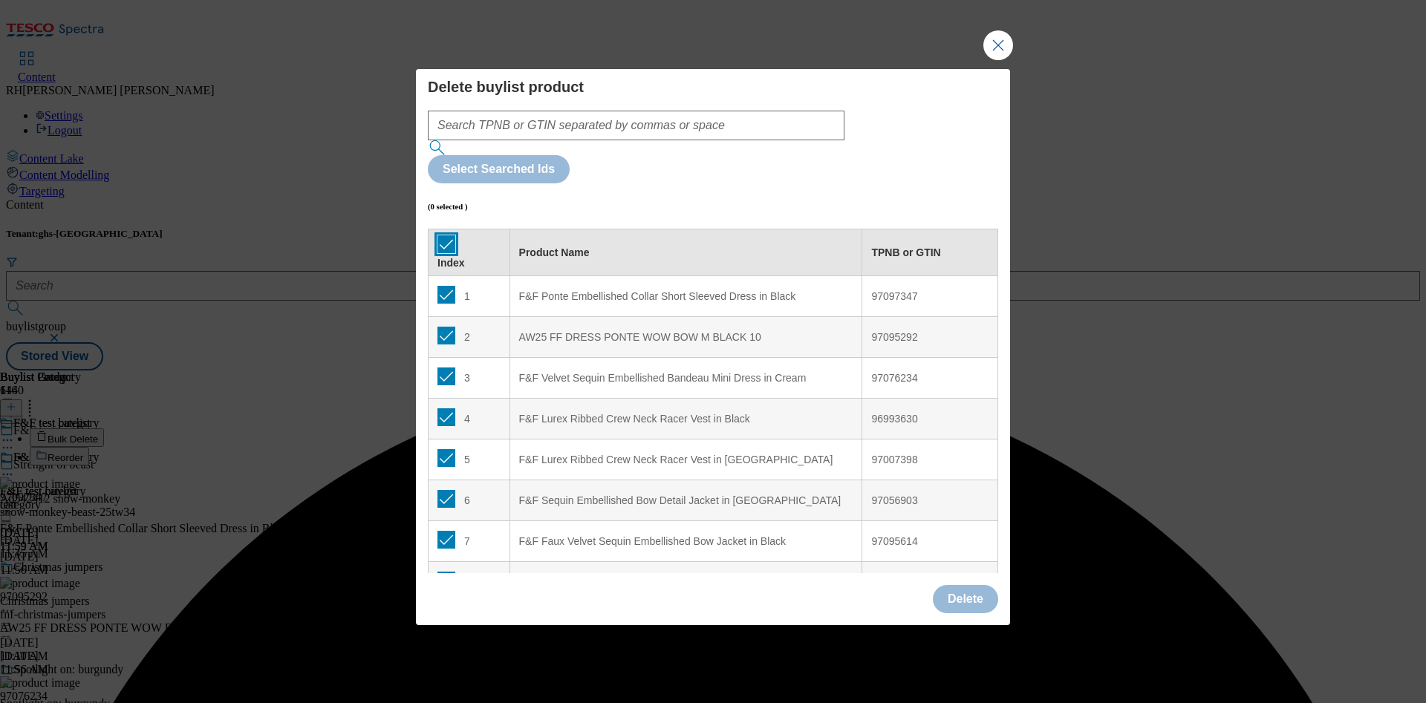
checkbox input "true"
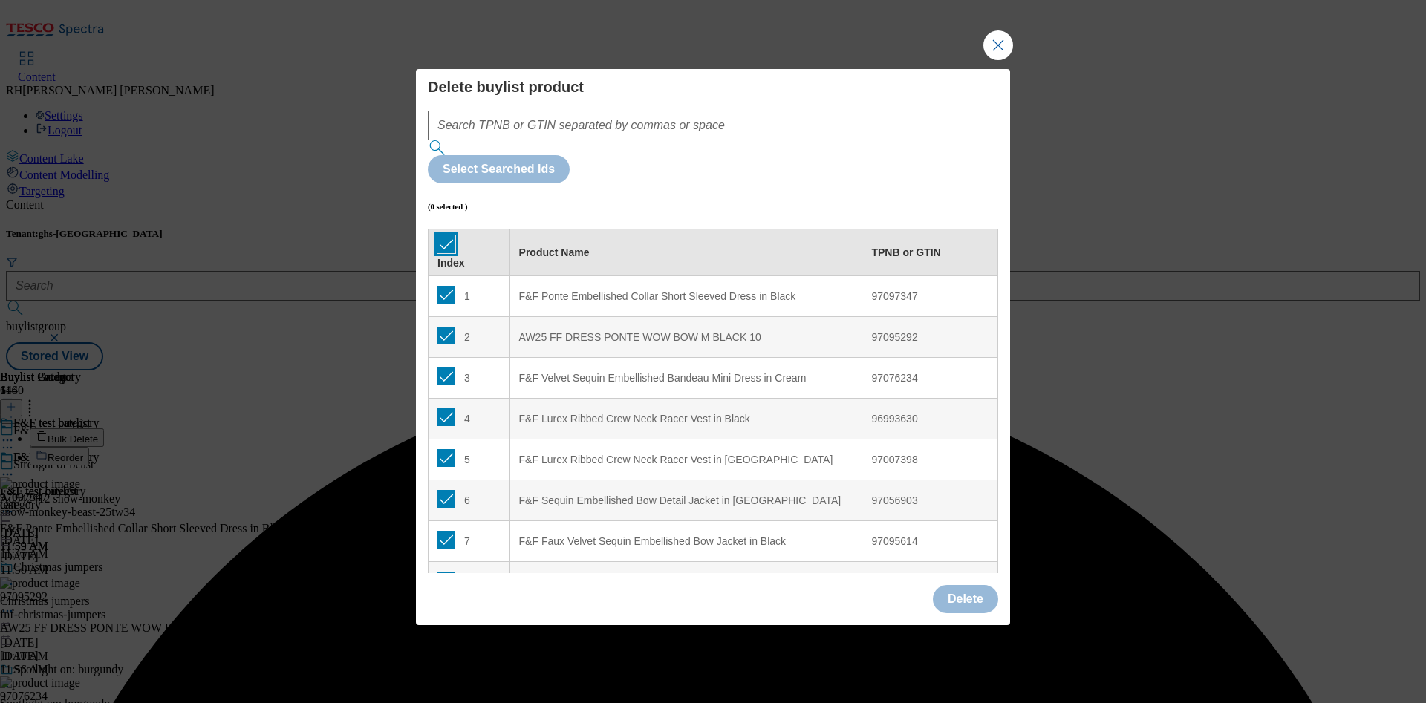
checkbox input "true"
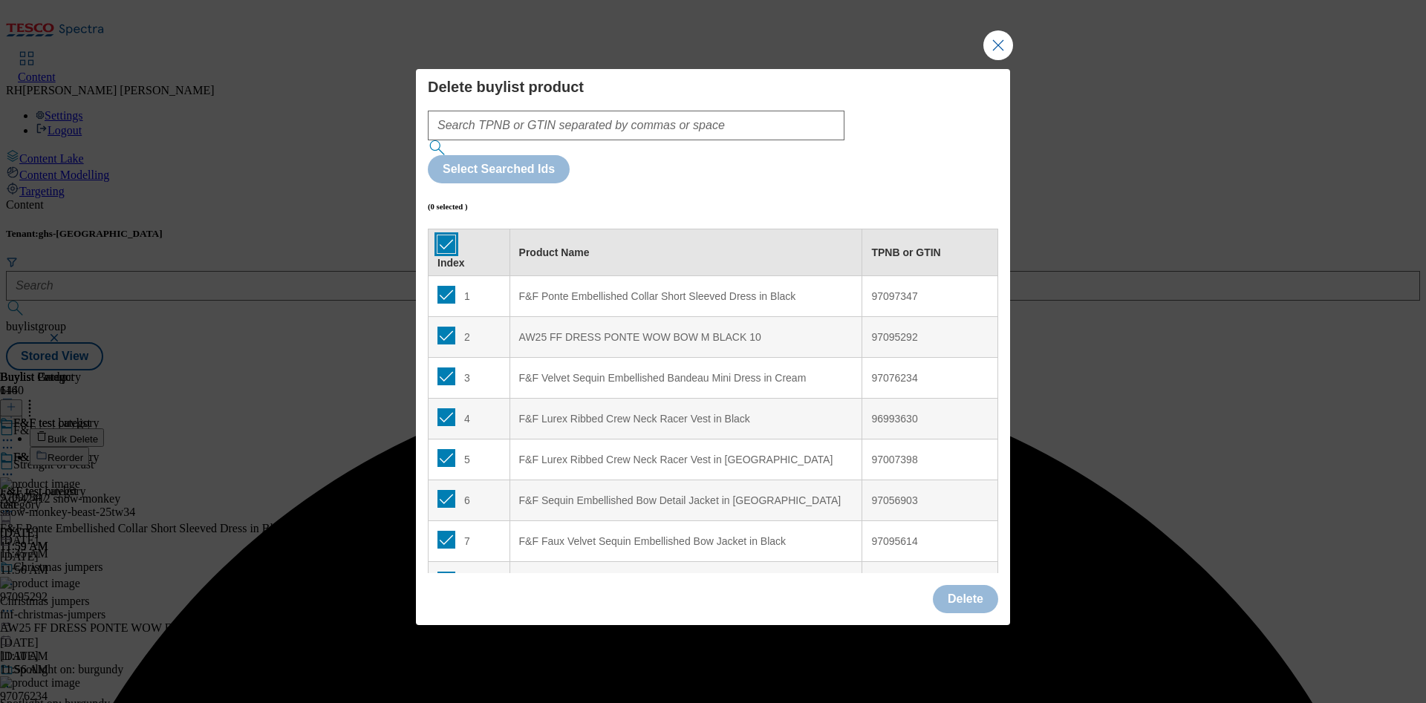
checkbox input "true"
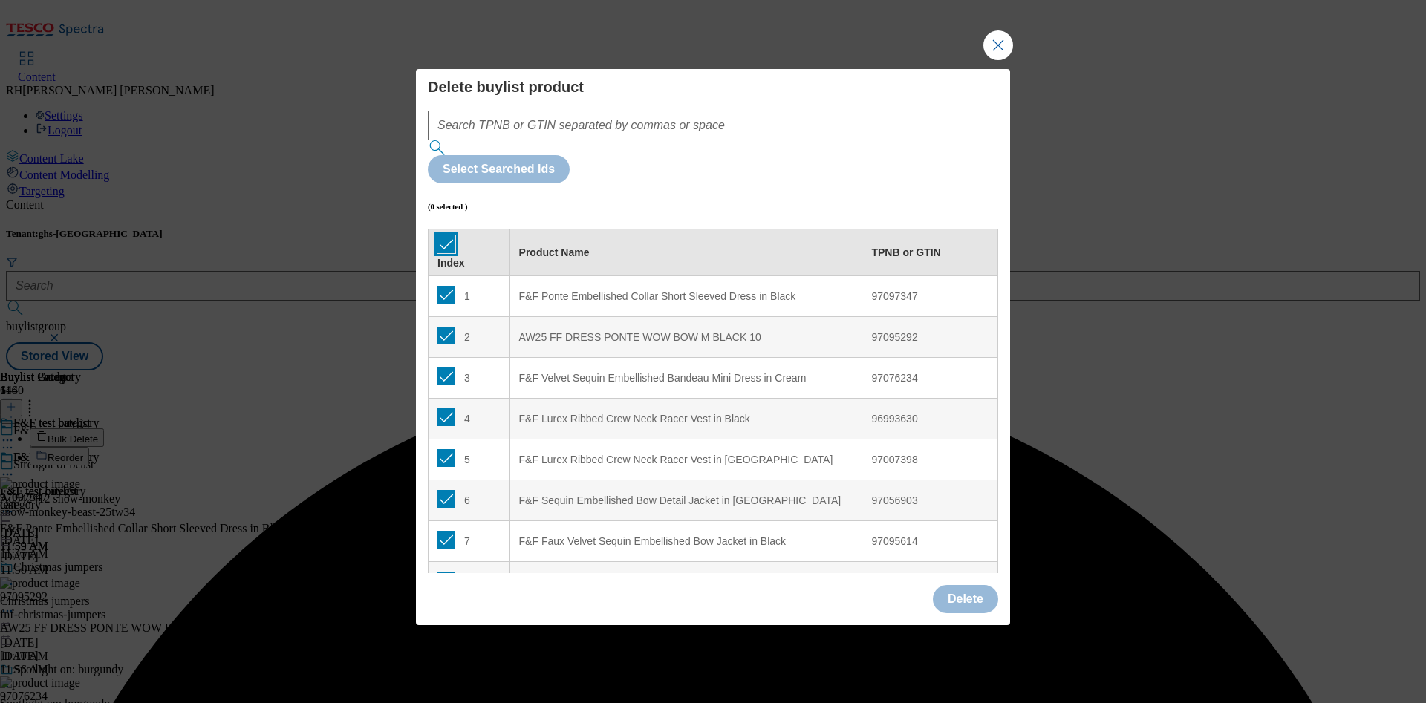
checkbox input "true"
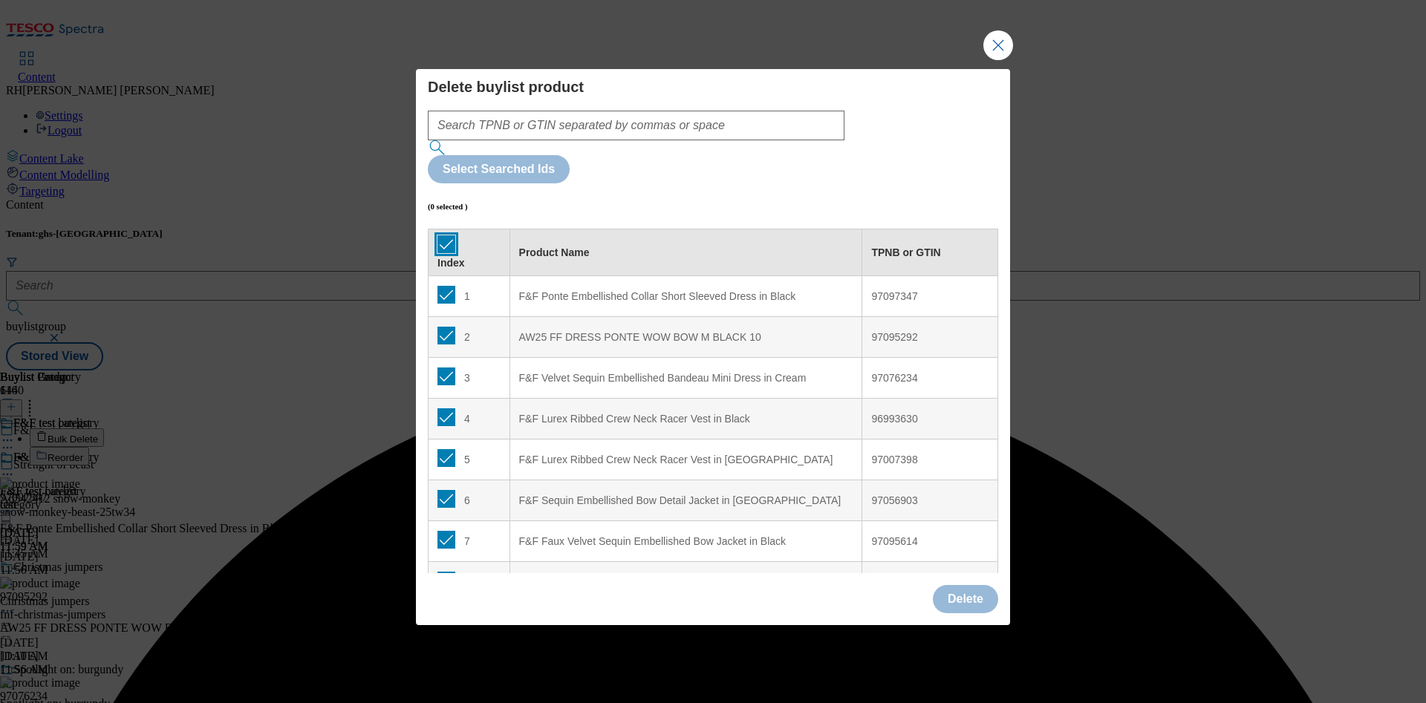
checkbox input "true"
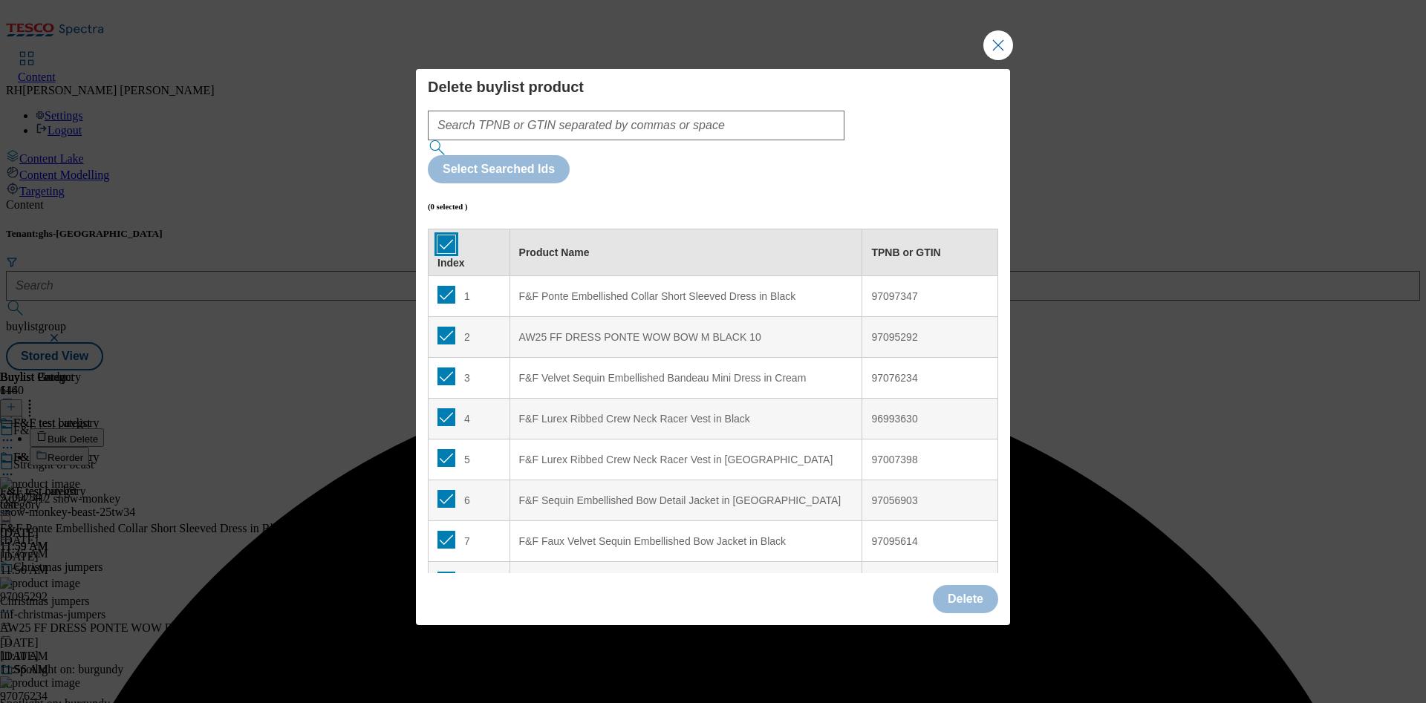
checkbox input "true"
click at [950, 468] on button "Delete" at bounding box center [965, 599] width 65 height 28
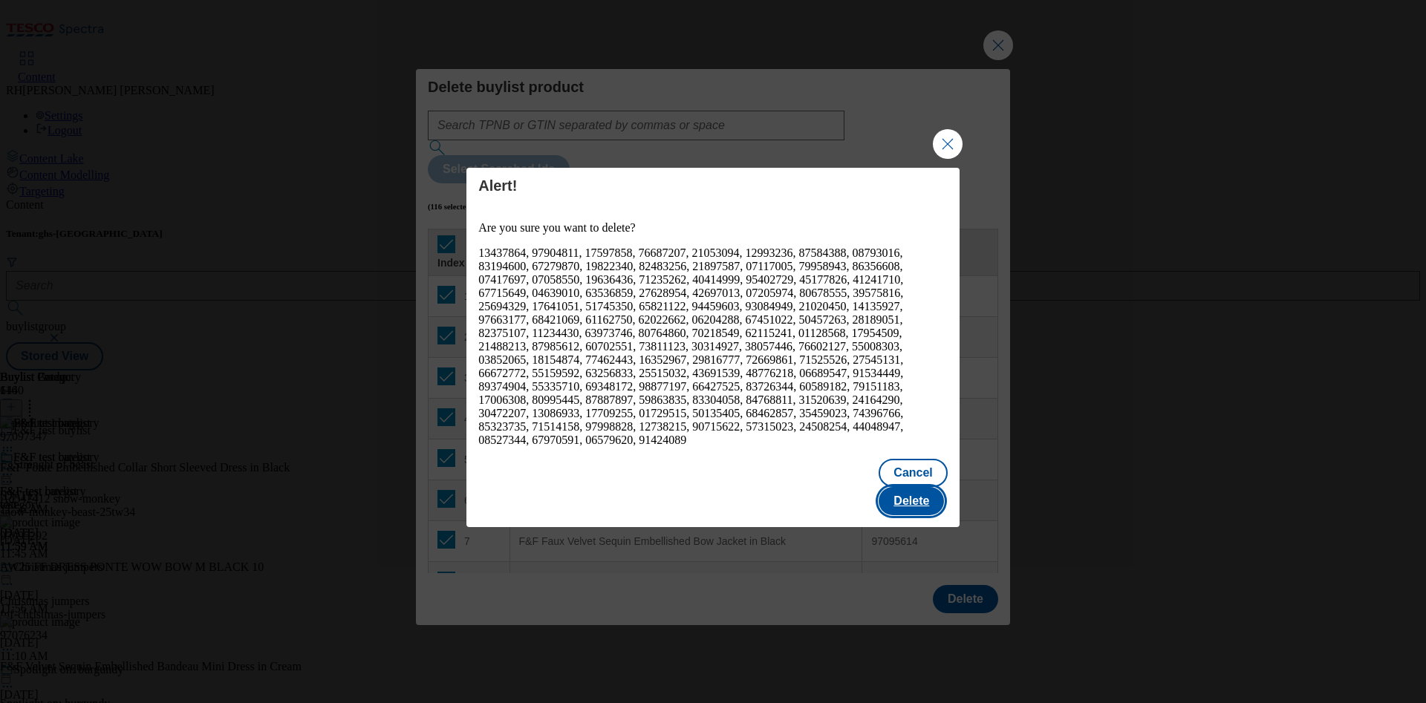
click at [894, 468] on button "Delete" at bounding box center [911, 501] width 65 height 28
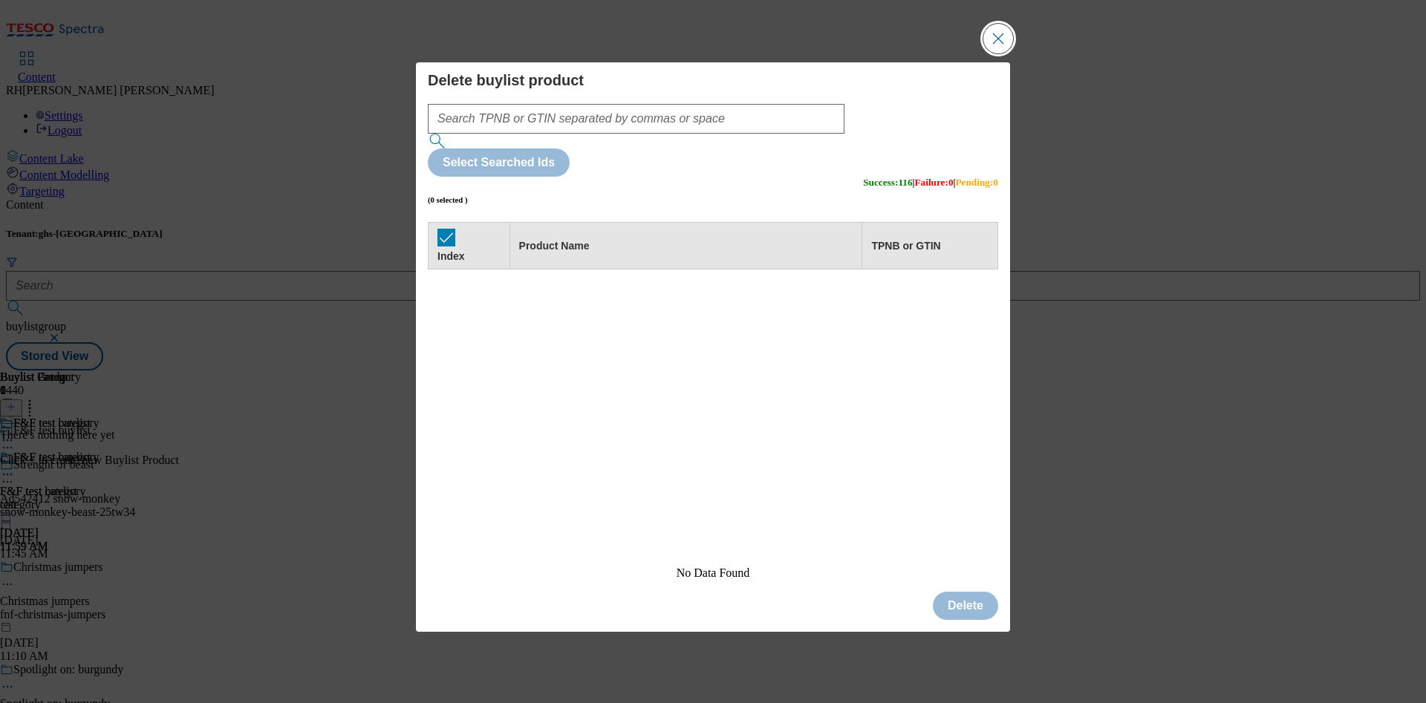
click at [950, 53] on button "Close Modal" at bounding box center [998, 39] width 30 height 30
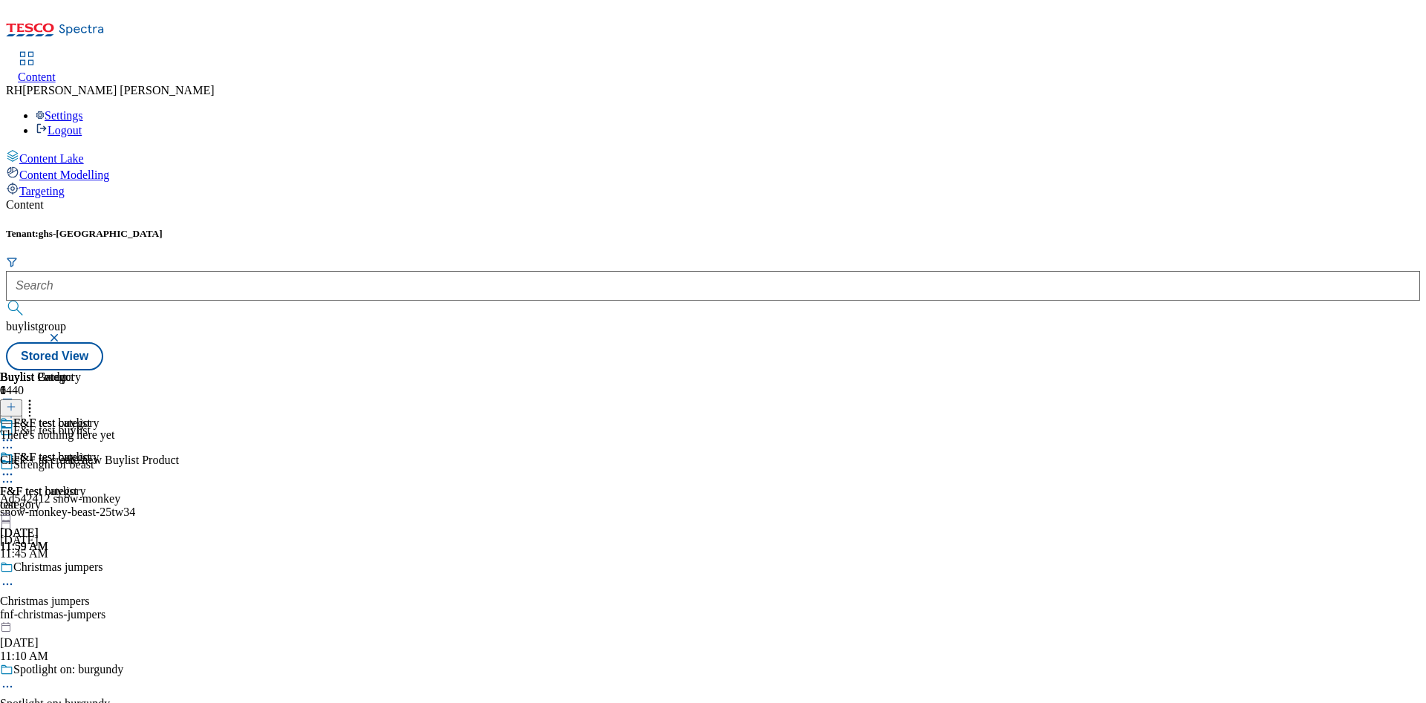
click at [11, 404] on line at bounding box center [11, 407] width 0 height 7
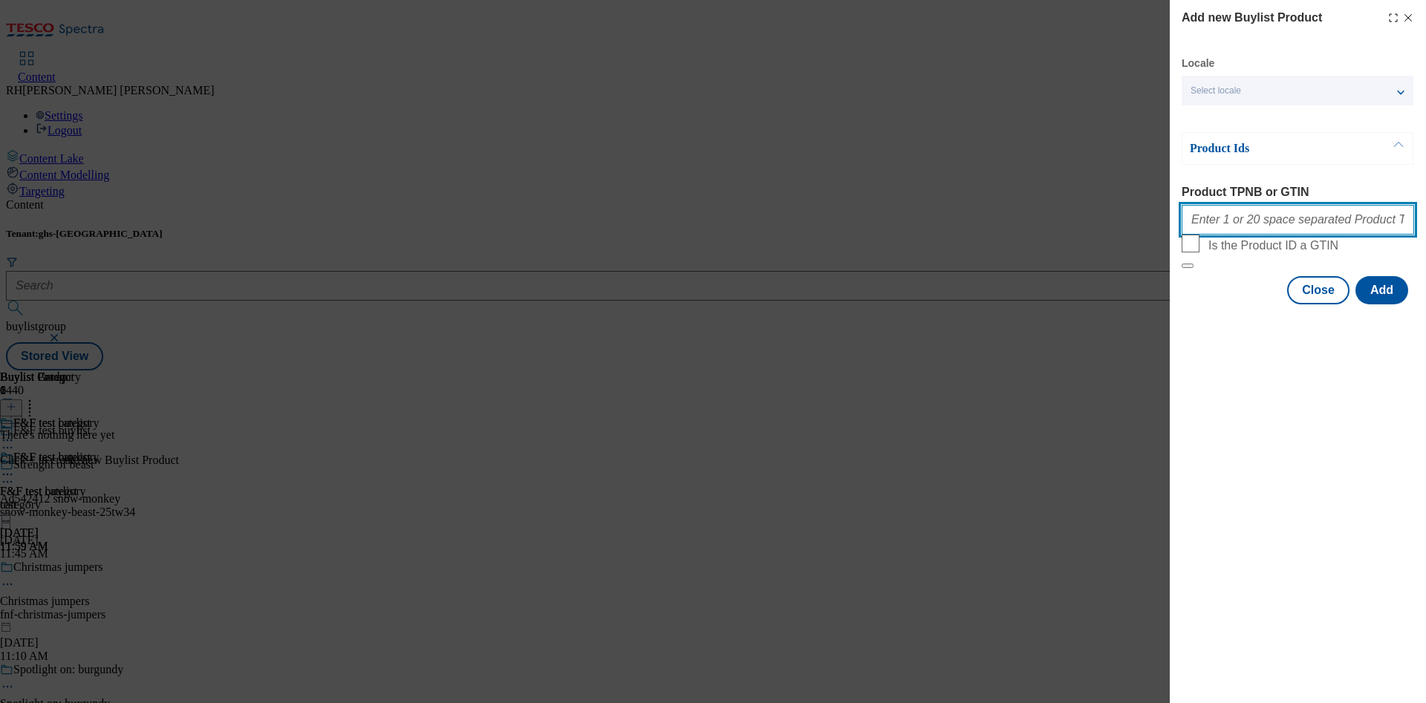
click at [950, 223] on input "Product TPNB or GTIN" at bounding box center [1298, 220] width 232 height 30
paste input "96991800 96992366 96959142 96994370 96742398 96733150 96733795 96757444 9673308…"
type input "96991800 96992366 96959142 96994370 96742398 96733150 96733795 96757444 9673308…"
click at [950, 305] on button "Add" at bounding box center [1381, 290] width 53 height 28
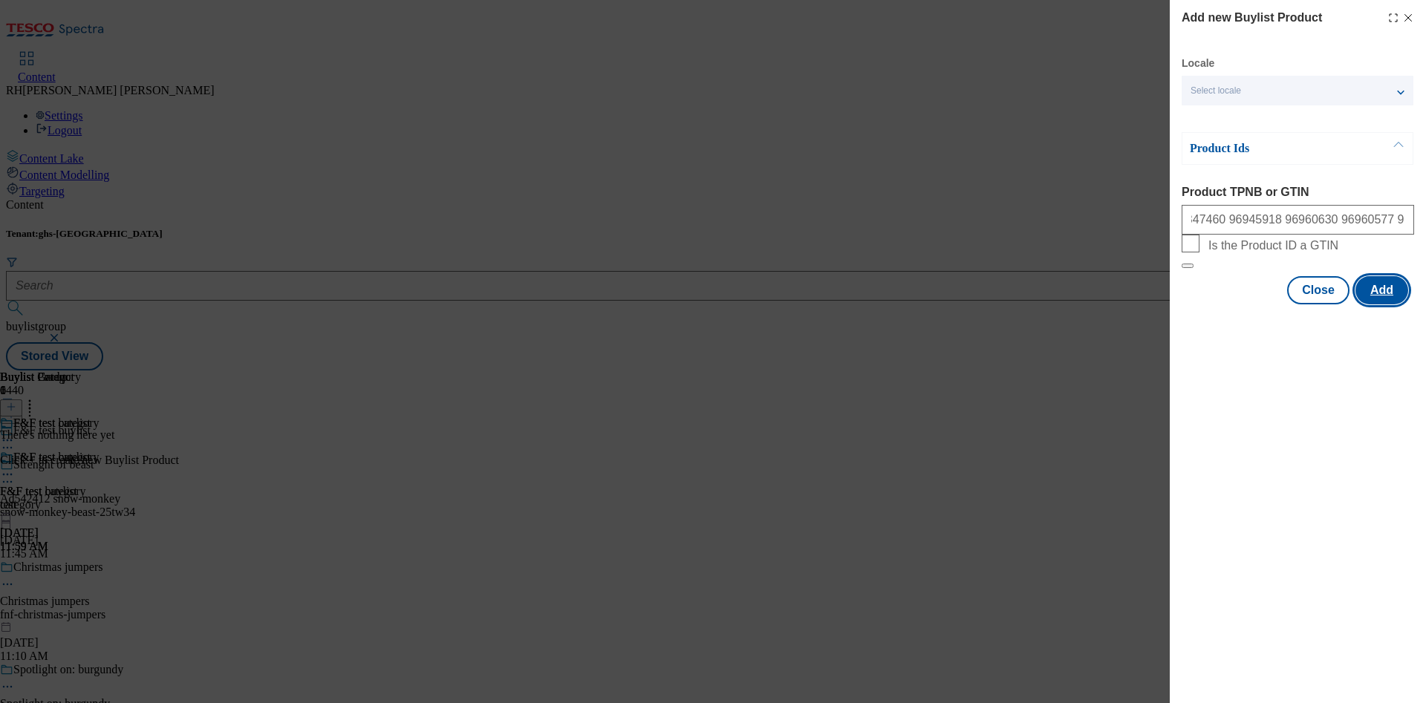
scroll to position [0, 0]
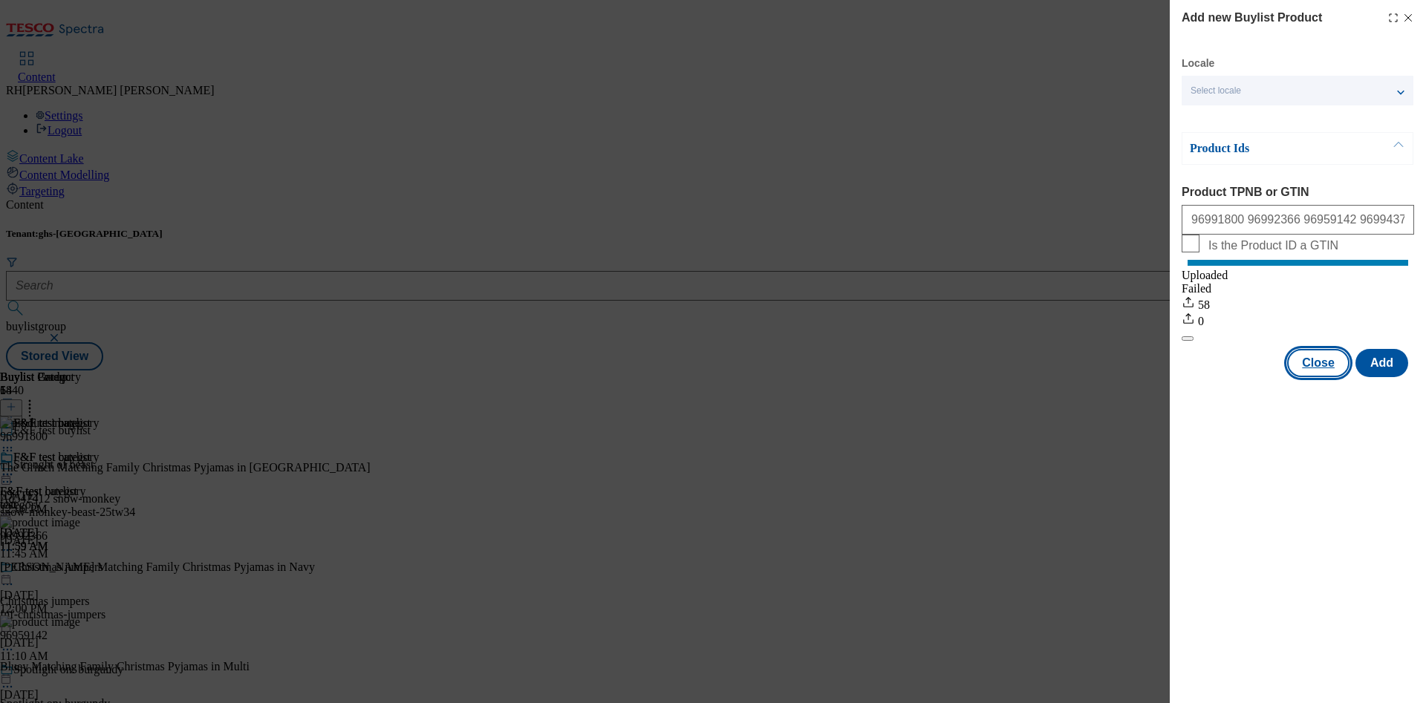
click at [950, 373] on button "Close" at bounding box center [1318, 363] width 62 height 28
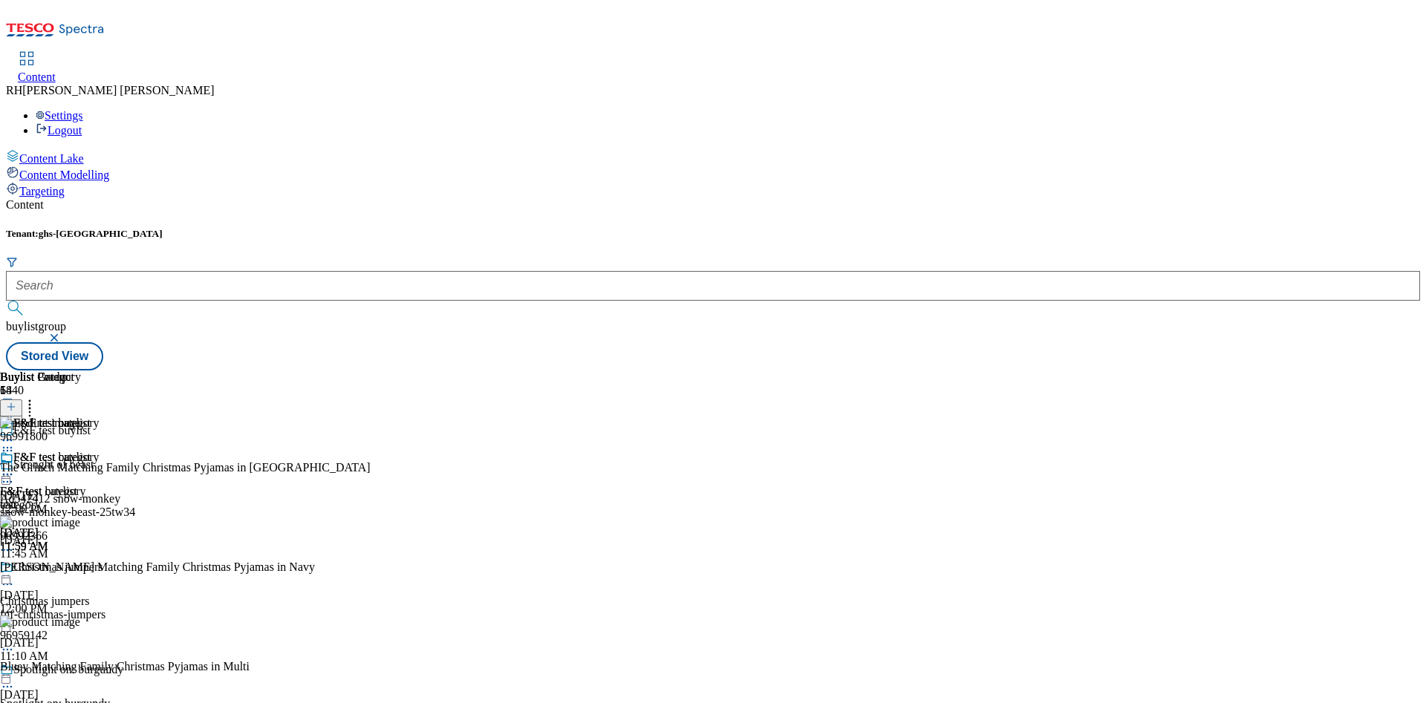
click at [100, 467] on div at bounding box center [50, 476] width 100 height 18
click at [63, 468] on span "Edit" at bounding box center [54, 506] width 17 height 11
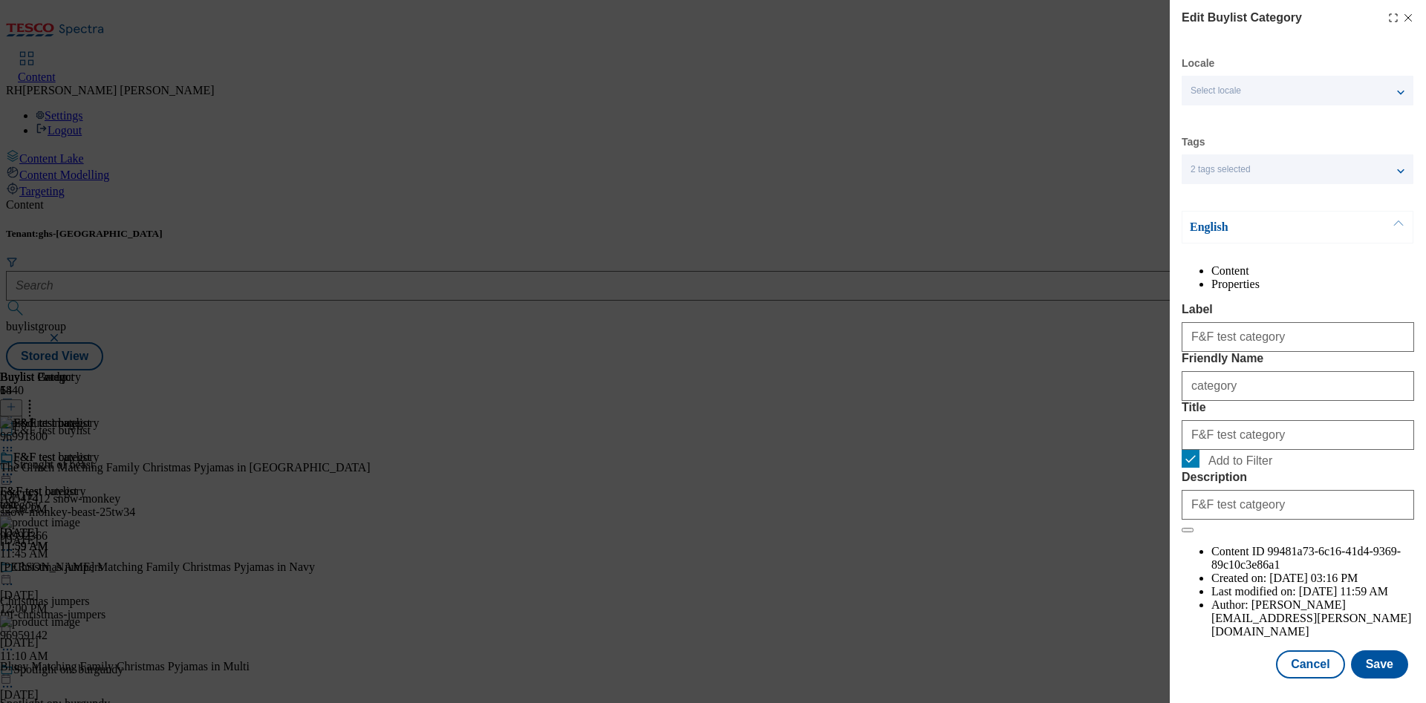
scroll to position [45, 0]
click at [950, 468] on button "Save" at bounding box center [1379, 665] width 57 height 28
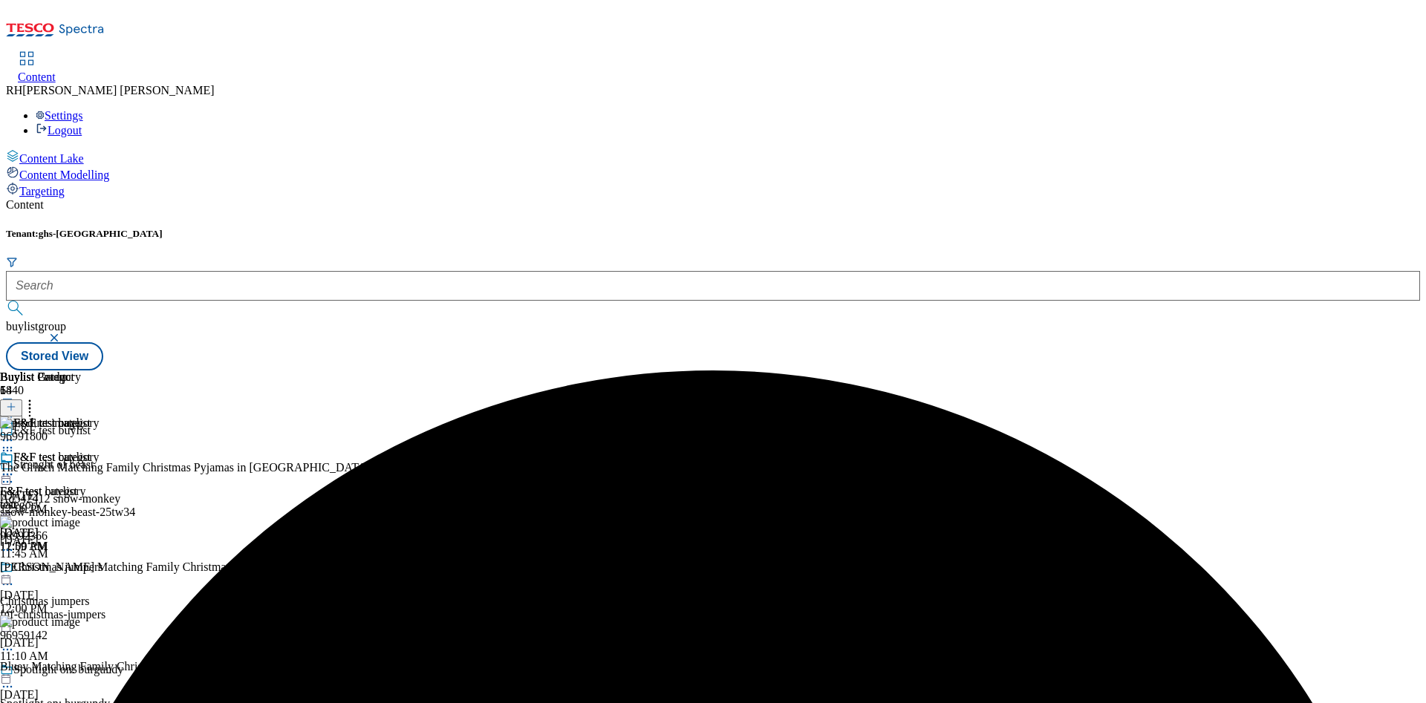
click at [15, 467] on icon at bounding box center [7, 474] width 15 height 15
click at [81, 468] on span "Preview" at bounding box center [63, 574] width 35 height 11
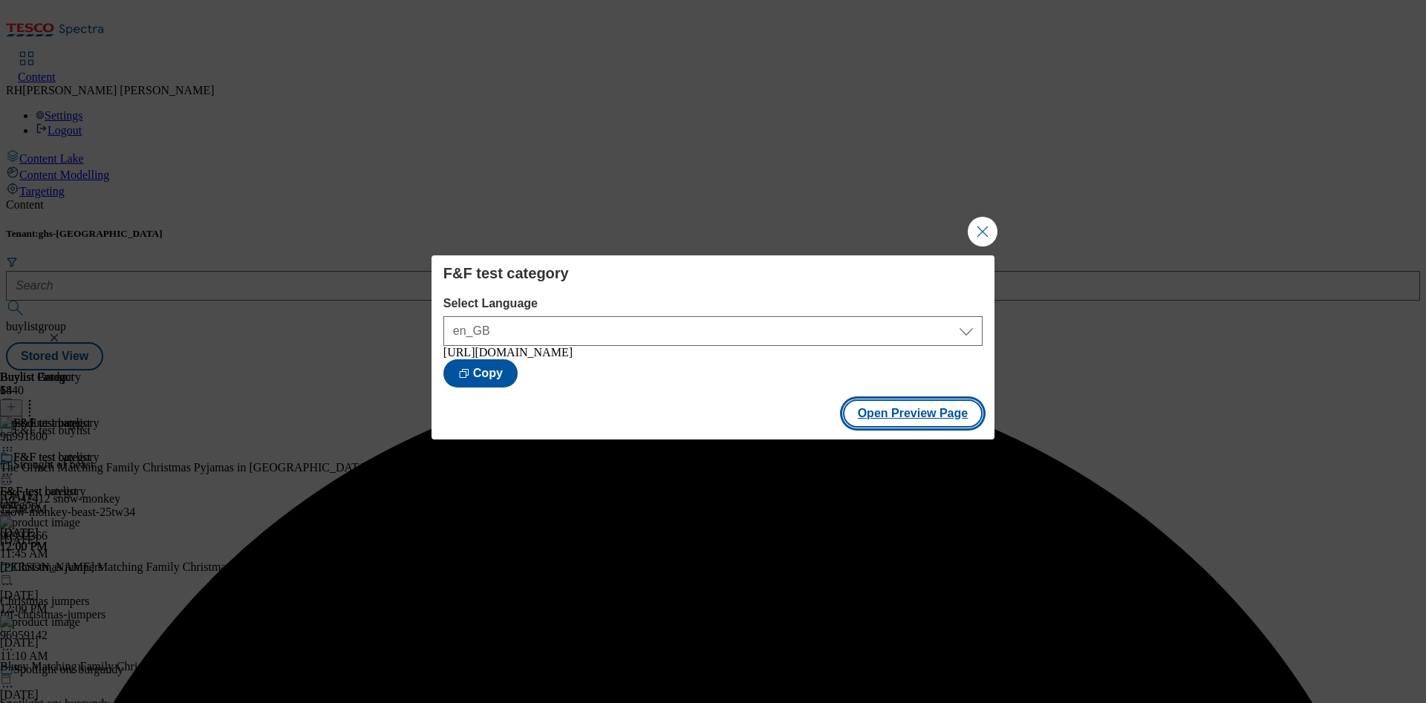
click at [939, 422] on button "Open Preview Page" at bounding box center [913, 414] width 140 height 28
click at [950, 221] on button "Close Modal" at bounding box center [983, 232] width 30 height 30
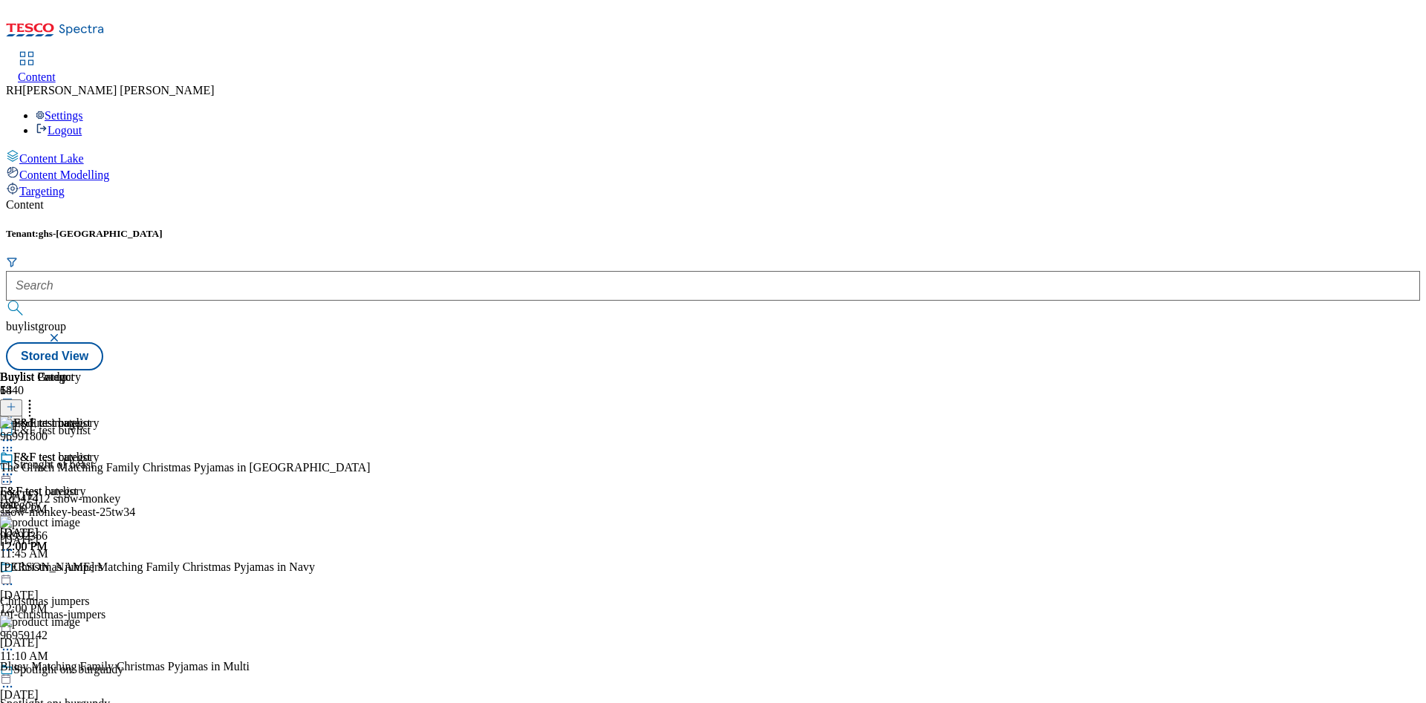
click at [15, 467] on icon at bounding box center [7, 474] width 15 height 15
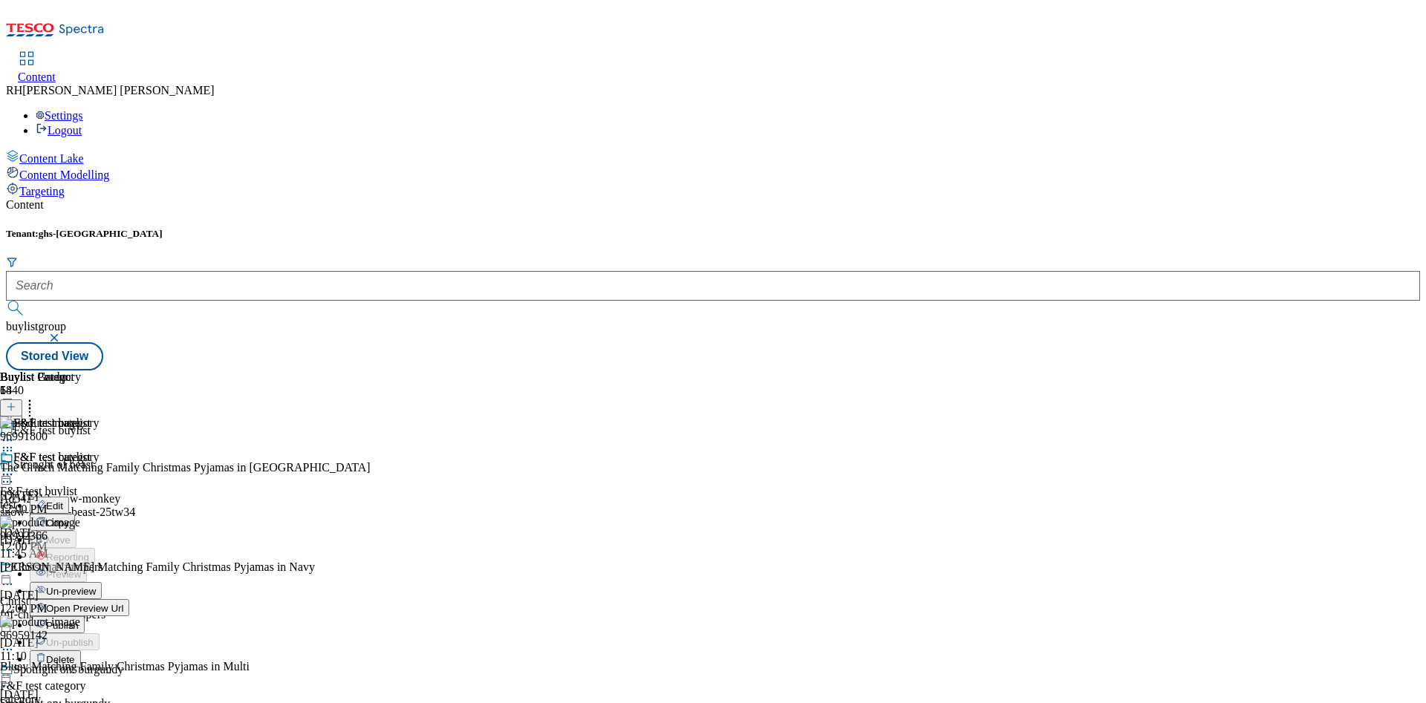
click at [96, 468] on span "Un-preview" at bounding box center [71, 591] width 50 height 11
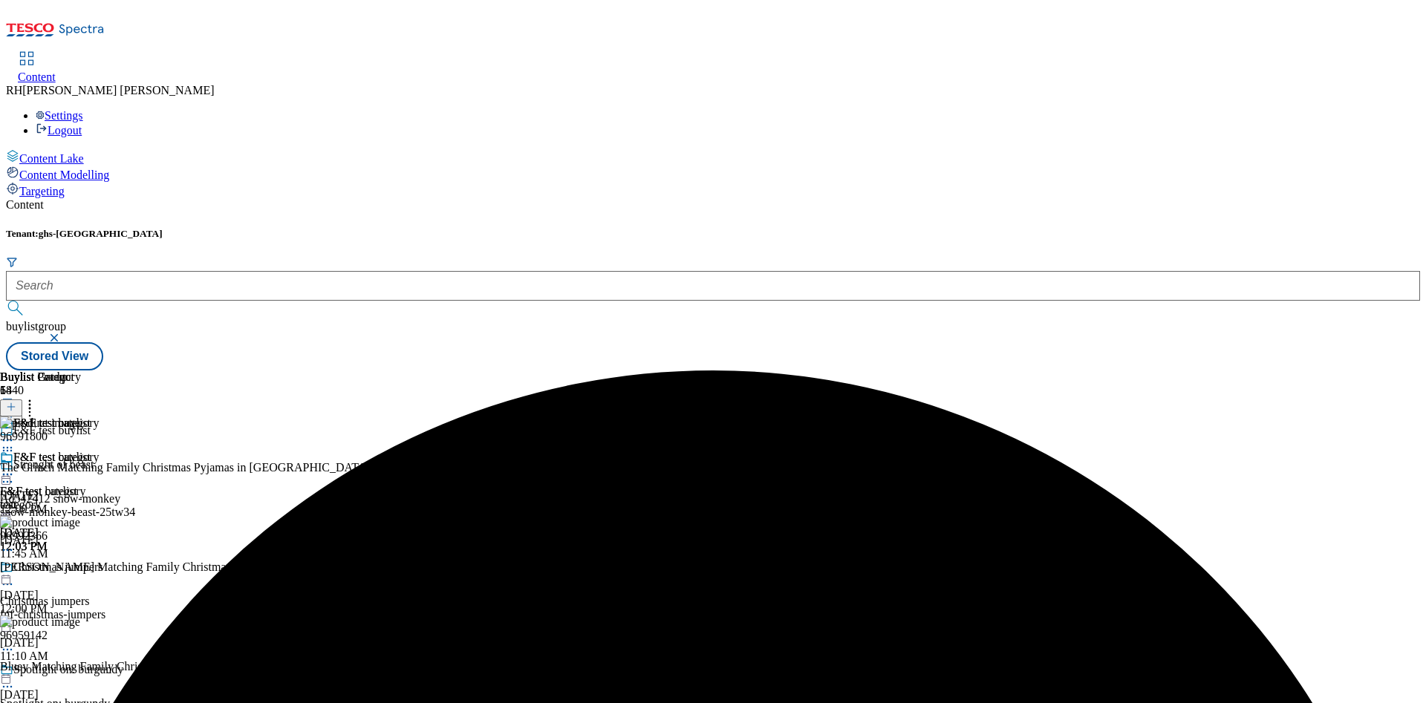
click at [37, 397] on icon at bounding box center [29, 404] width 15 height 15
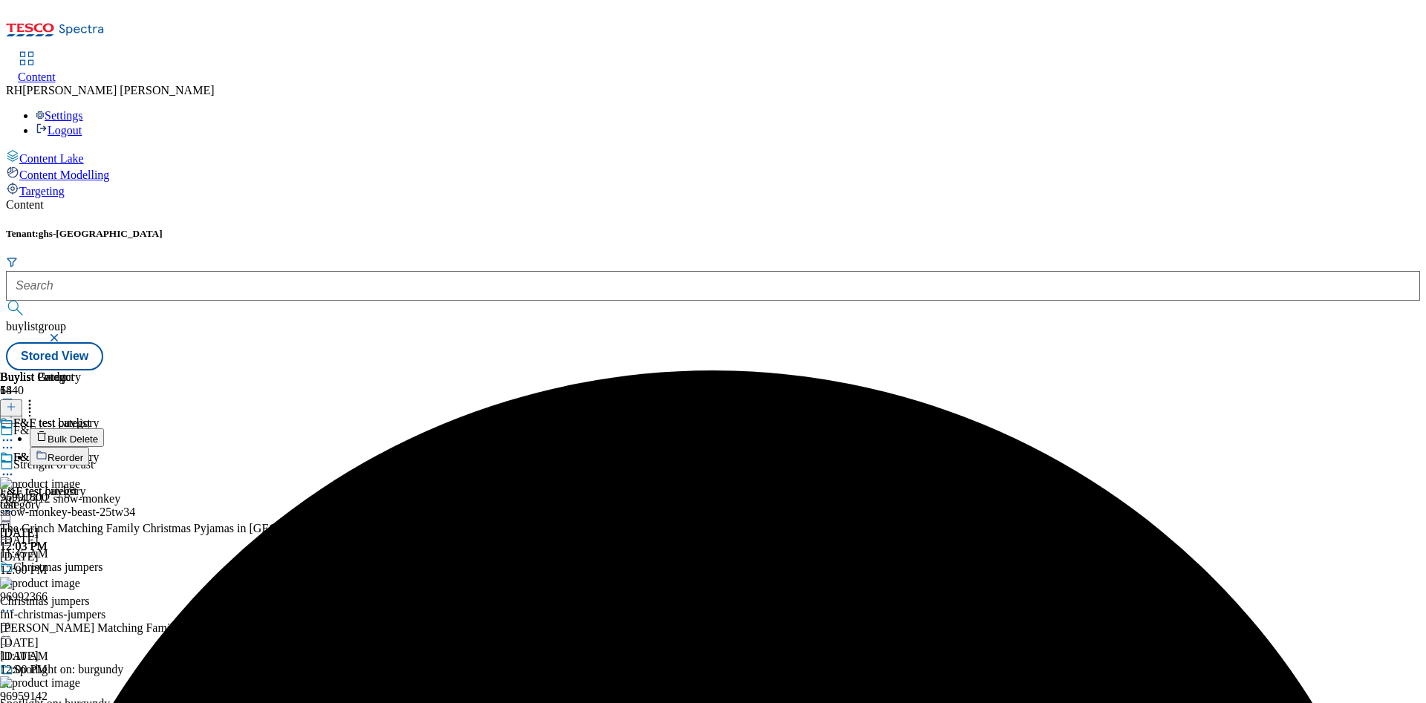
click at [98, 434] on span "Bulk Delete" at bounding box center [73, 439] width 51 height 11
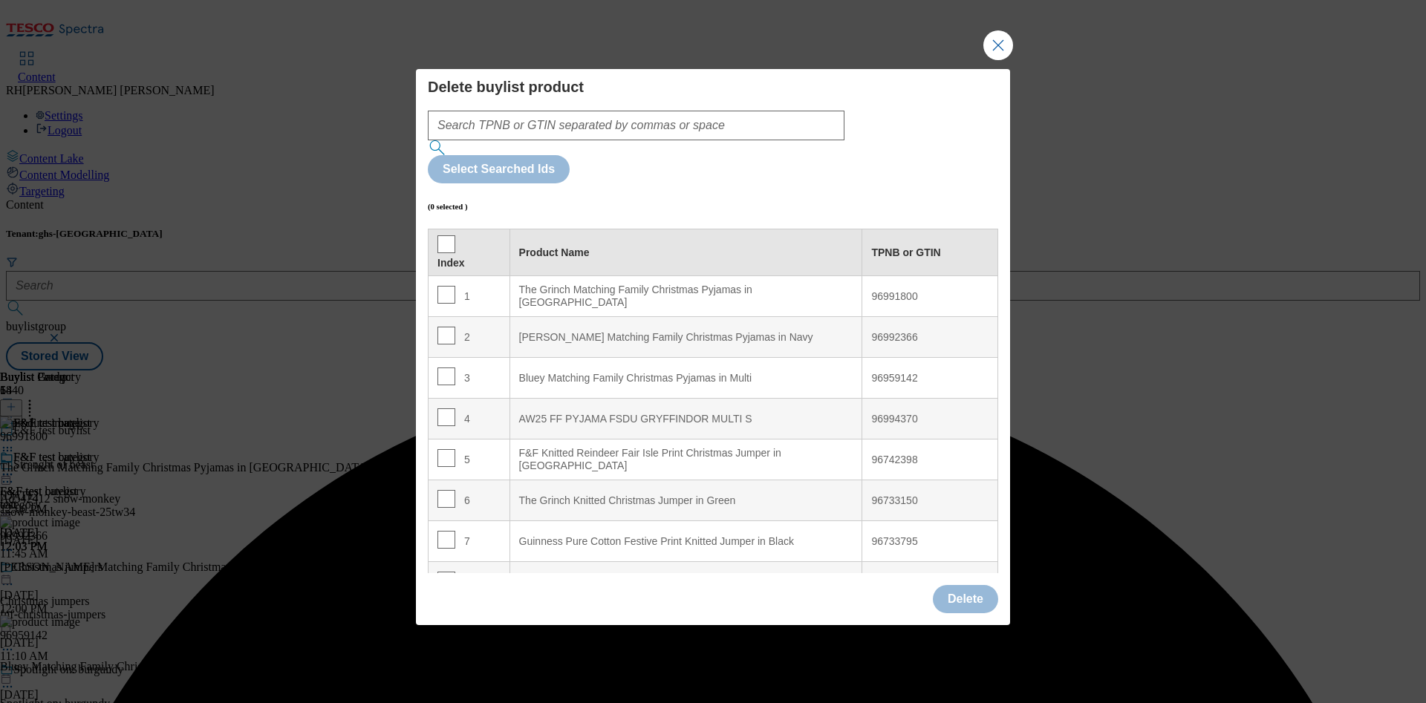
click at [437, 230] on th "Index" at bounding box center [470, 253] width 82 height 47
click at [450, 235] on input "Modal" at bounding box center [446, 244] width 18 height 18
checkbox input "true"
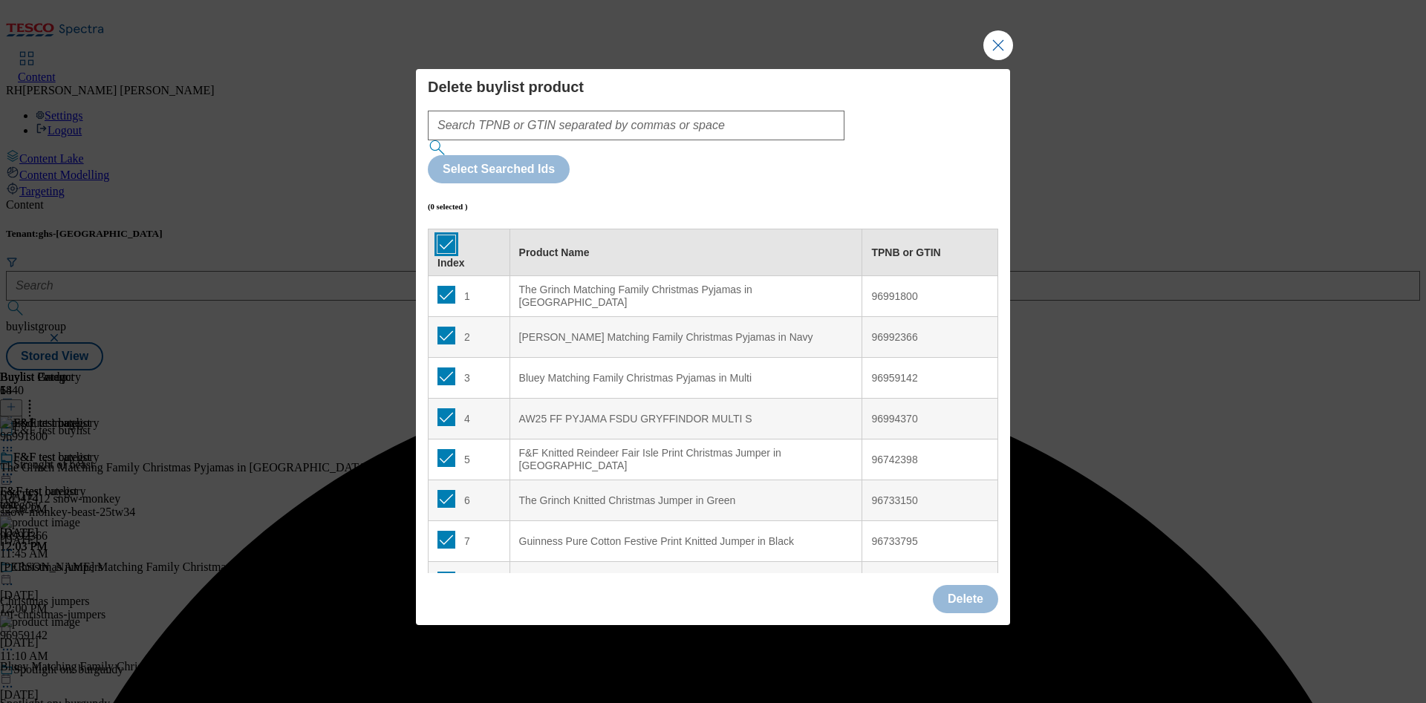
checkbox input "true"
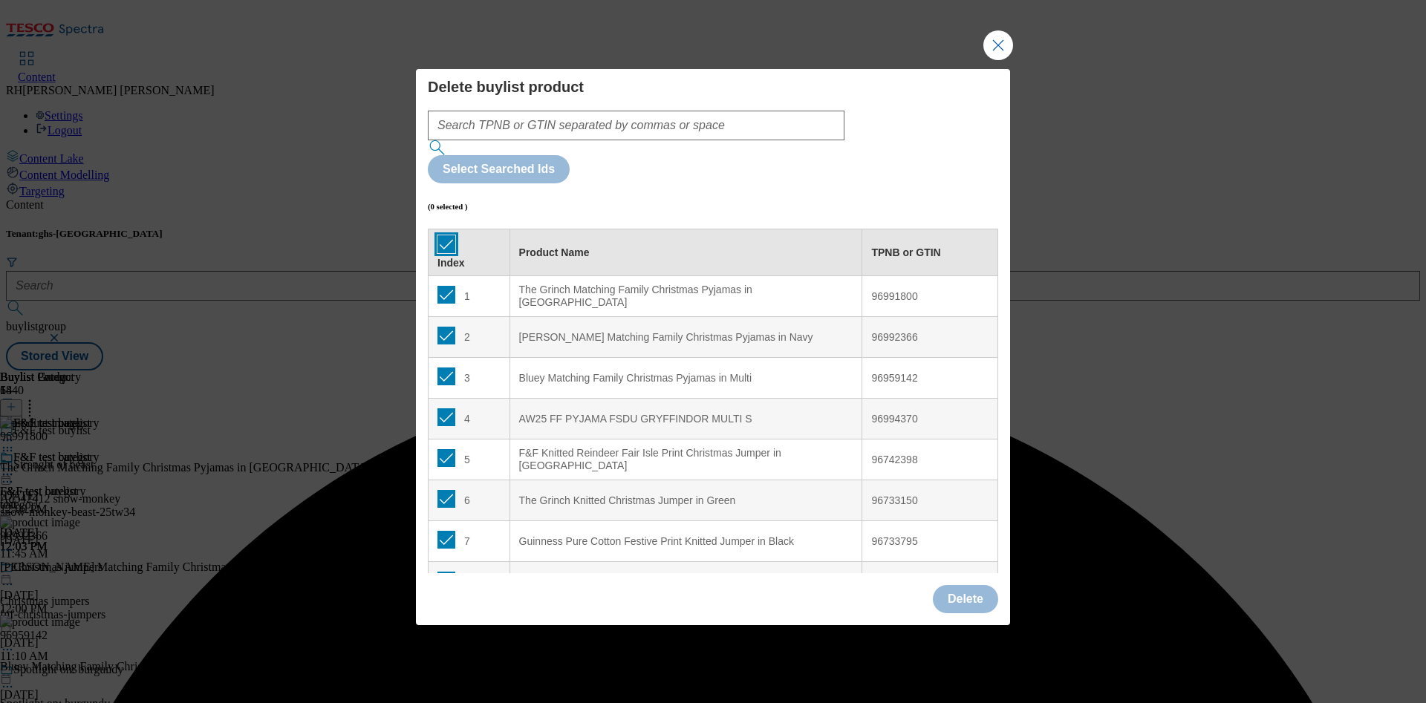
checkbox input "true"
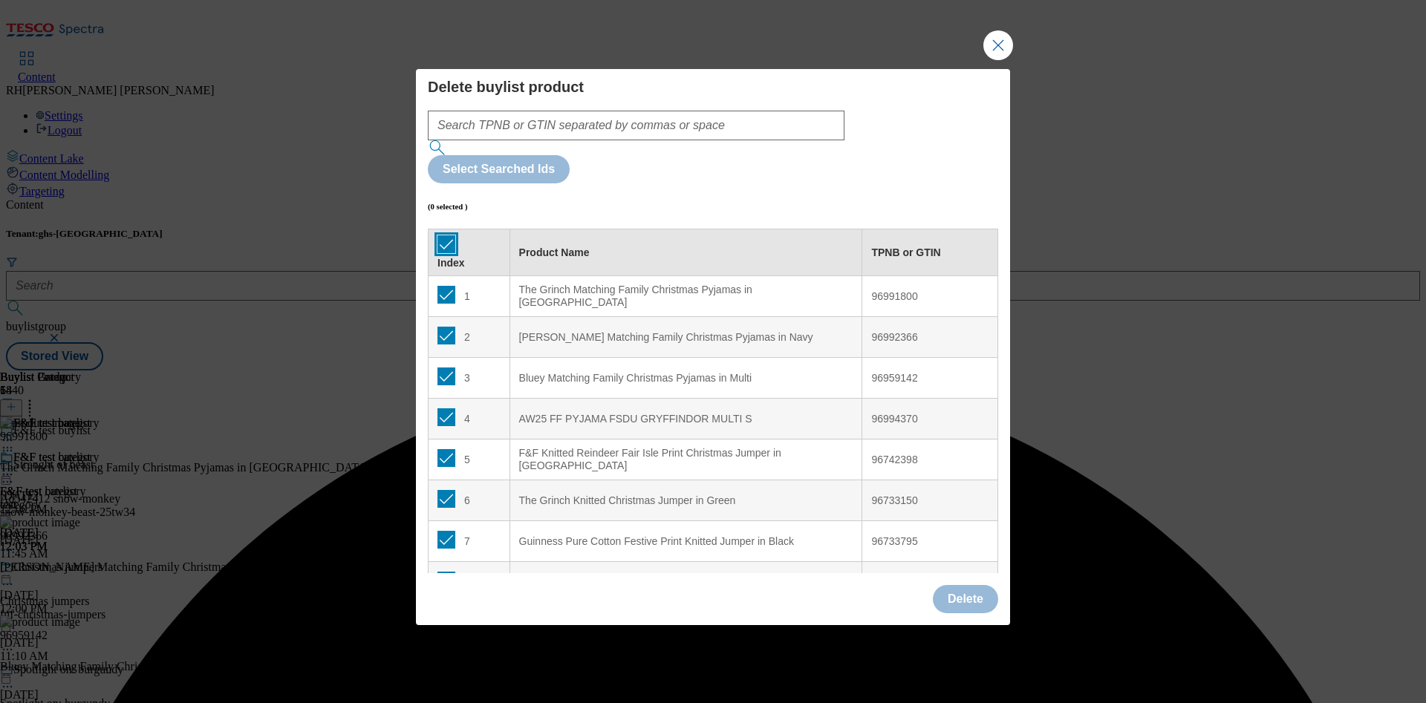
checkbox input "true"
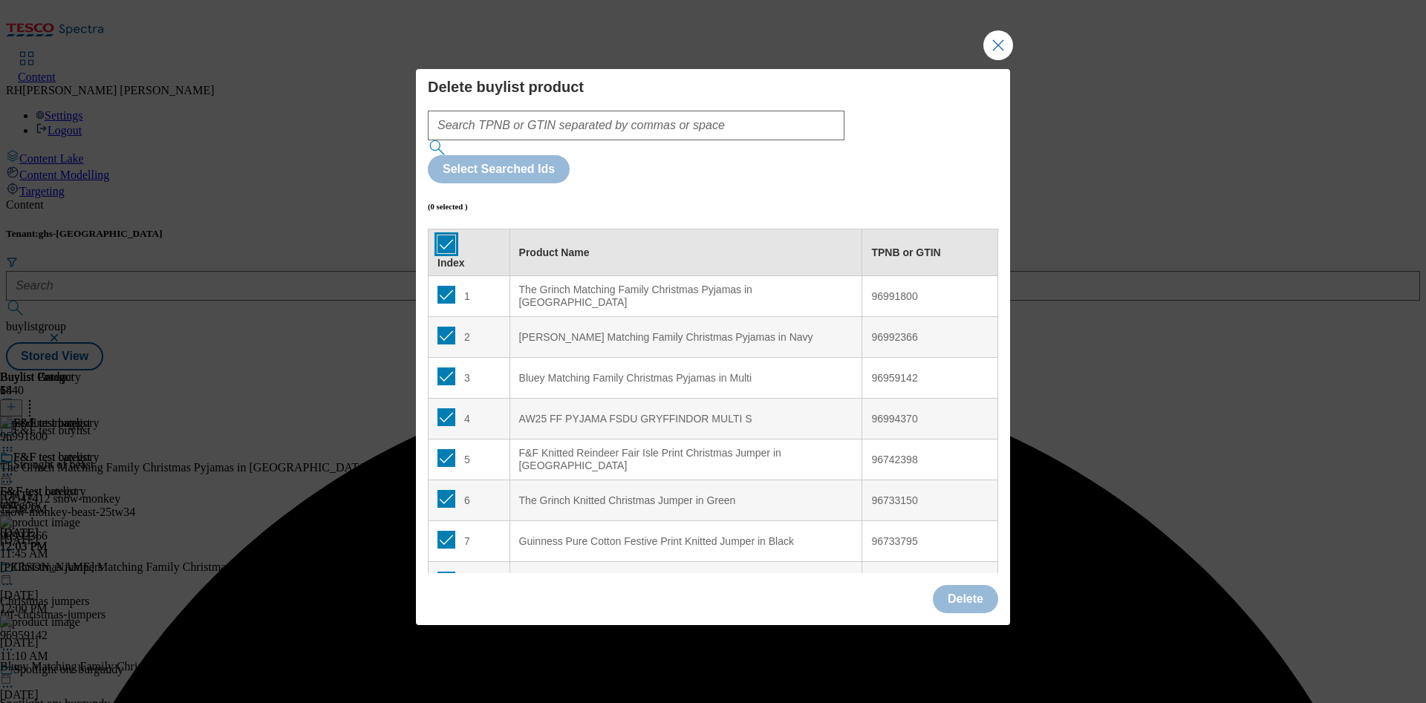
checkbox input "true"
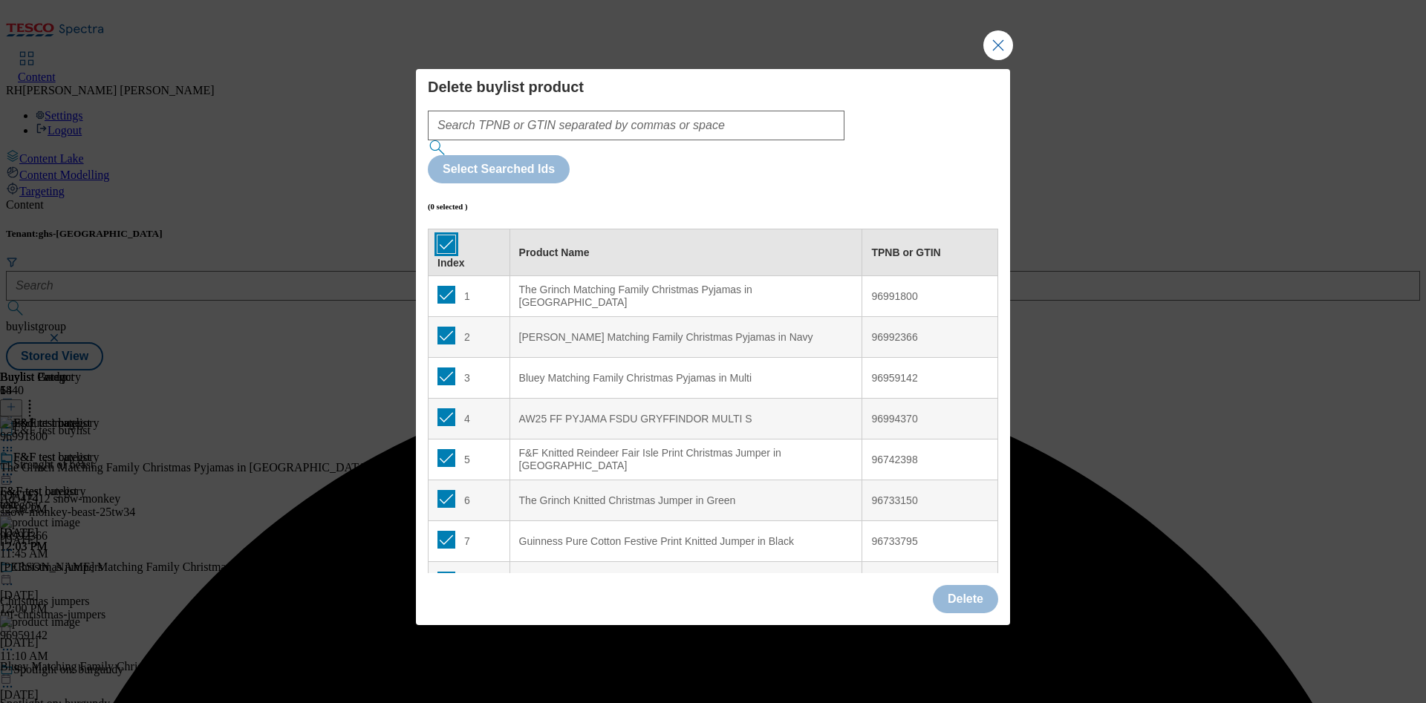
checkbox input "true"
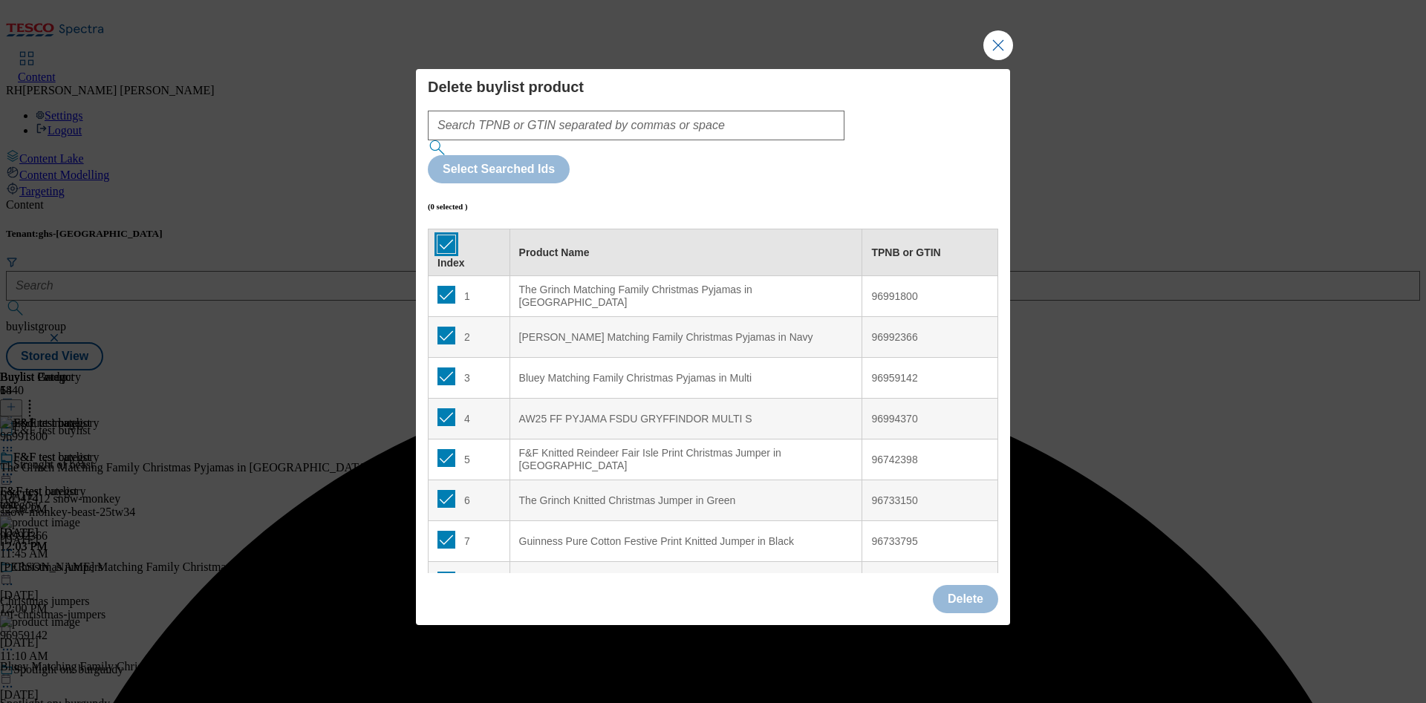
checkbox input "true"
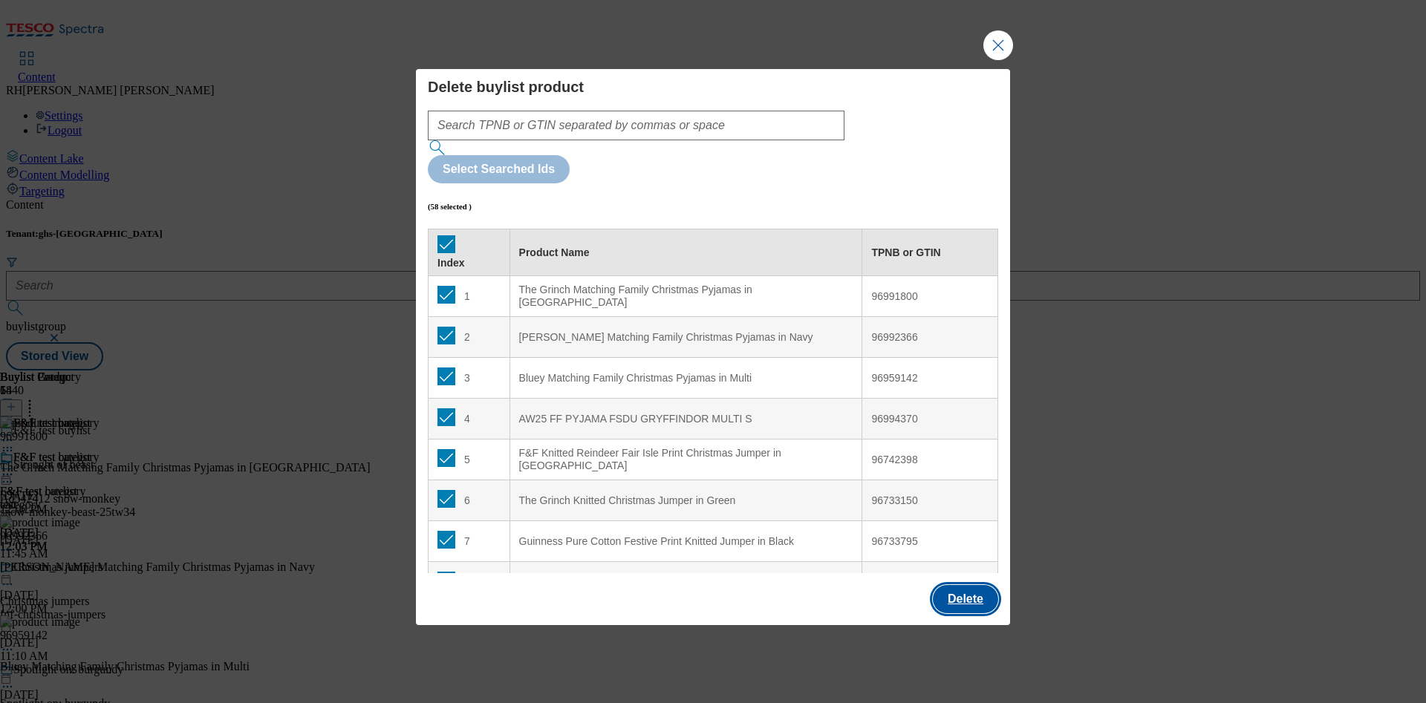
click at [950, 468] on button "Delete" at bounding box center [965, 599] width 65 height 28
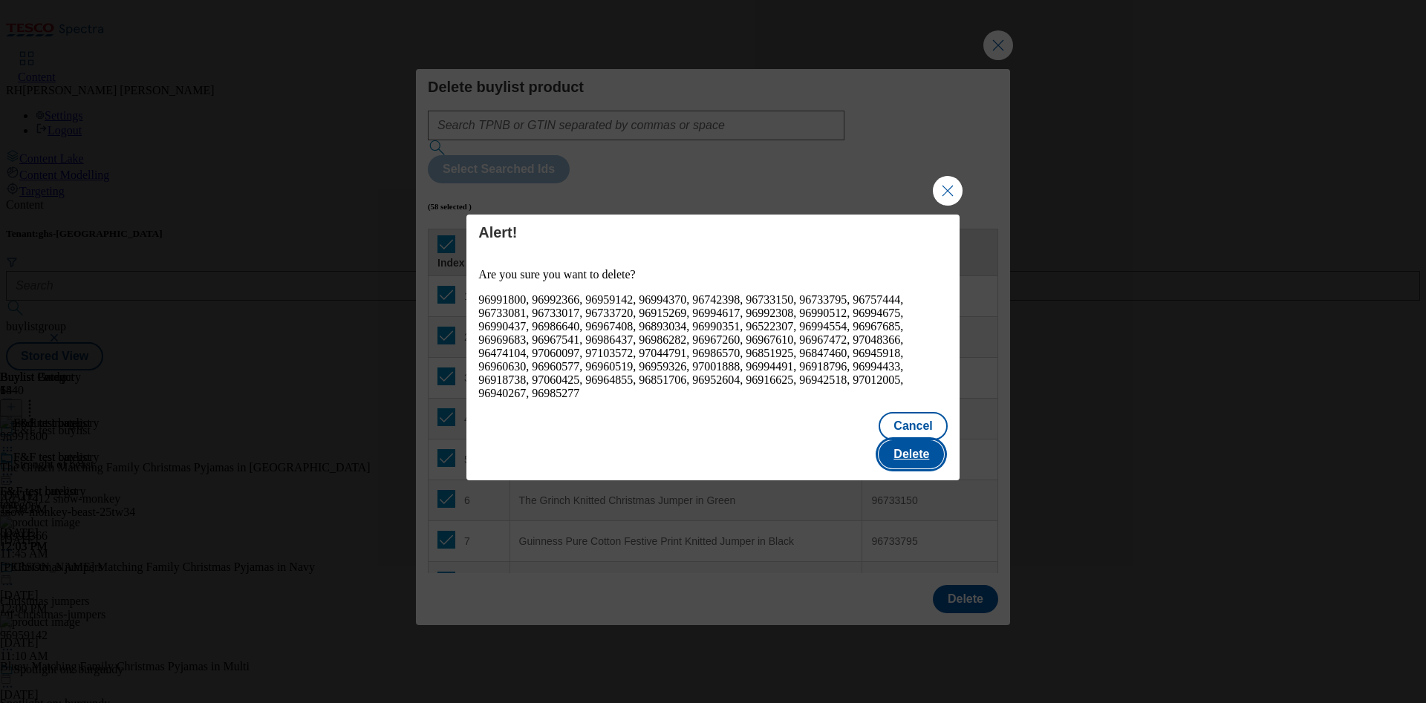
click at [911, 440] on button "Delete" at bounding box center [911, 454] width 65 height 28
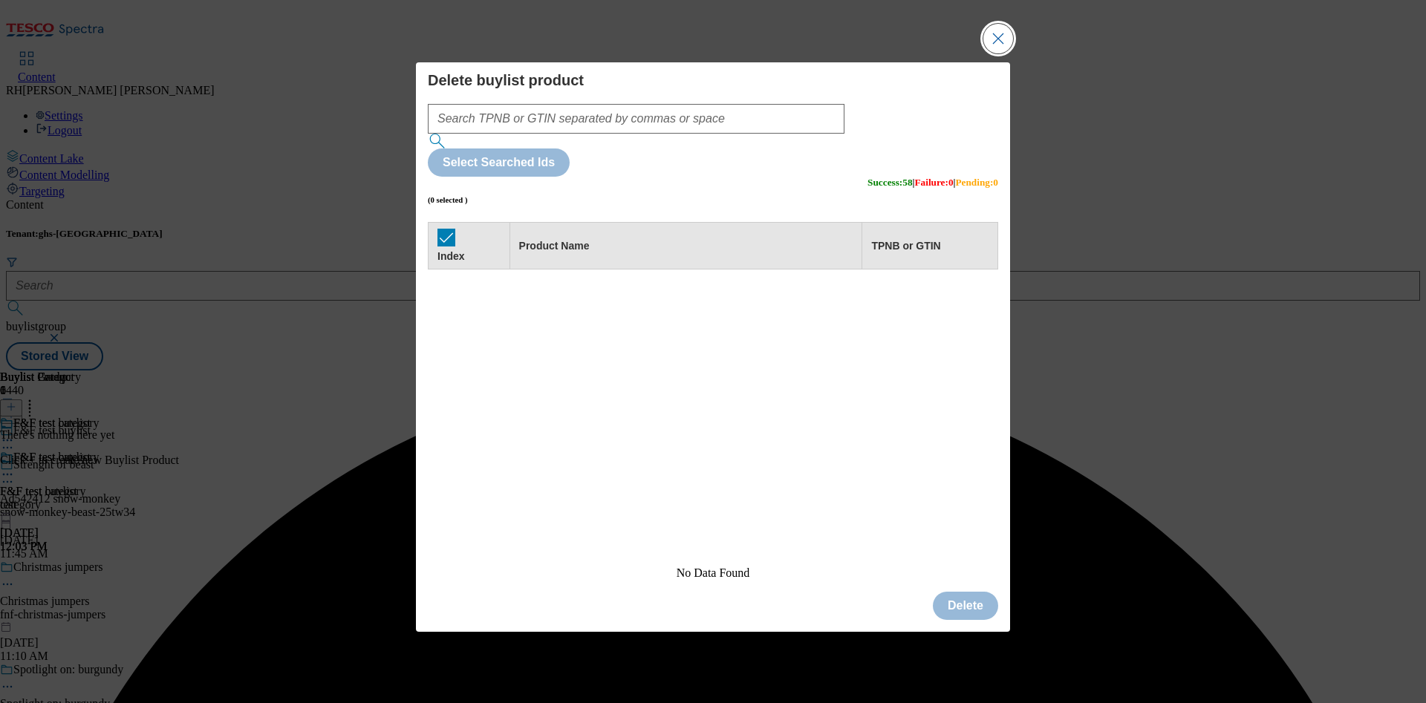
click at [950, 53] on button "Close Modal" at bounding box center [998, 39] width 30 height 30
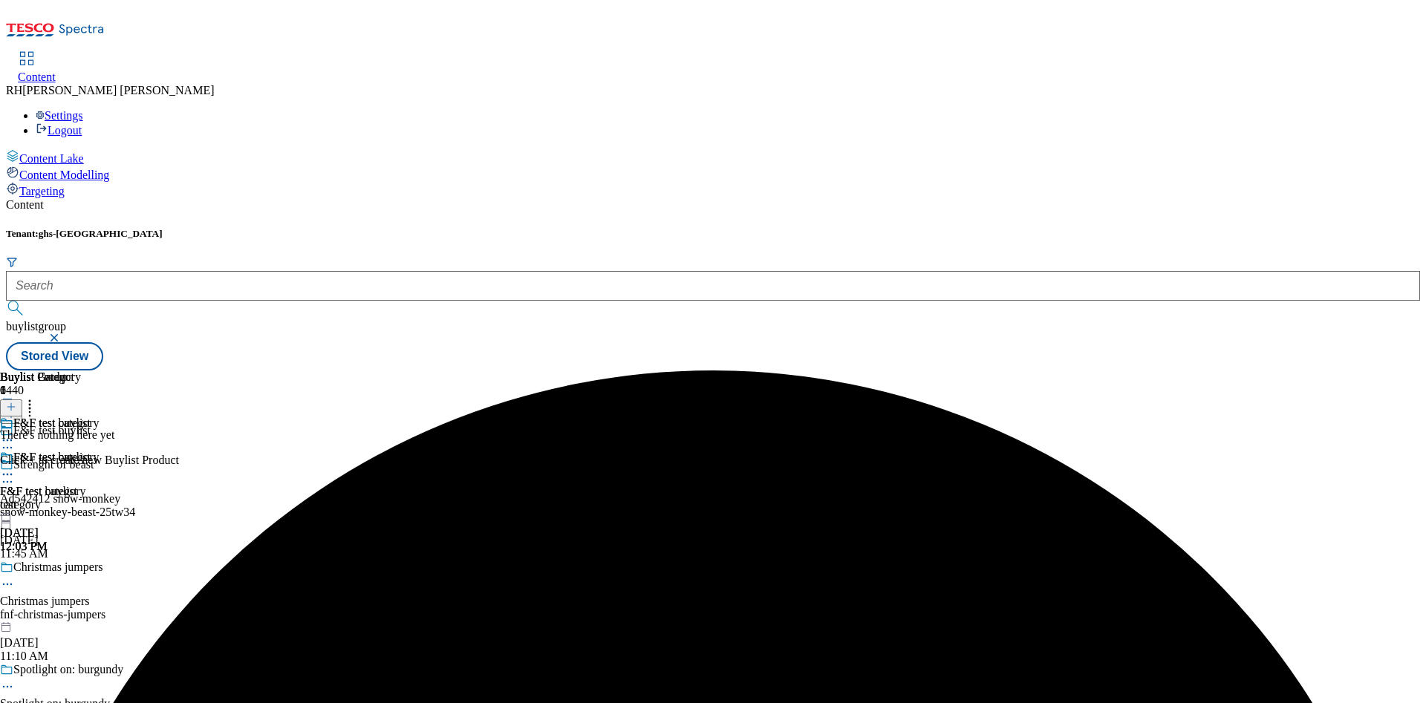
click at [16, 402] on icon at bounding box center [11, 407] width 10 height 10
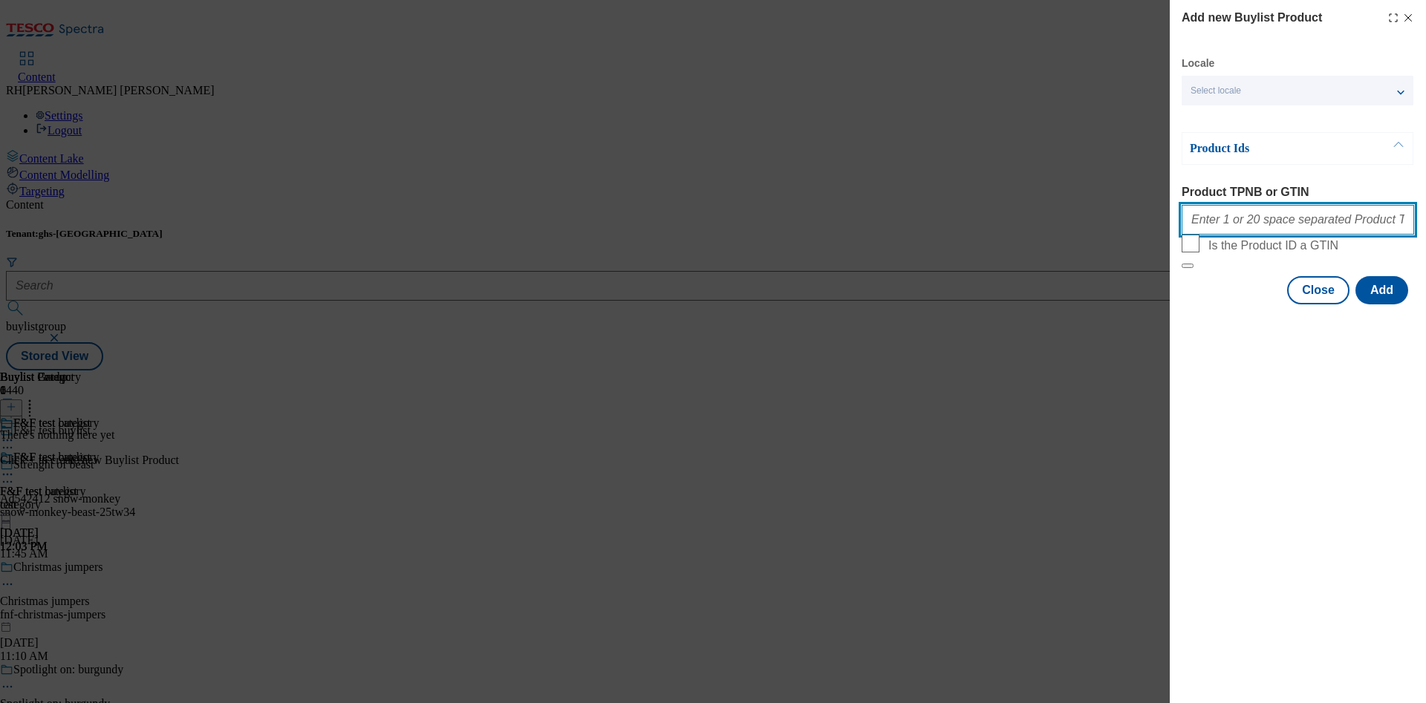
click at [950, 227] on input "Product TPNB or GTIN" at bounding box center [1298, 220] width 232 height 30
paste input "96755037 96755043 96598729 96735361 97050512 97050450 96963188 96969821 9699275…"
click at [950, 305] on button "Add" at bounding box center [1381, 290] width 53 height 28
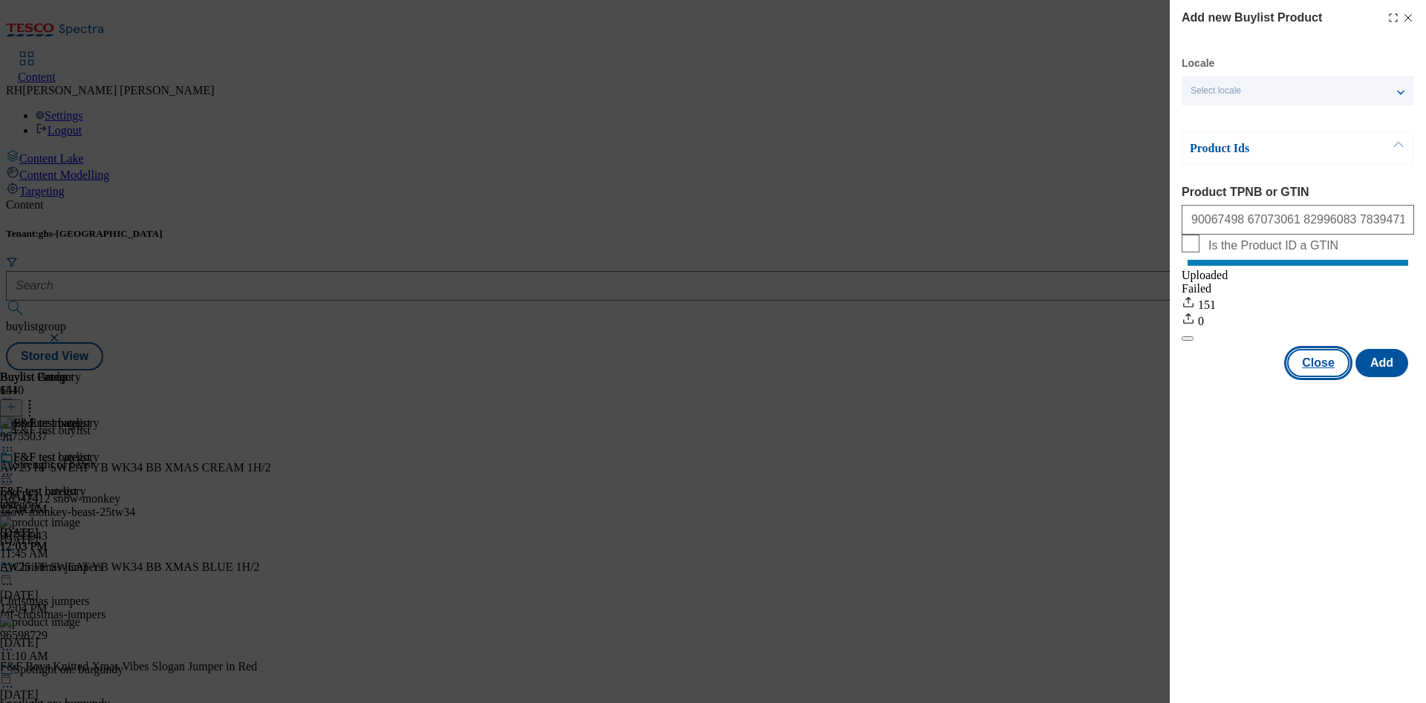
click at [950, 372] on button "Close" at bounding box center [1318, 363] width 62 height 28
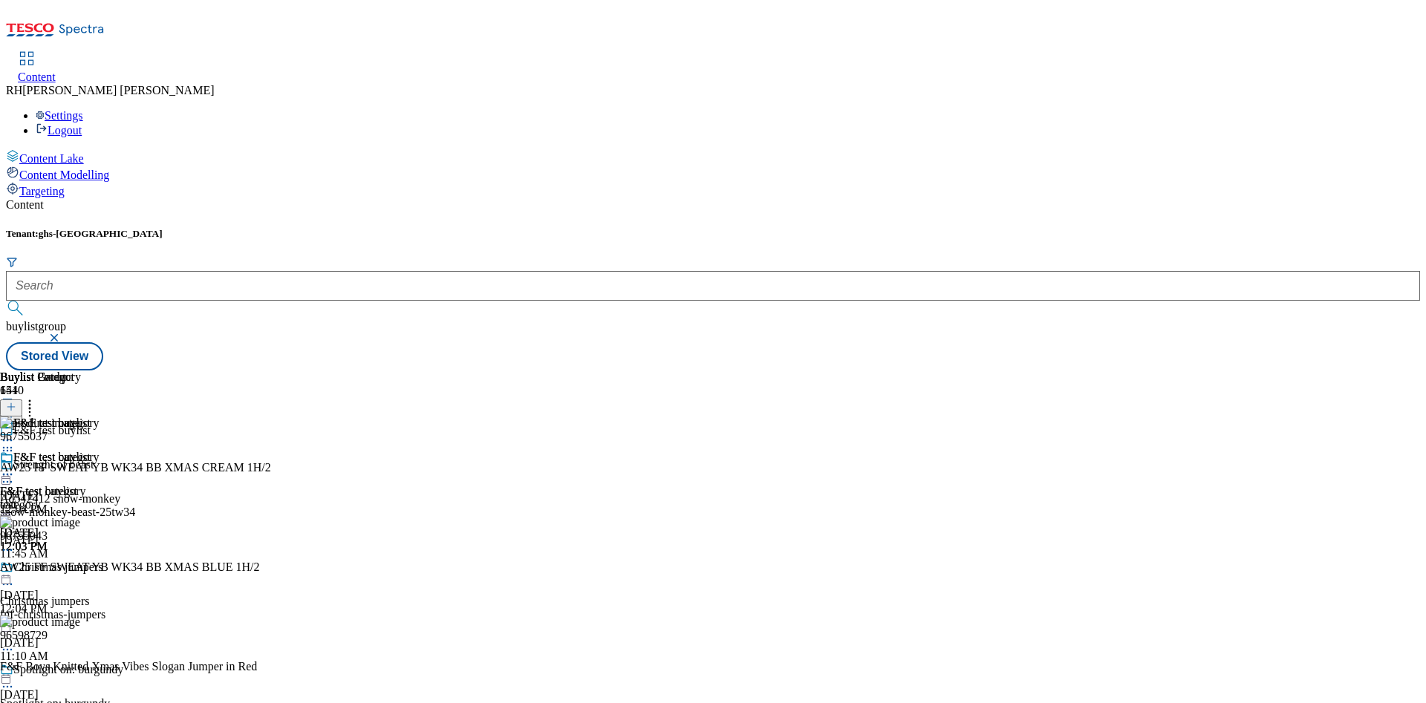
click at [5, 468] on circle at bounding box center [4, 475] width 2 height 2
click at [63, 468] on span "Edit" at bounding box center [54, 506] width 17 height 11
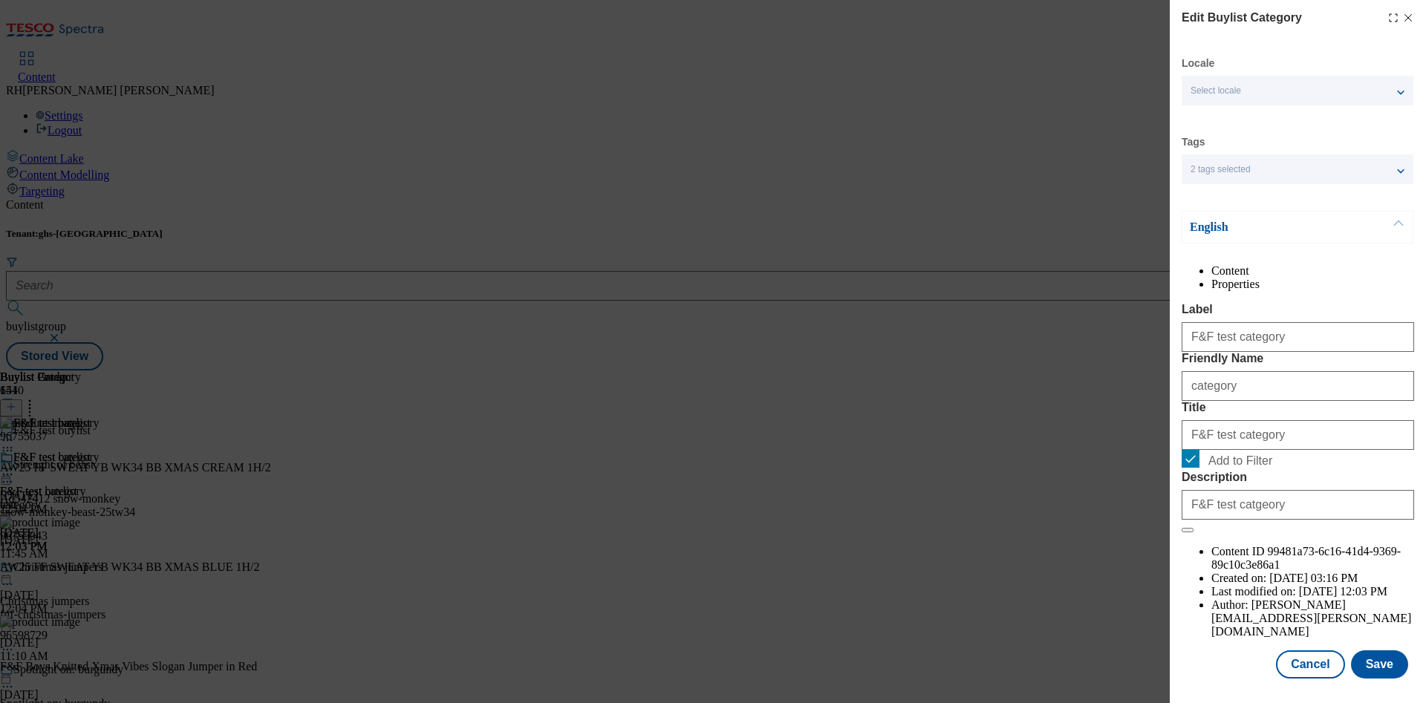
scroll to position [45, 0]
click at [950, 468] on button "Save" at bounding box center [1379, 665] width 57 height 28
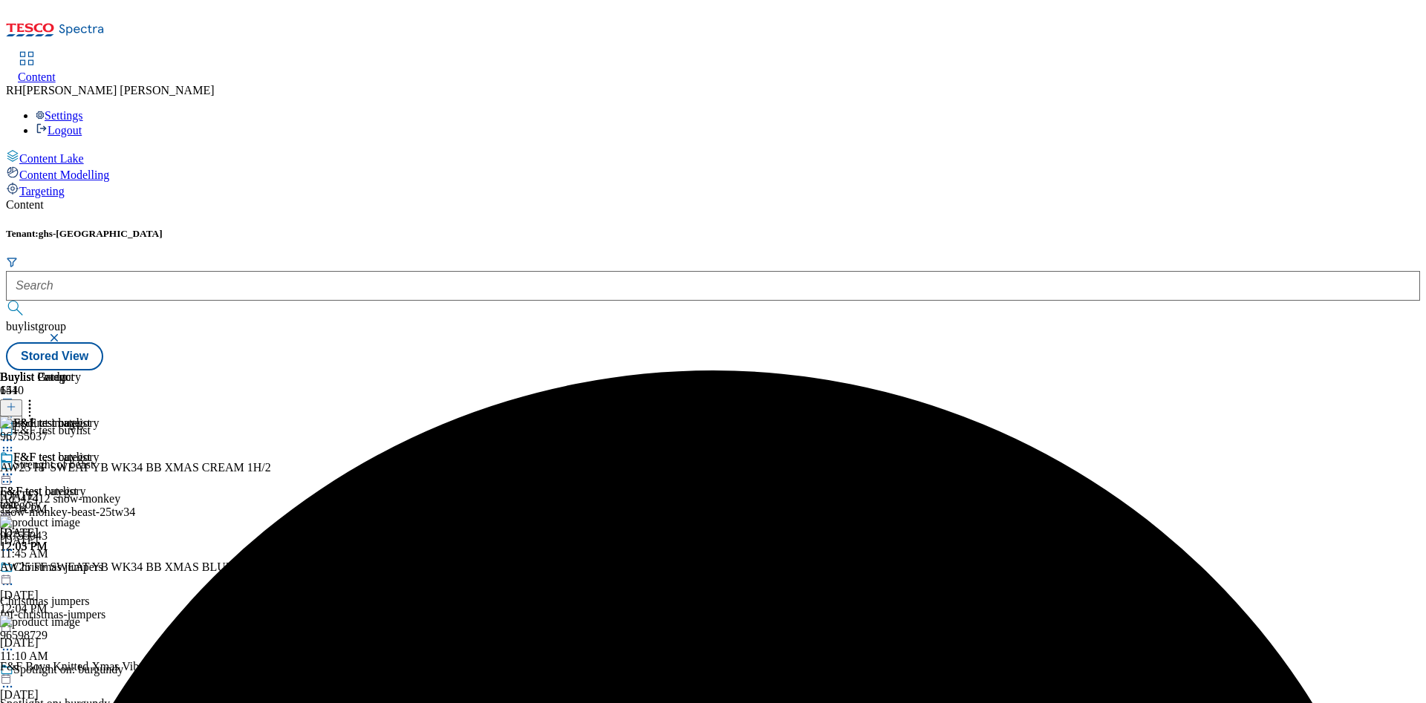
click at [15, 467] on icon at bounding box center [7, 474] width 15 height 15
click at [81, 468] on span "Preview" at bounding box center [63, 574] width 35 height 11
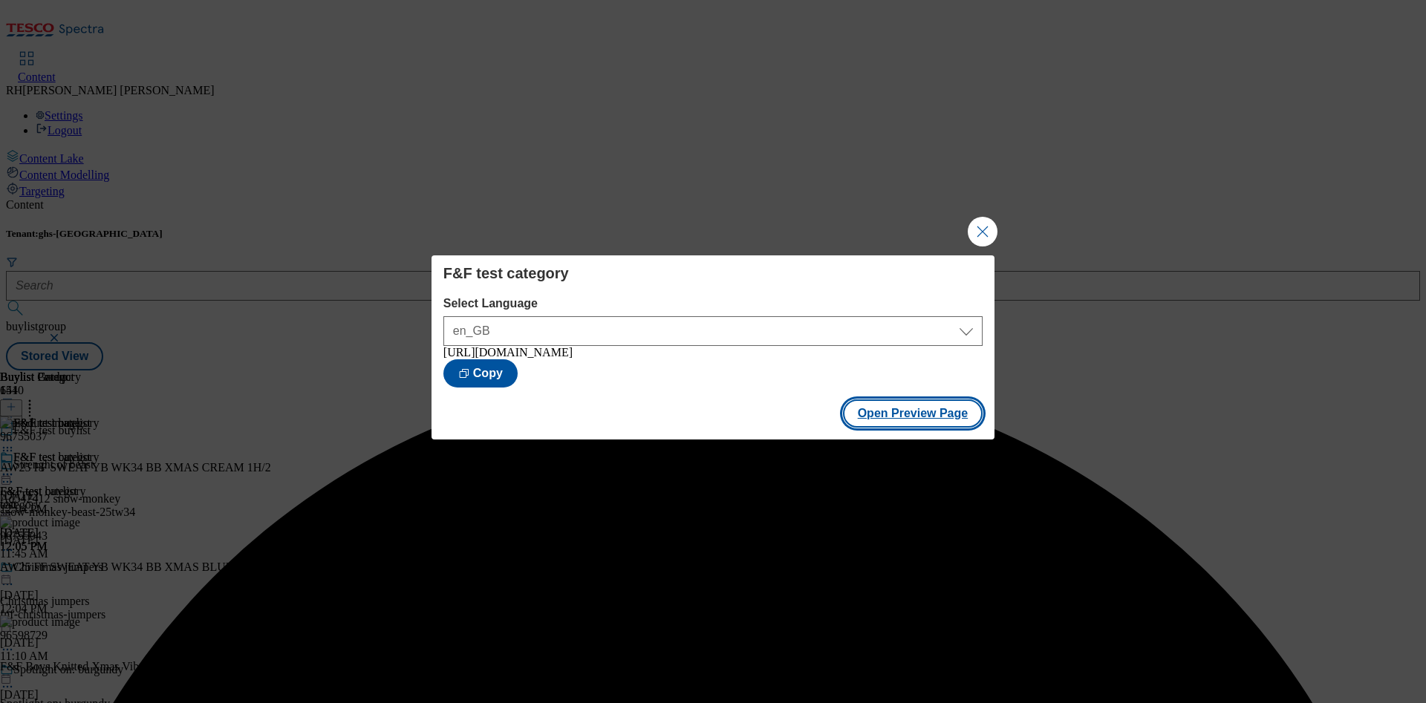
click at [950, 420] on button "Open Preview Page" at bounding box center [913, 414] width 140 height 28
click at [950, 225] on button "Close Modal" at bounding box center [983, 232] width 30 height 30
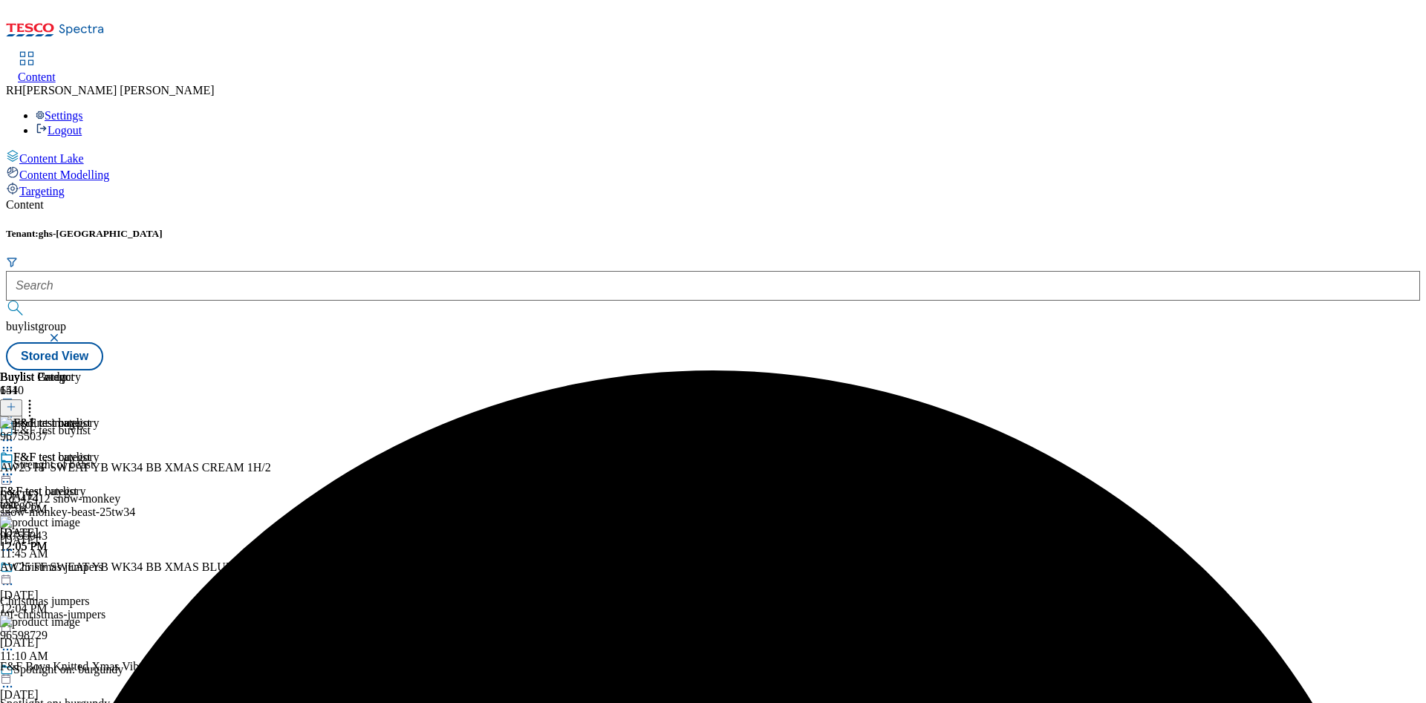
click at [15, 467] on icon at bounding box center [7, 474] width 15 height 15
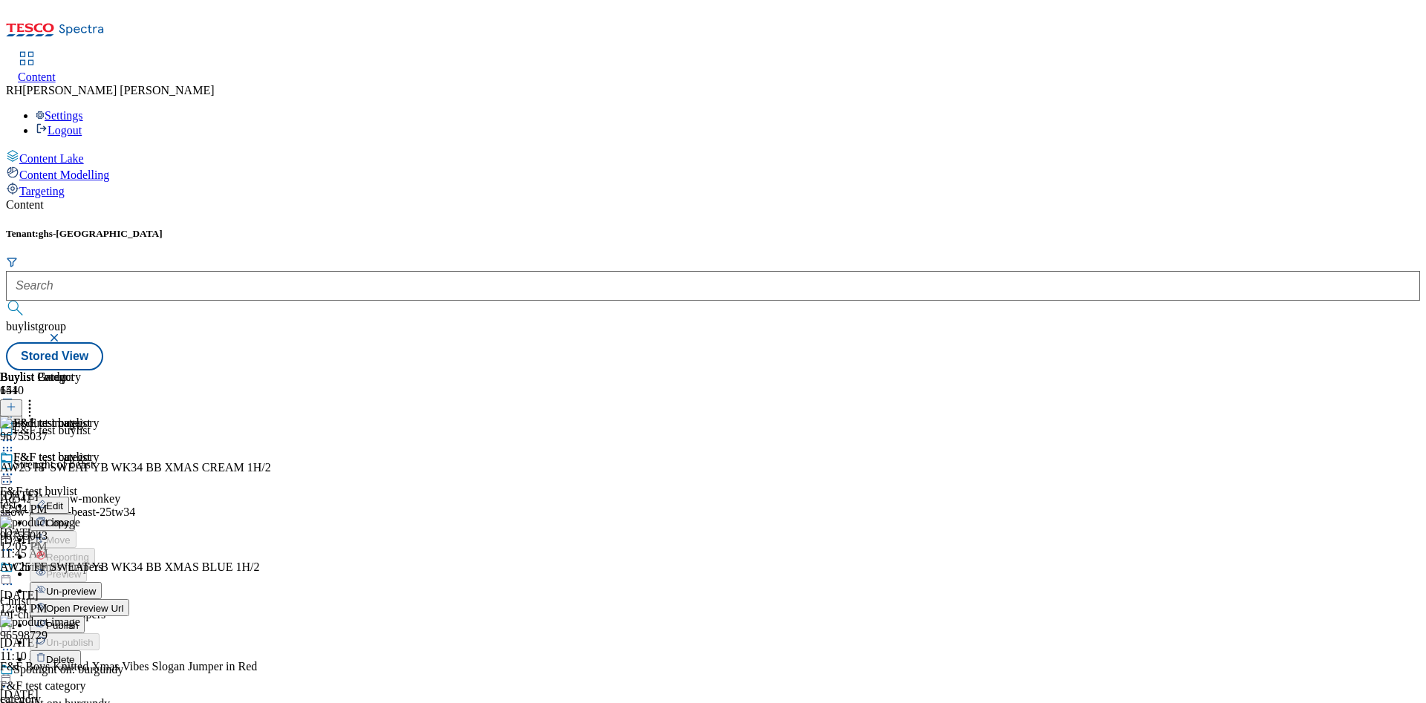
click at [96, 468] on span "Un-preview" at bounding box center [71, 591] width 50 height 11
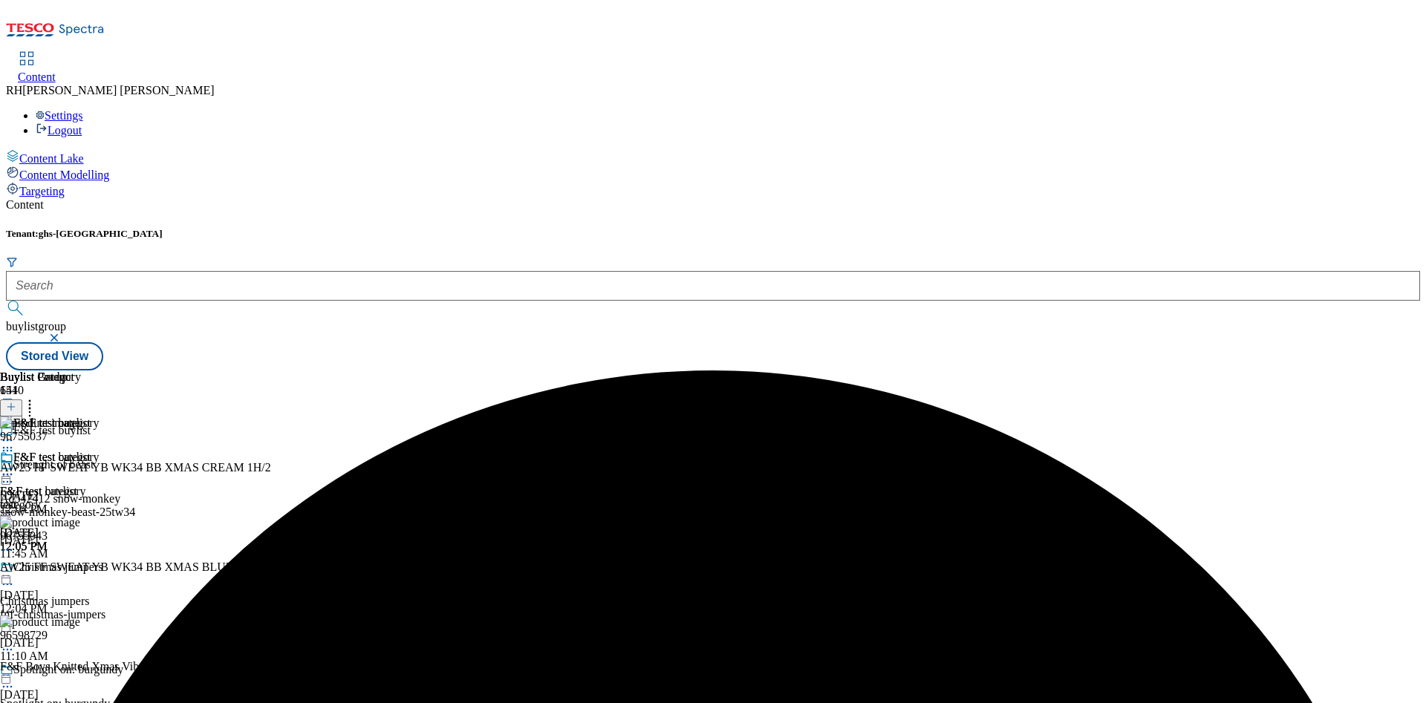
click at [37, 397] on icon at bounding box center [29, 404] width 15 height 15
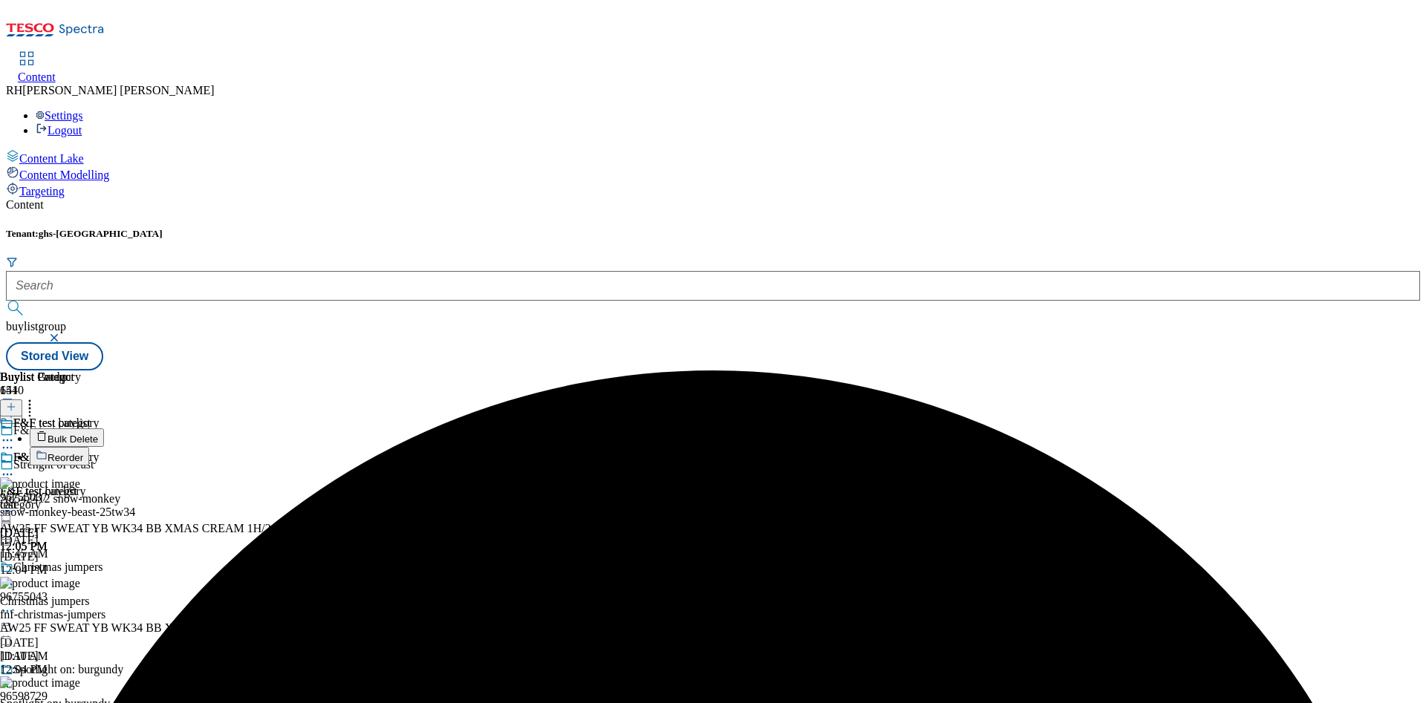
click at [98, 434] on span "Bulk Delete" at bounding box center [73, 439] width 51 height 11
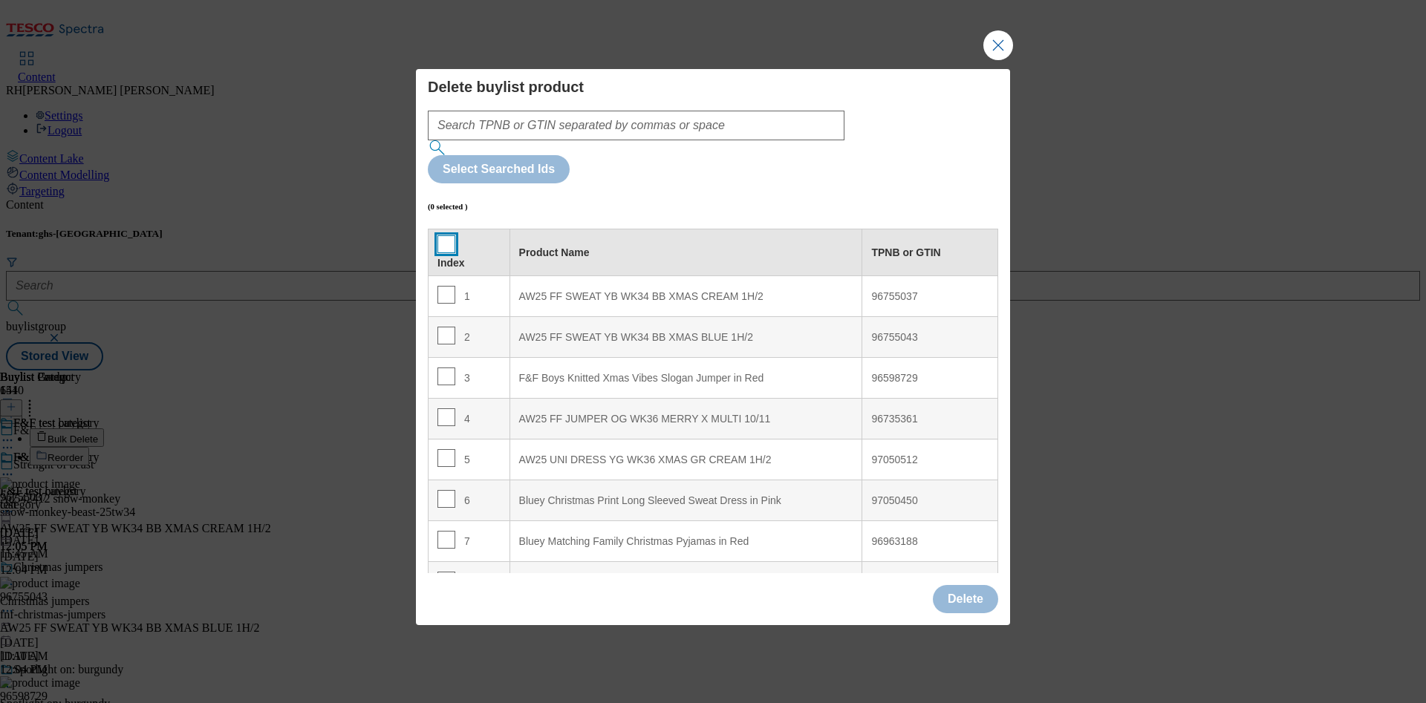
click at [448, 235] on input "Modal" at bounding box center [446, 244] width 18 height 18
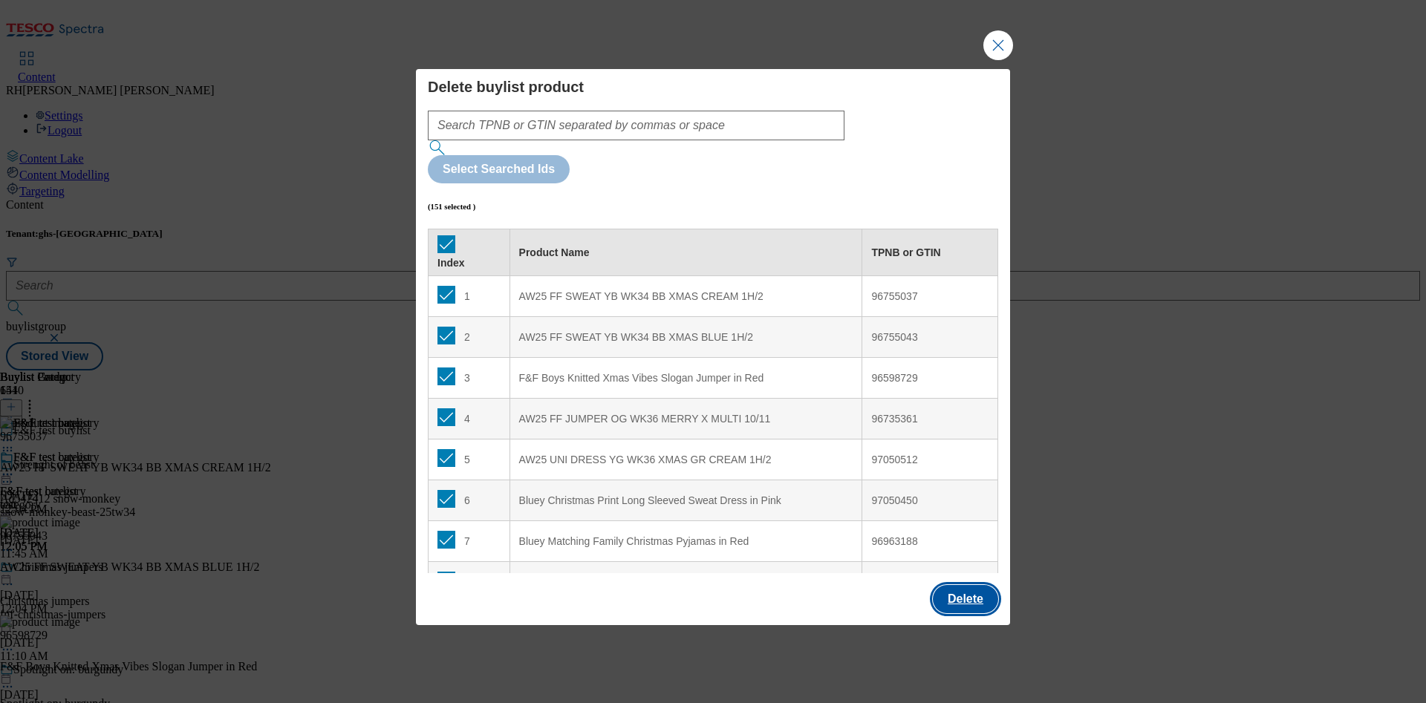
click at [950, 468] on button "Delete" at bounding box center [965, 599] width 65 height 28
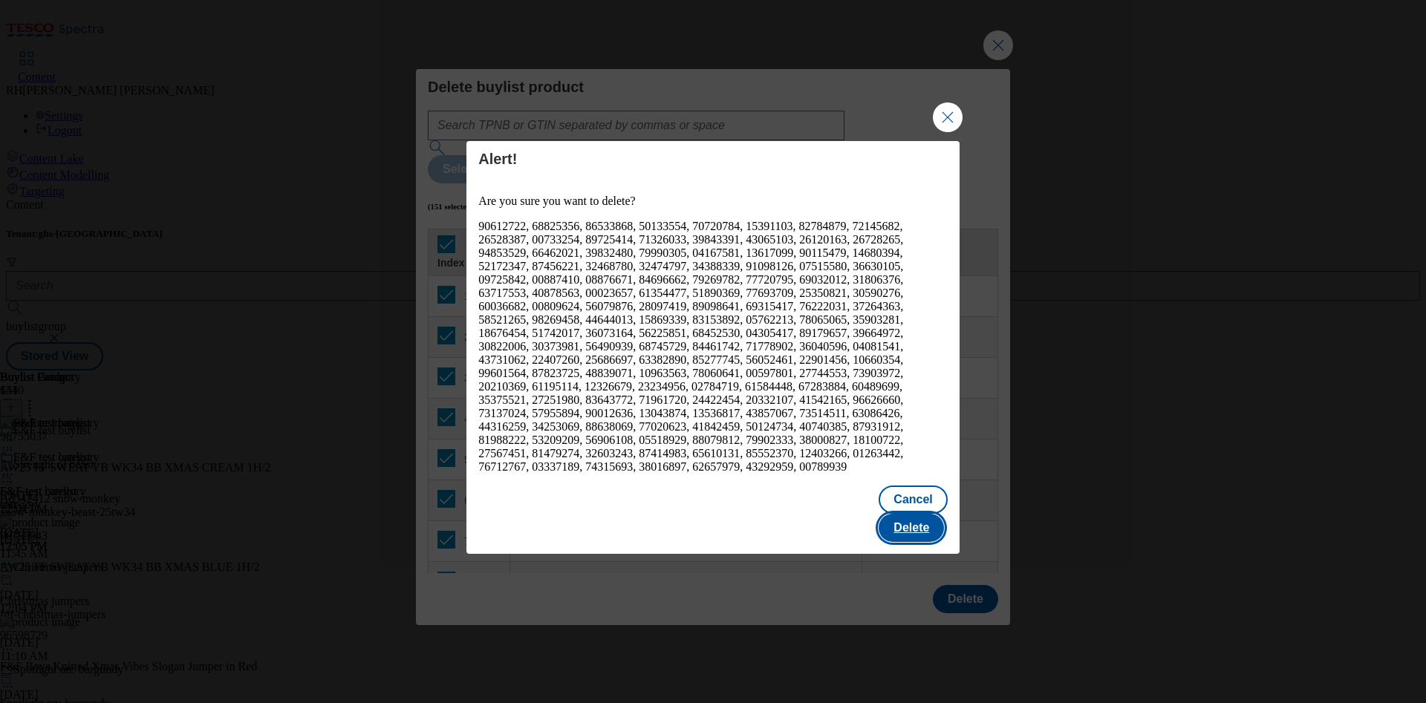
click at [933, 468] on button "Delete" at bounding box center [911, 528] width 65 height 28
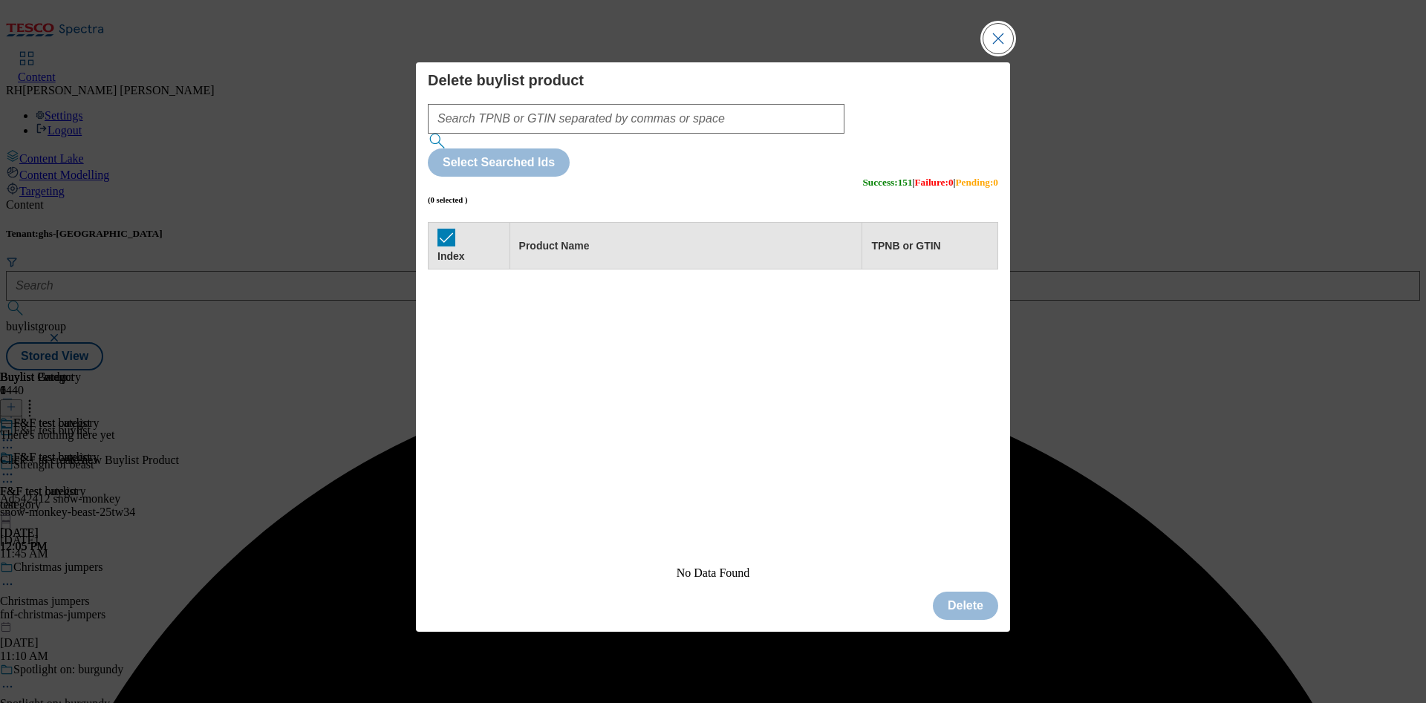
click at [950, 53] on button "Close Modal" at bounding box center [998, 39] width 30 height 30
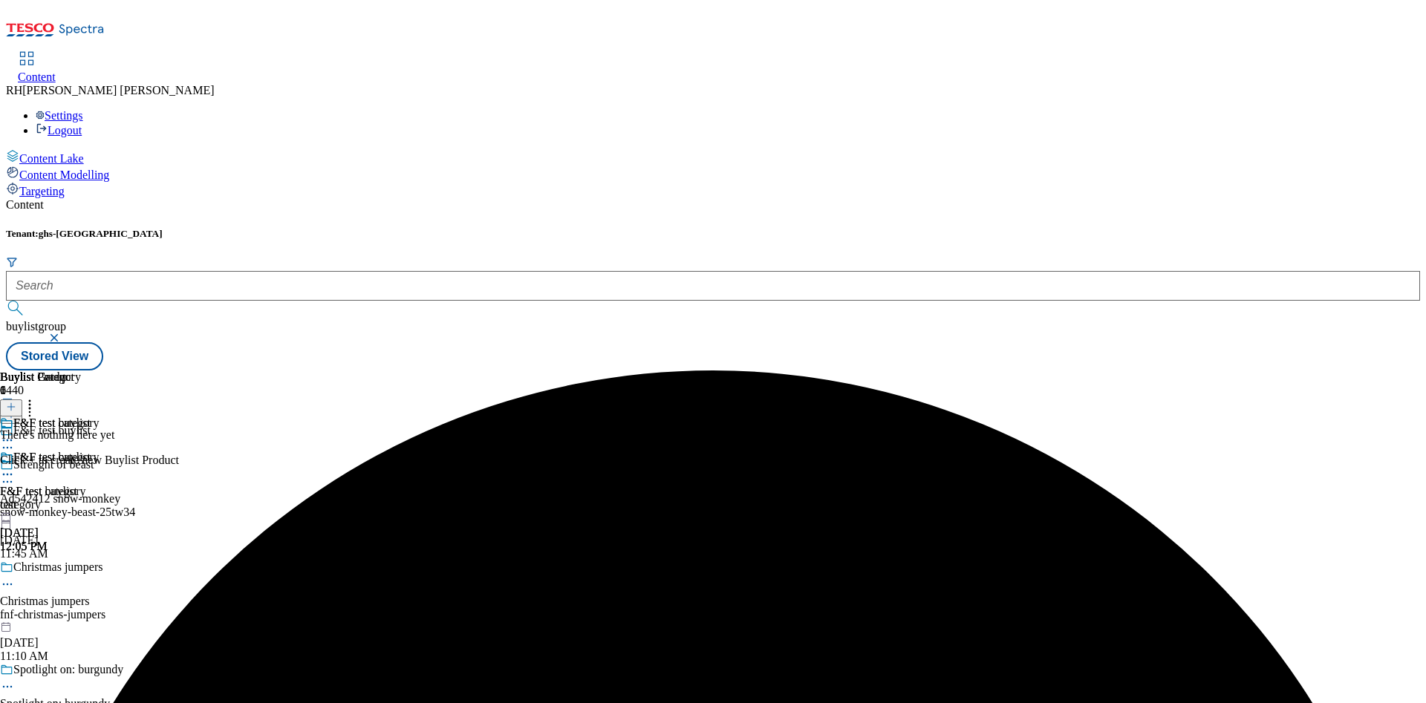
click at [16, 402] on icon at bounding box center [11, 407] width 10 height 10
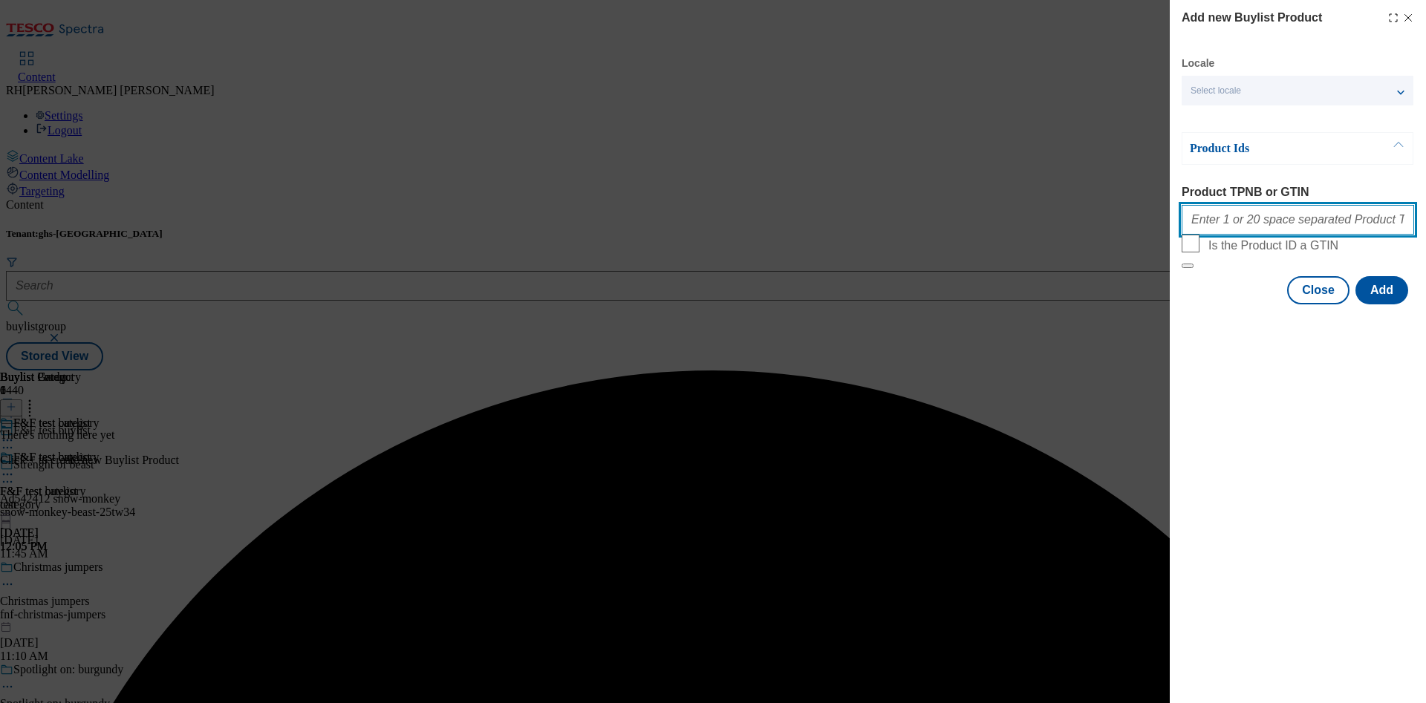
click at [950, 222] on input "Product TPNB or GTIN" at bounding box center [1298, 220] width 232 height 30
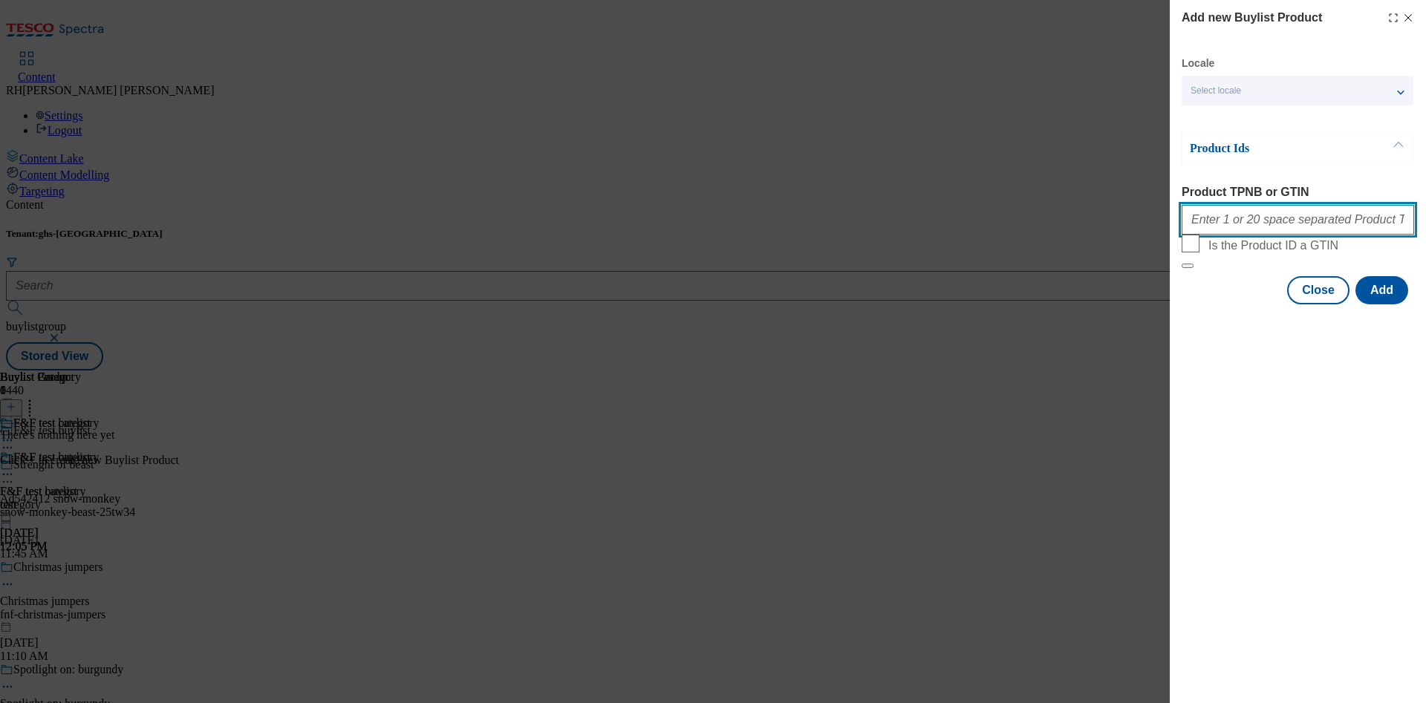
paste input "97037932 97030346 96901815 96916003 96901533 96988591 96988510 97004044 9698766…"
click at [950, 305] on button "Add" at bounding box center [1381, 290] width 53 height 28
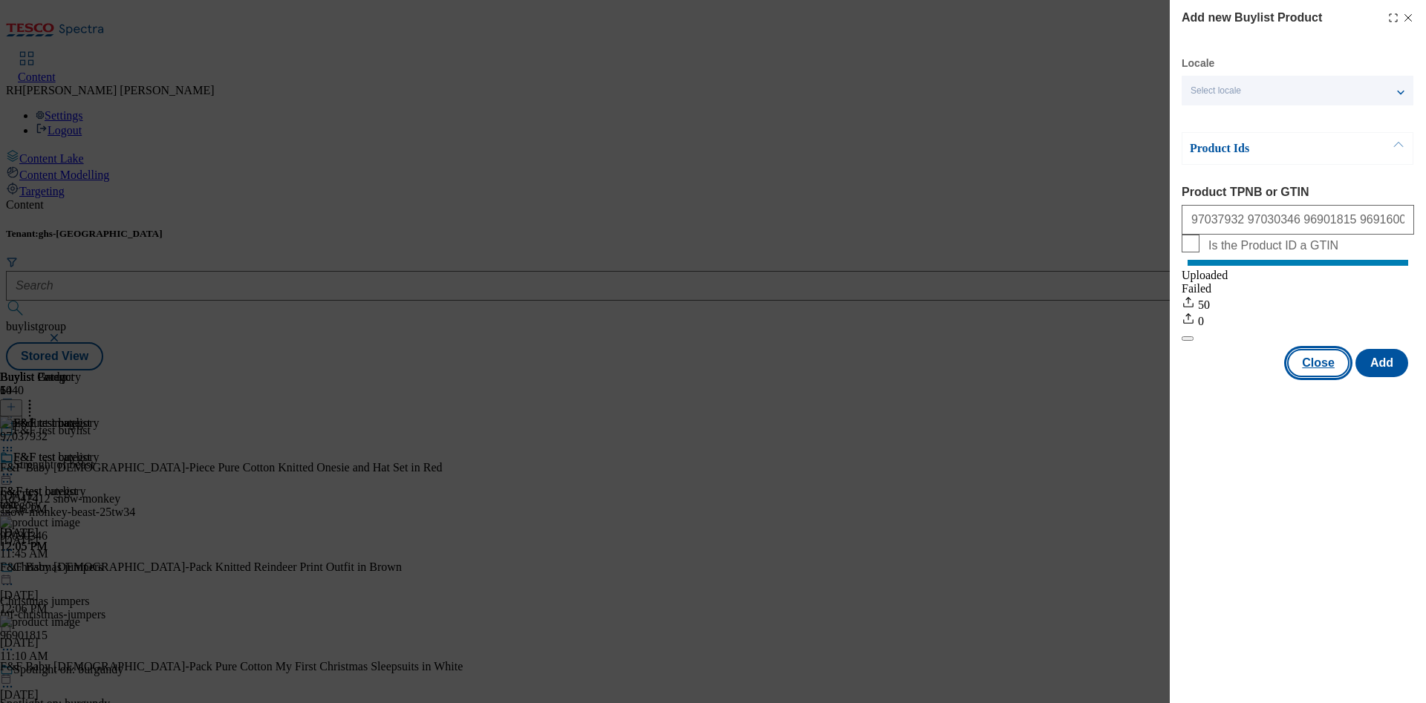
click at [950, 377] on button "Close" at bounding box center [1318, 363] width 62 height 28
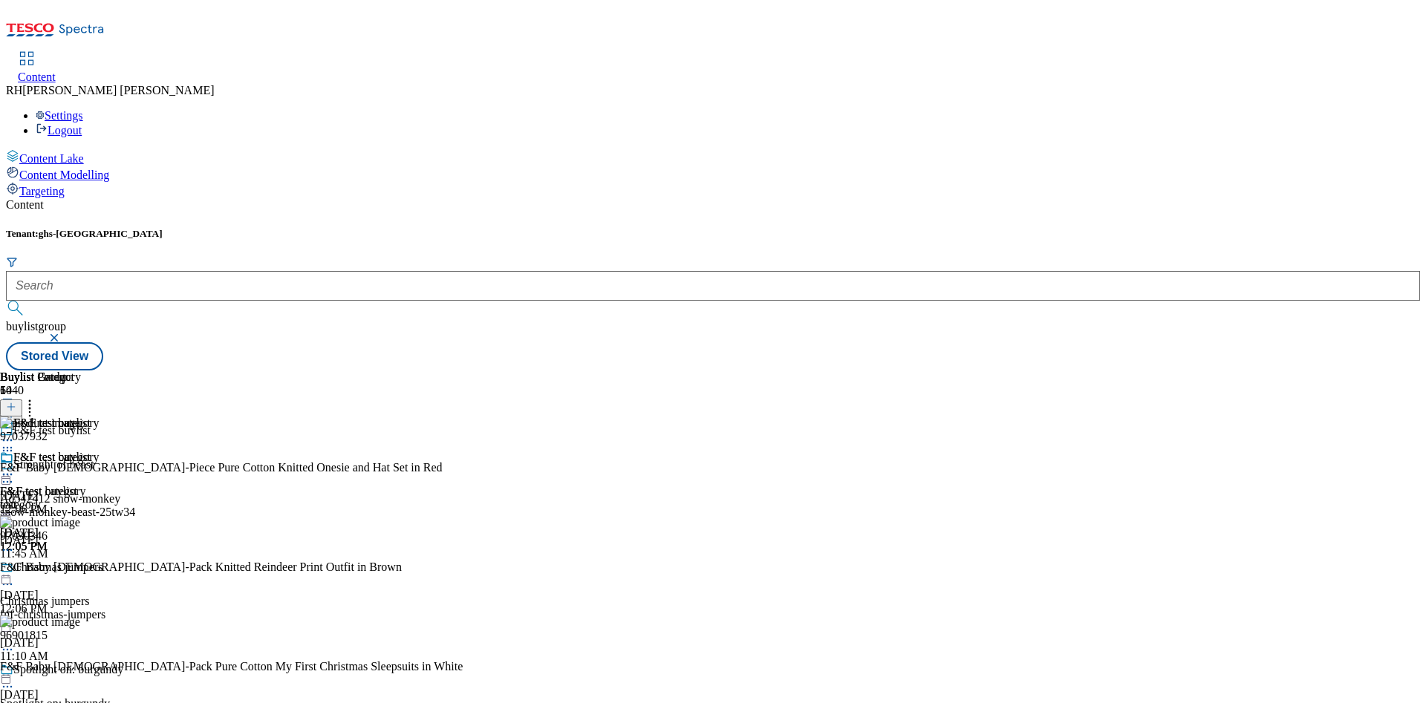
click at [15, 467] on icon at bounding box center [7, 474] width 15 height 15
click at [63, 468] on span "Edit" at bounding box center [54, 506] width 17 height 11
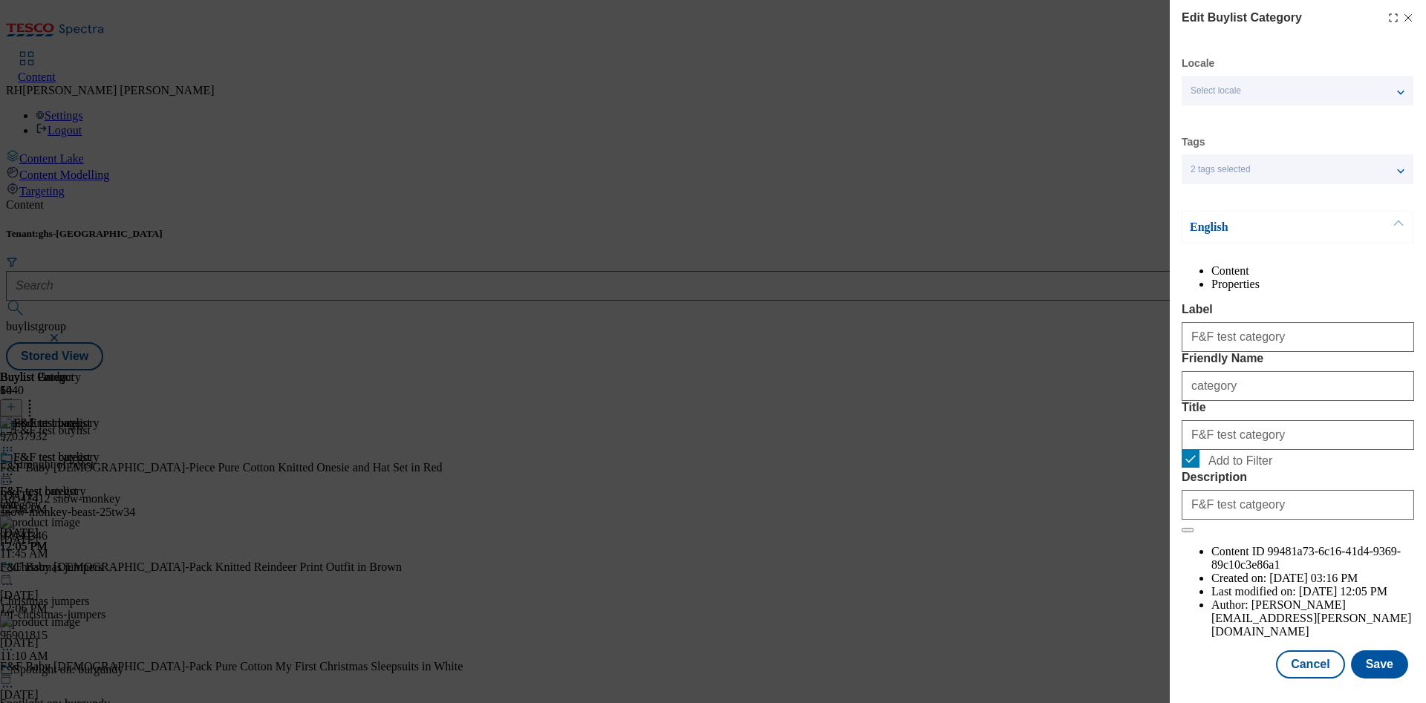
scroll to position [45, 0]
click at [950, 468] on button "Save" at bounding box center [1379, 665] width 57 height 28
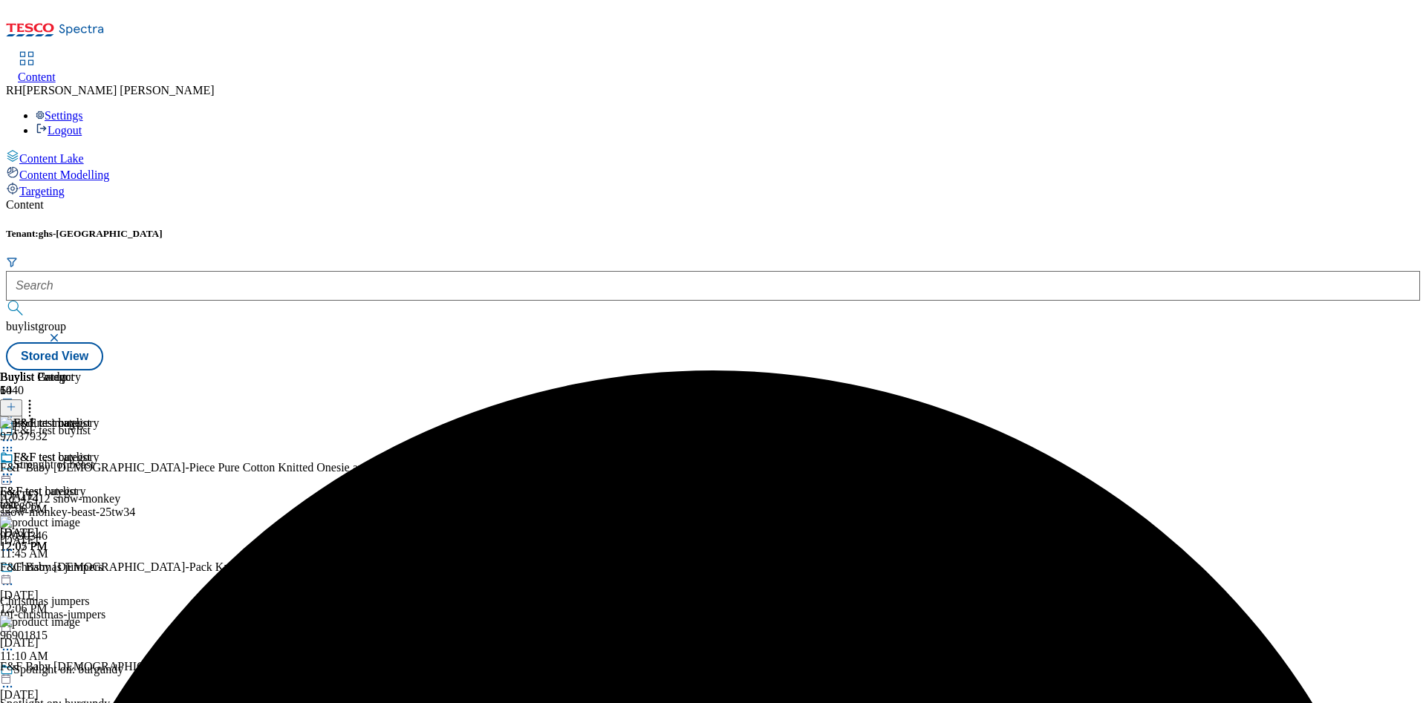
click at [15, 467] on icon at bounding box center [7, 474] width 15 height 15
click at [81, 468] on span "Preview" at bounding box center [63, 574] width 35 height 11
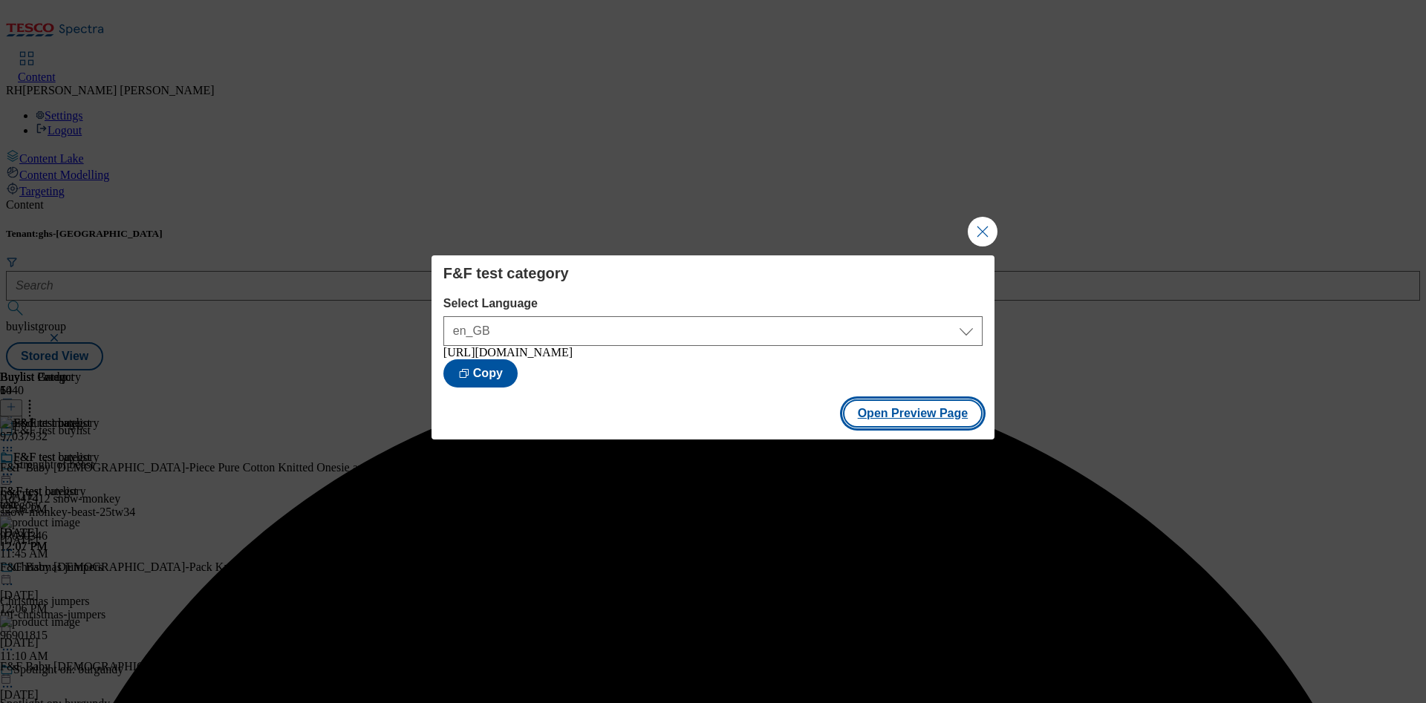
click at [928, 409] on button "Open Preview Page" at bounding box center [913, 414] width 140 height 28
